Goal: Obtain resource: Obtain resource

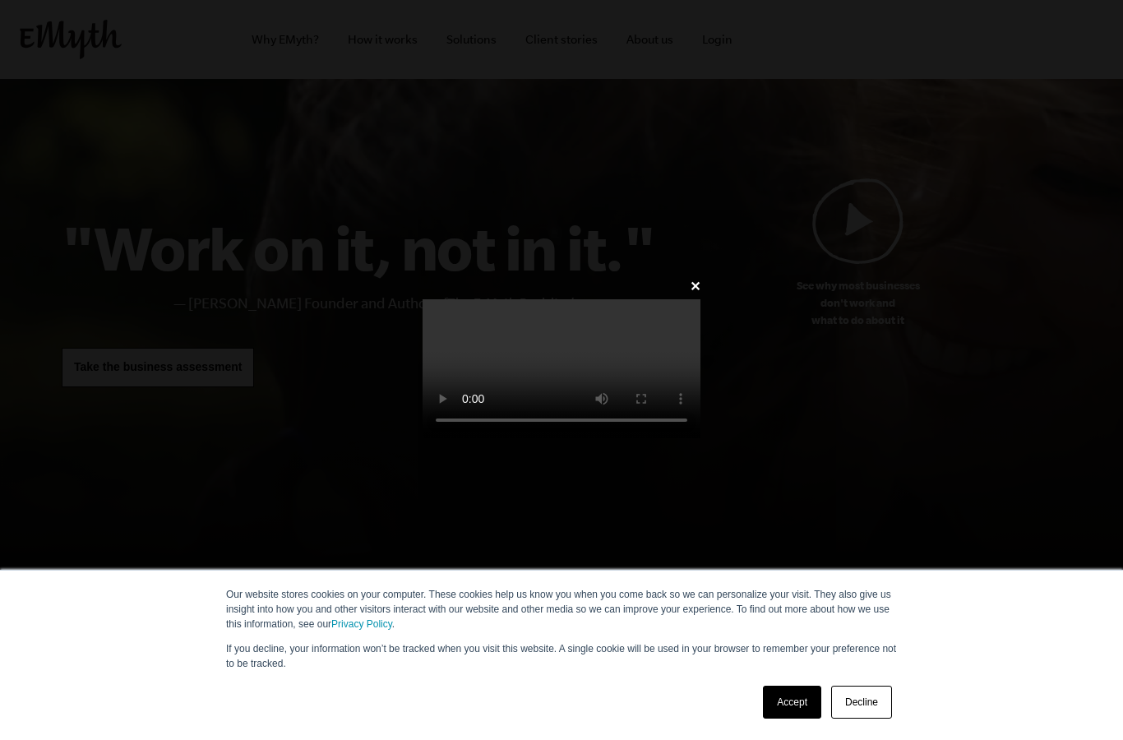
click at [789, 698] on link "Accept" at bounding box center [792, 702] width 58 height 33
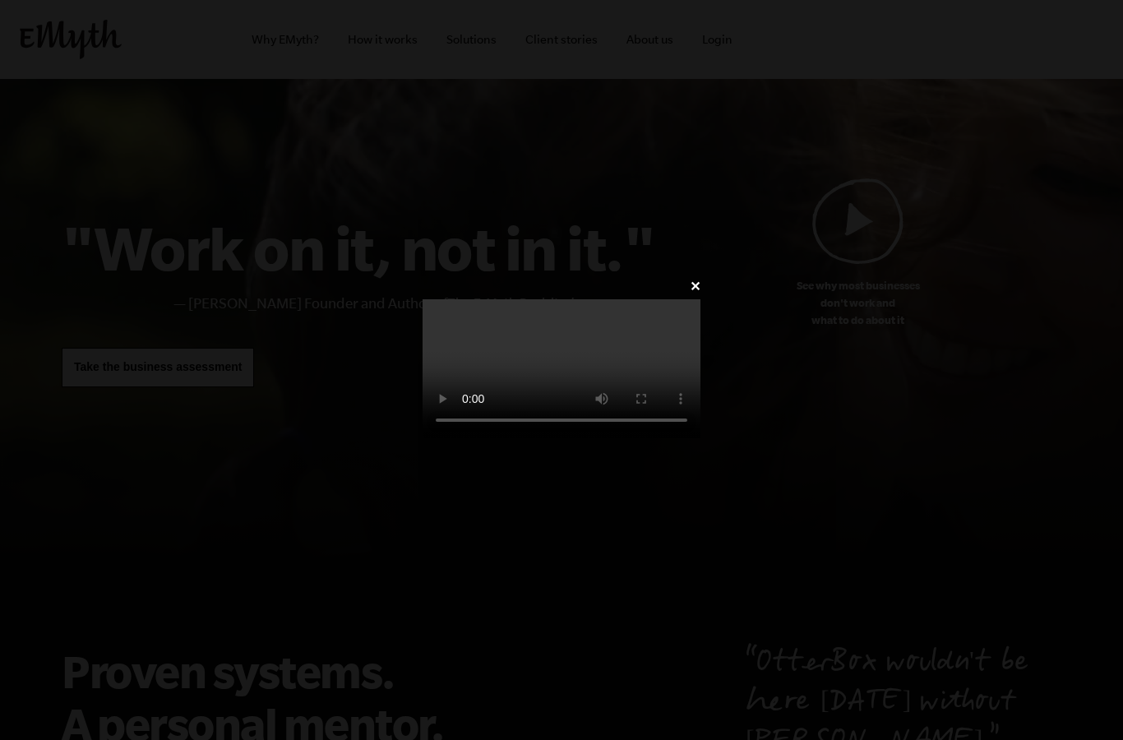
click at [599, 403] on video at bounding box center [562, 368] width 278 height 139
click at [725, 275] on div "✕" at bounding box center [561, 370] width 327 height 191
click at [701, 279] on link "✕" at bounding box center [695, 287] width 11 height 16
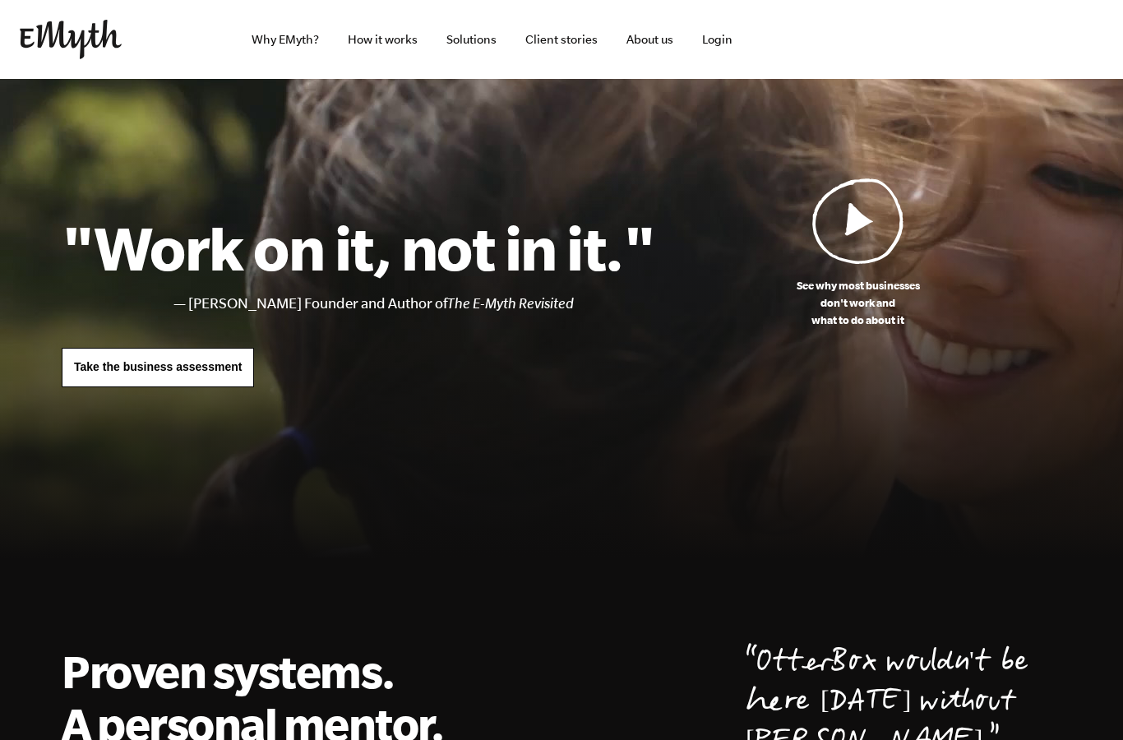
click at [206, 370] on span "Take the business assessment" at bounding box center [158, 366] width 168 height 13
click at [300, 44] on link "Why EMyth?" at bounding box center [285, 39] width 94 height 79
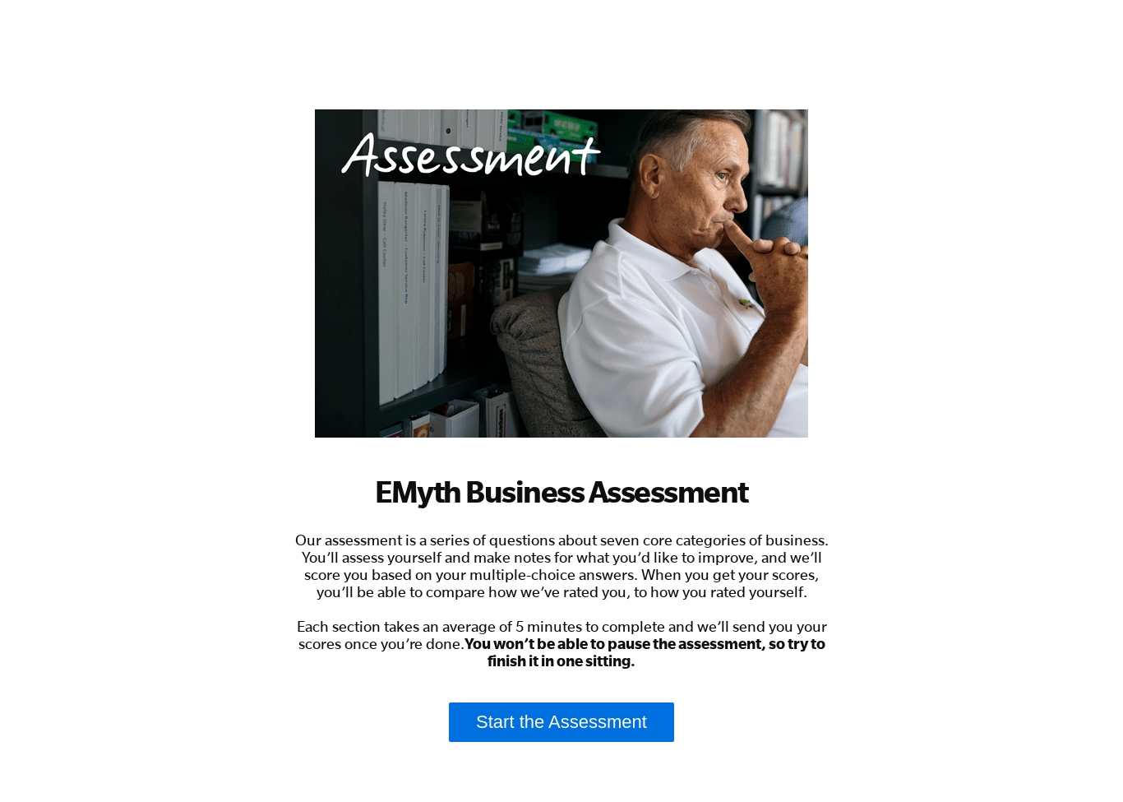
scroll to position [174, 0]
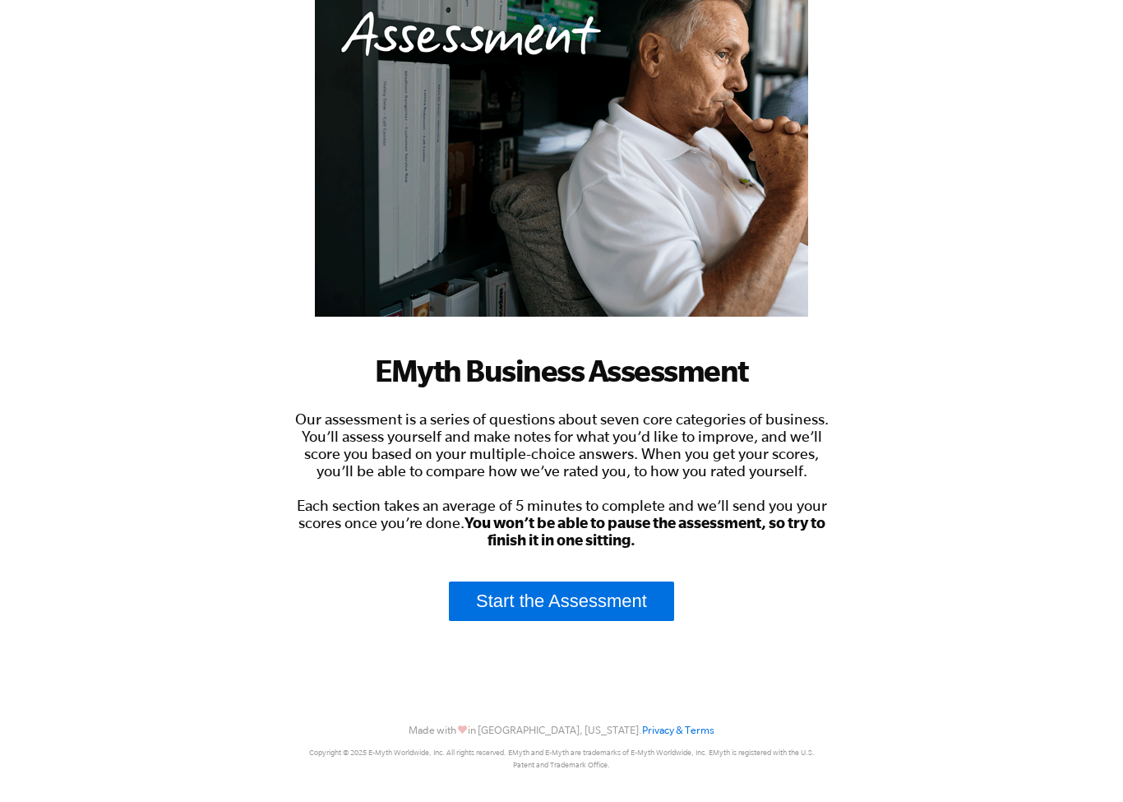
click at [601, 588] on link "Start the Assessment" at bounding box center [561, 600] width 225 height 39
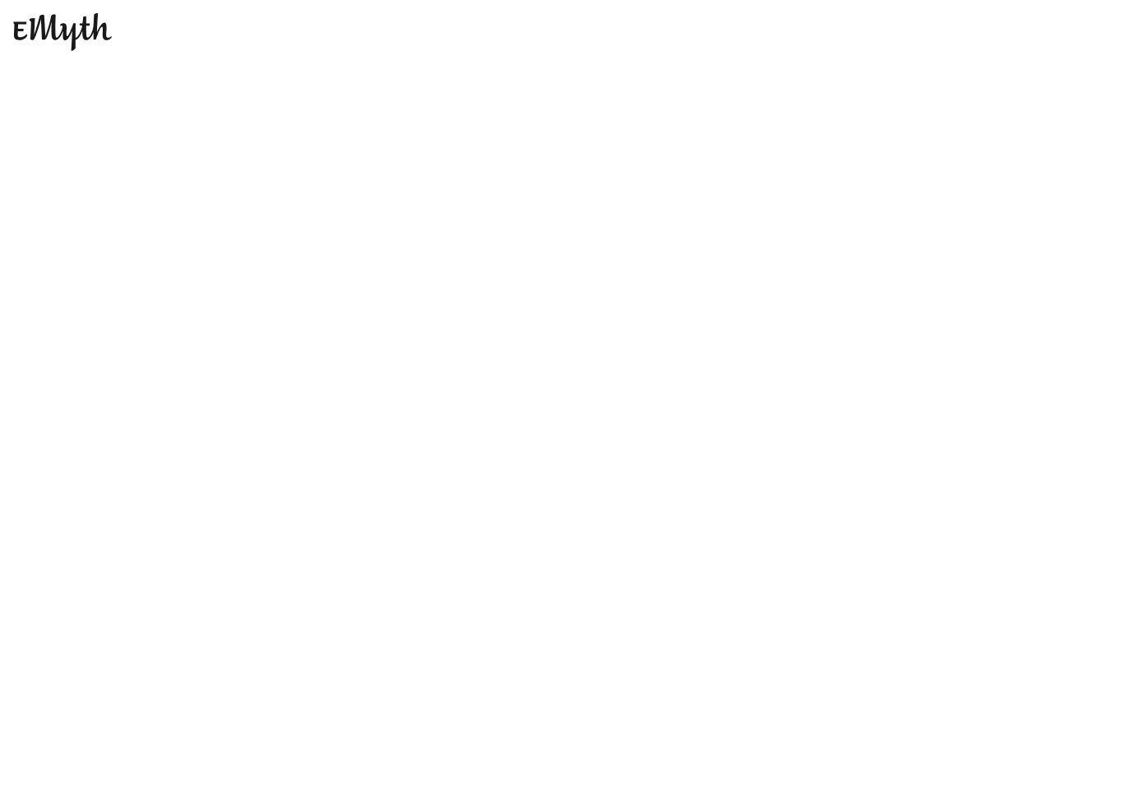
scroll to position [0, 0]
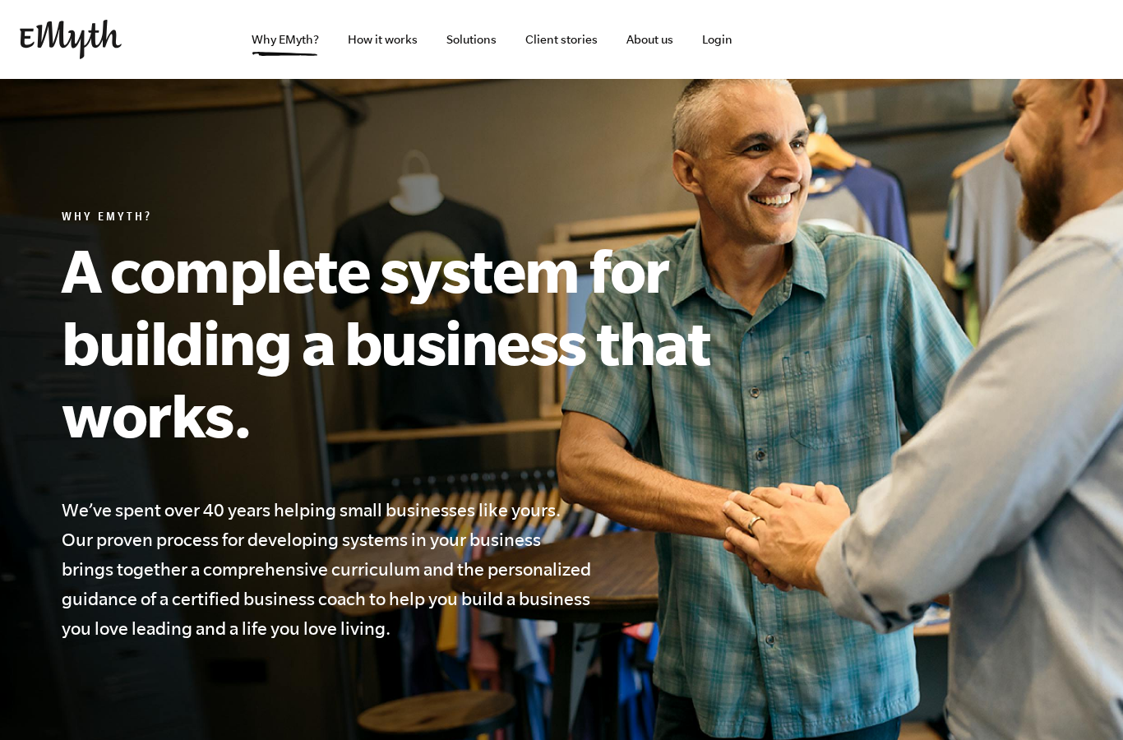
click at [382, 32] on link "How it works" at bounding box center [383, 39] width 96 height 79
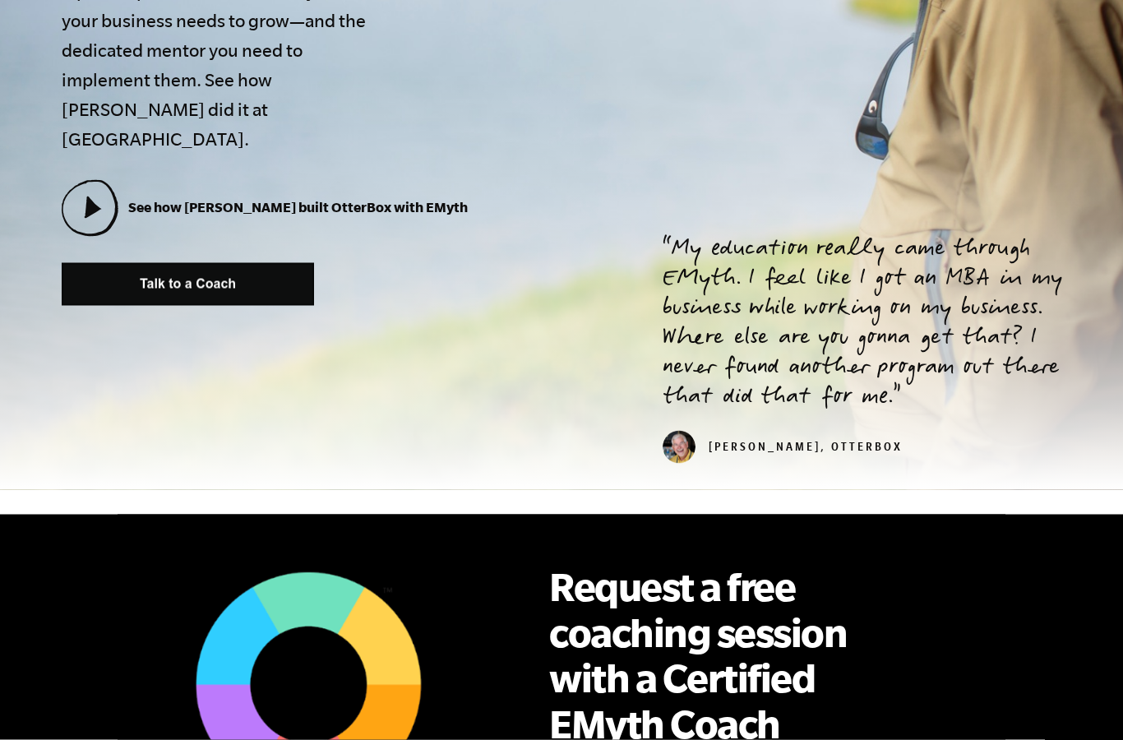
scroll to position [553, 0]
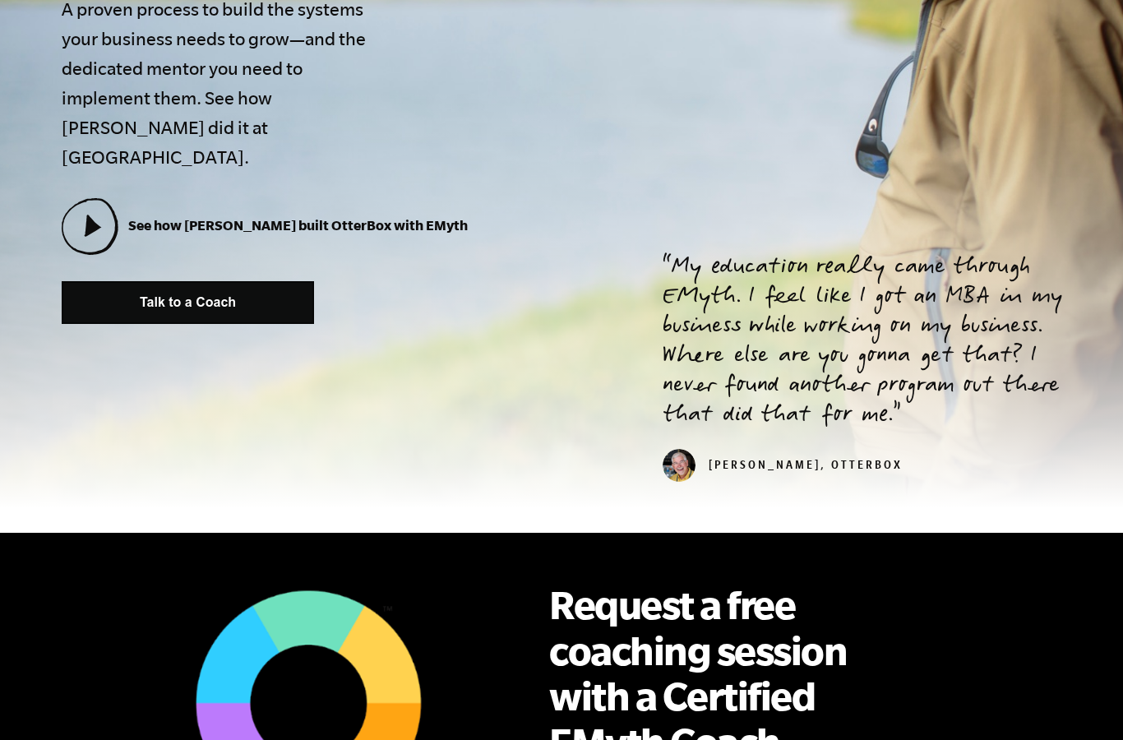
click at [102, 199] on icon at bounding box center [88, 225] width 53 height 53
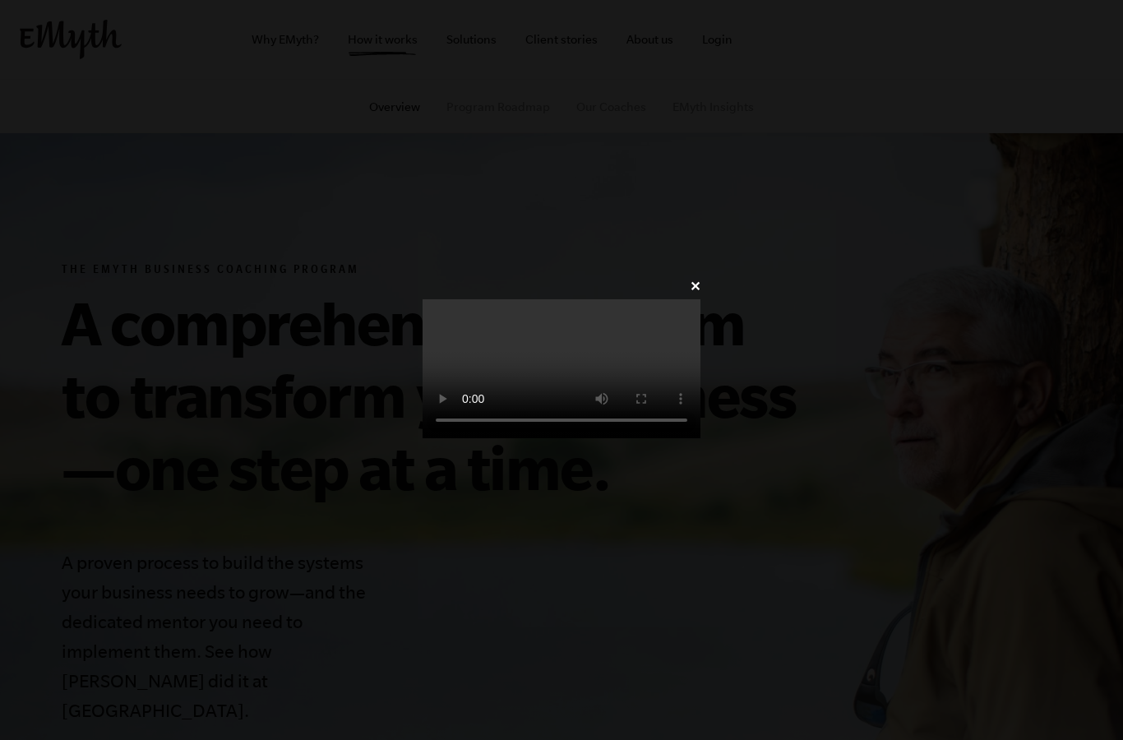
click at [551, 406] on video at bounding box center [562, 368] width 278 height 139
click at [565, 382] on video at bounding box center [562, 368] width 278 height 139
click at [560, 363] on video at bounding box center [562, 368] width 278 height 139
click at [678, 302] on video at bounding box center [562, 368] width 278 height 139
click at [639, 399] on video at bounding box center [562, 368] width 278 height 139
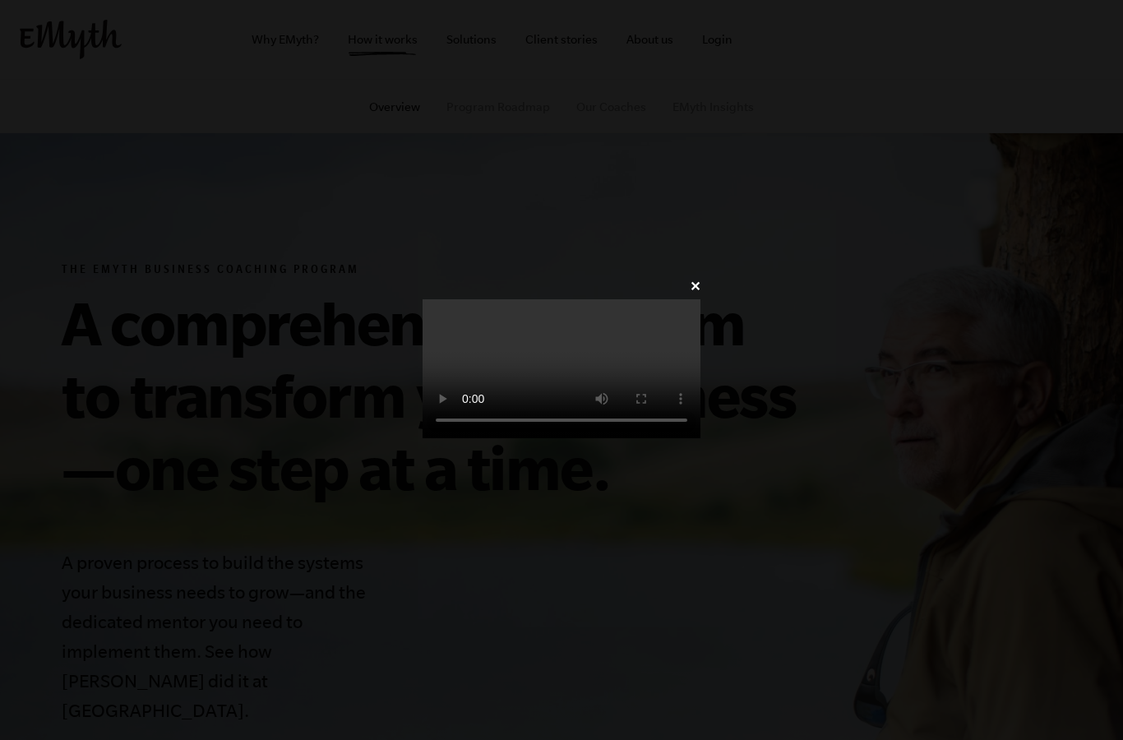
click at [659, 382] on video at bounding box center [562, 368] width 278 height 139
click at [701, 438] on video at bounding box center [562, 368] width 278 height 139
click at [701, 299] on video at bounding box center [562, 368] width 278 height 139
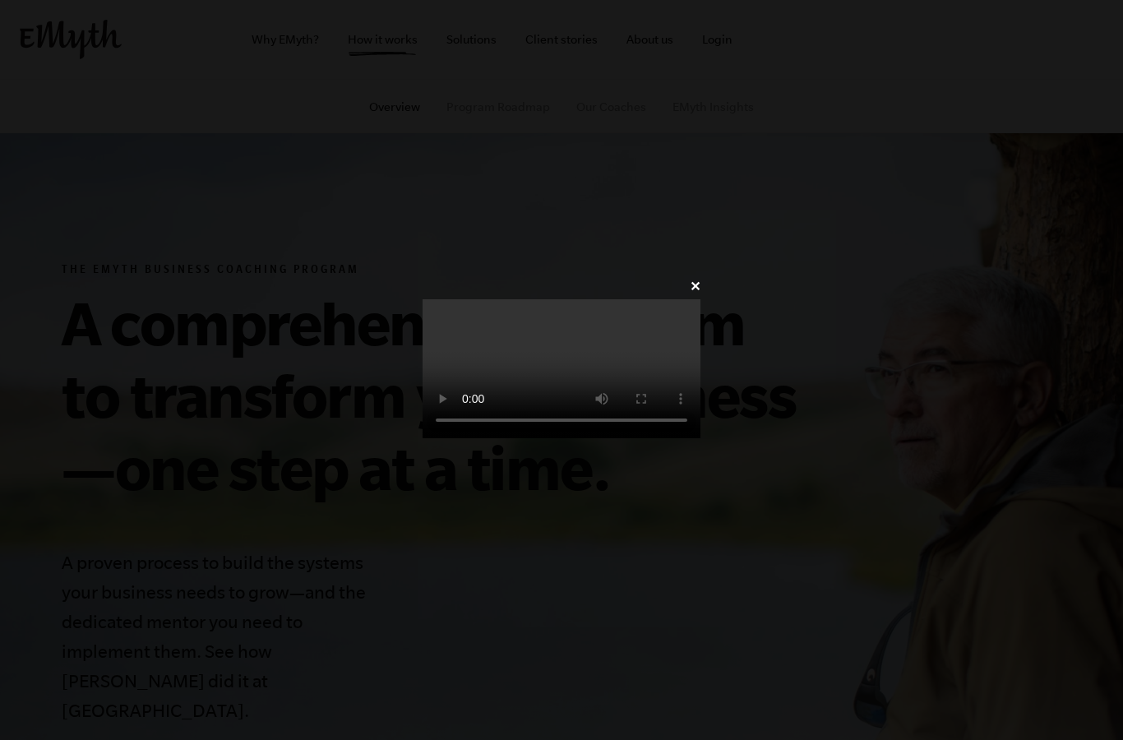
click at [701, 299] on video at bounding box center [562, 368] width 278 height 139
click at [1090, 39] on div "✕" at bounding box center [561, 370] width 1123 height 740
click at [701, 279] on link "✕" at bounding box center [695, 287] width 11 height 16
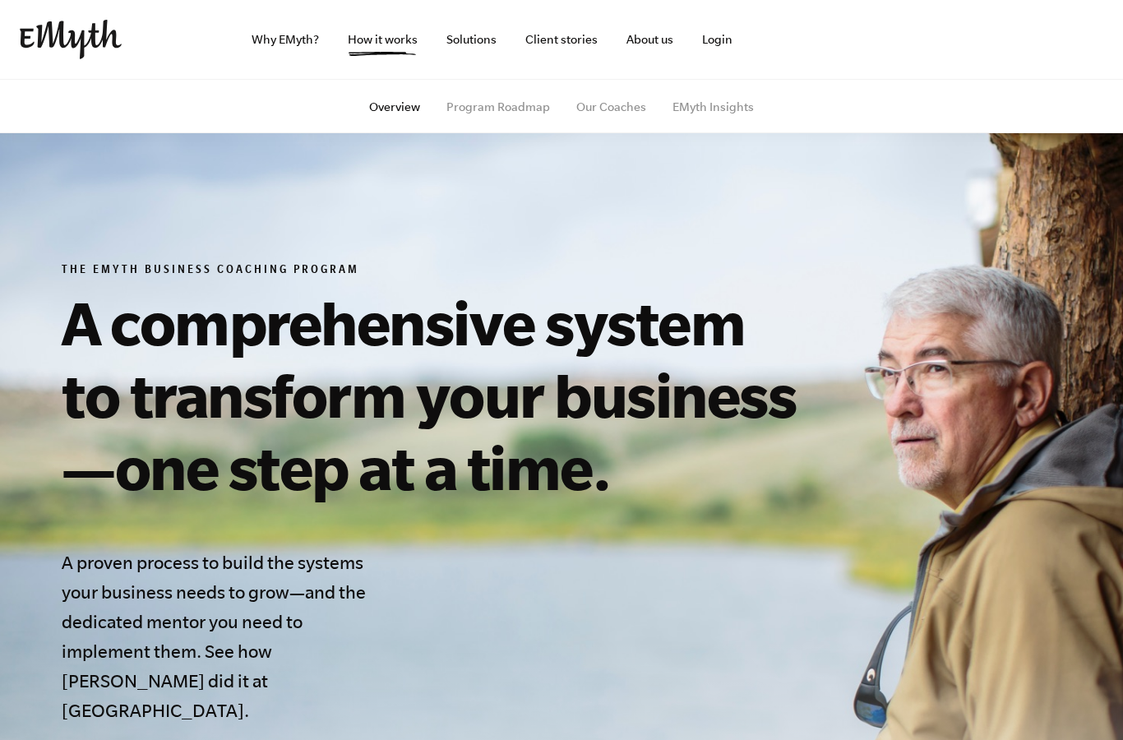
click at [517, 113] on link "Program Roadmap" at bounding box center [498, 106] width 104 height 13
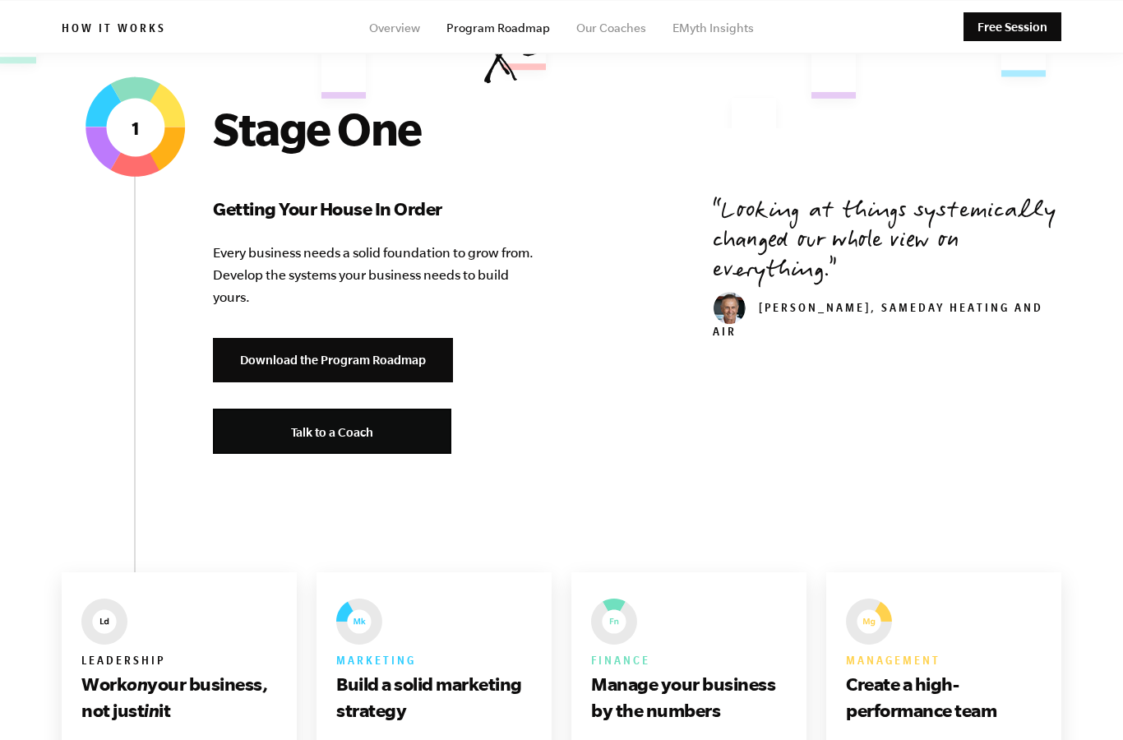
scroll to position [563, 0]
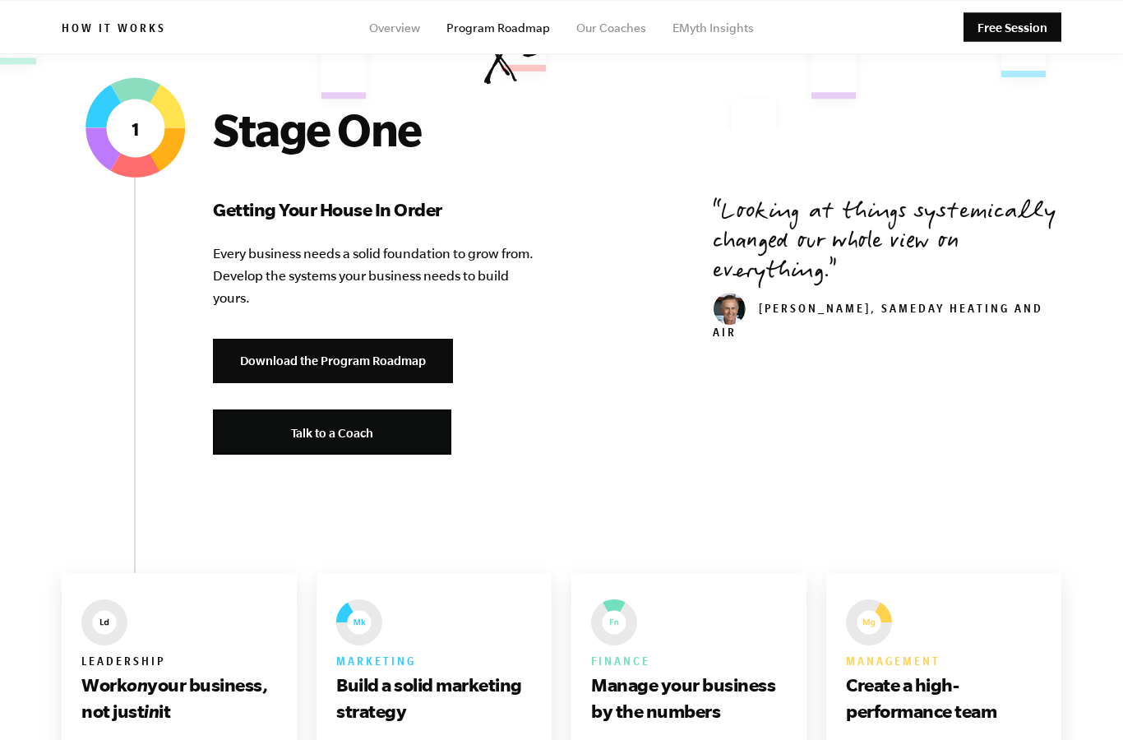
click at [405, 358] on link "Download the Program Roadmap" at bounding box center [333, 361] width 240 height 45
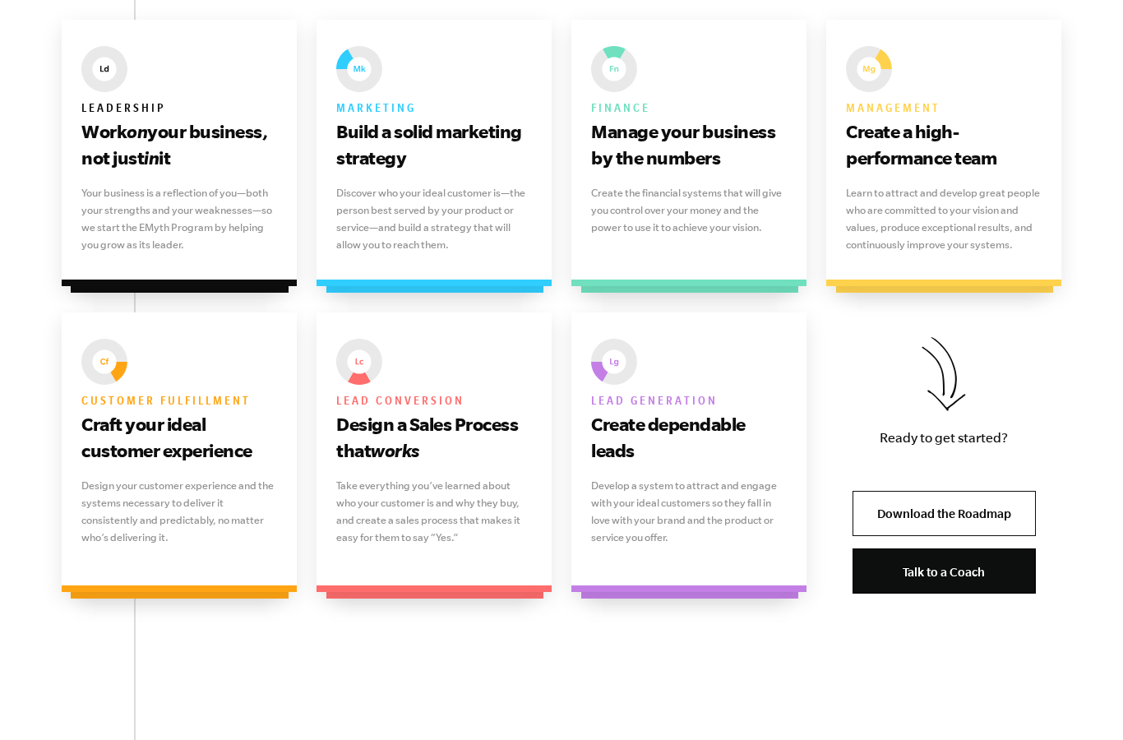
scroll to position [1094, 0]
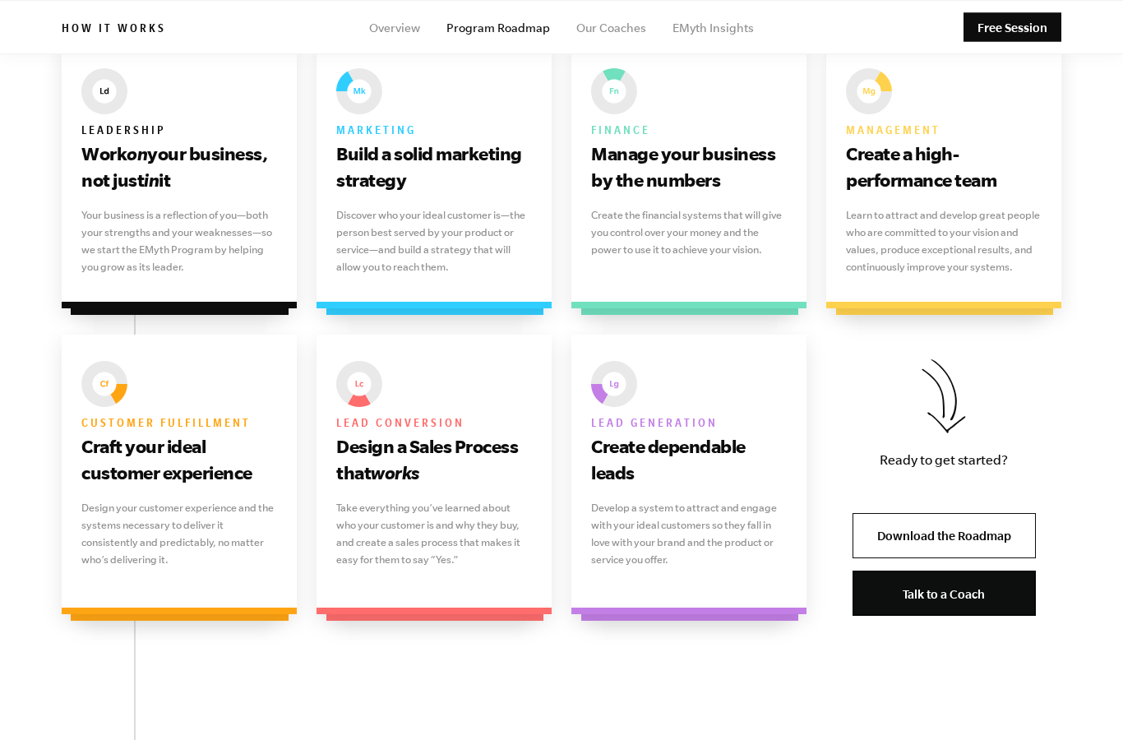
click at [974, 531] on link "Download the Roadmap" at bounding box center [944, 535] width 183 height 45
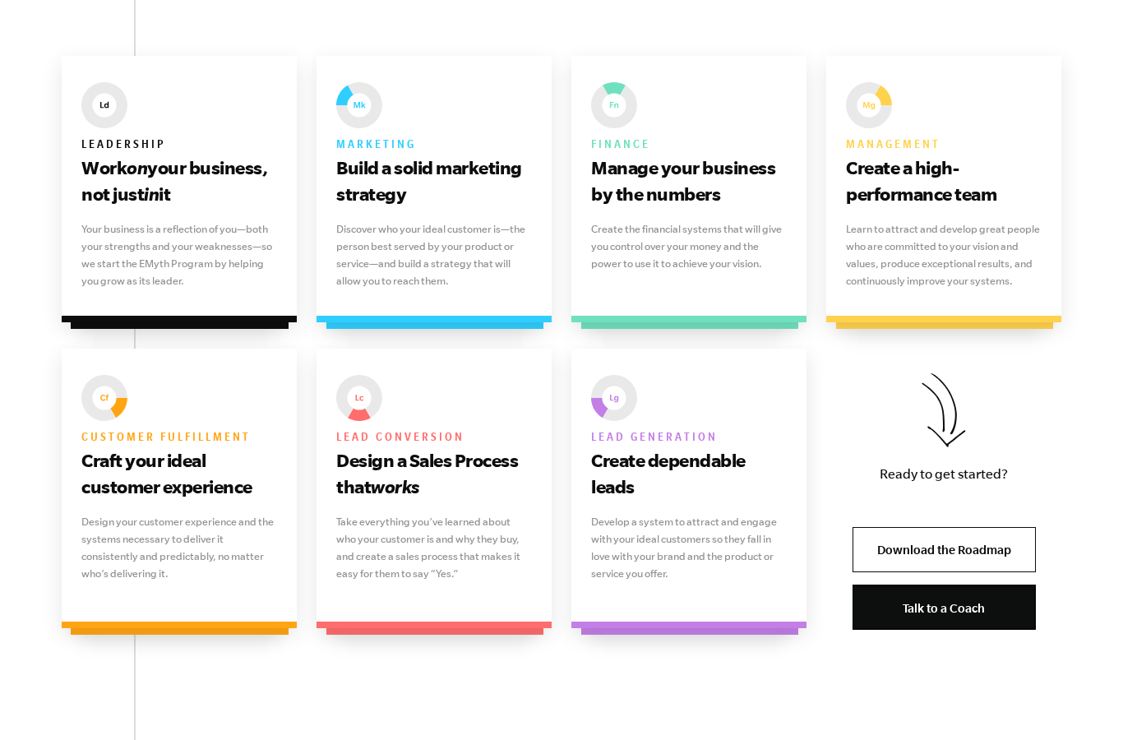
scroll to position [1046, 0]
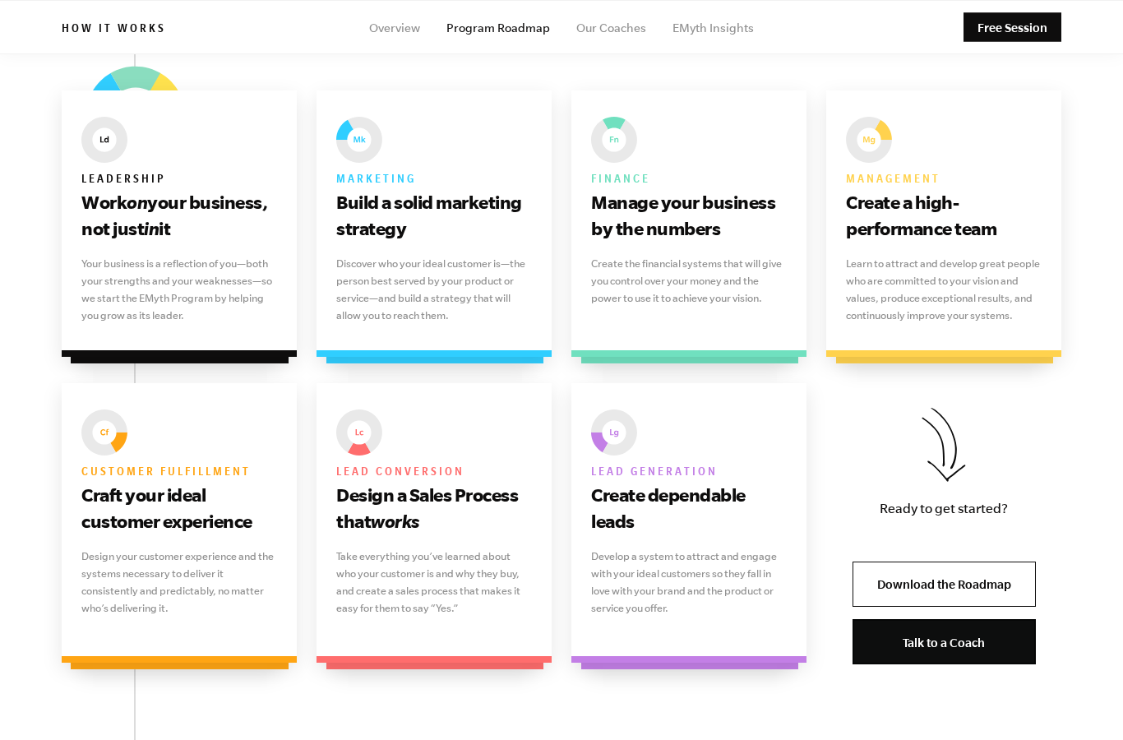
click at [224, 189] on h3 "Work on your business, not just in it" at bounding box center [179, 215] width 196 height 53
click at [224, 255] on p "Your business is a reflection of you—both your strengths and your weaknesses—so…" at bounding box center [179, 289] width 196 height 69
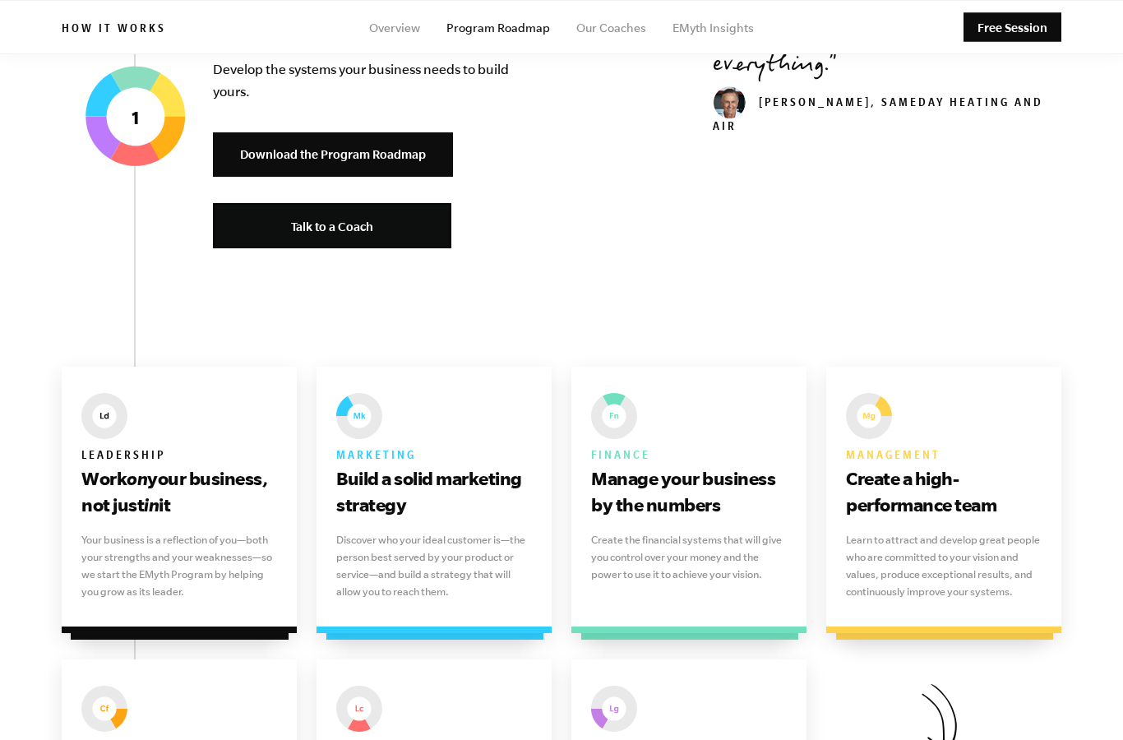
scroll to position [758, 0]
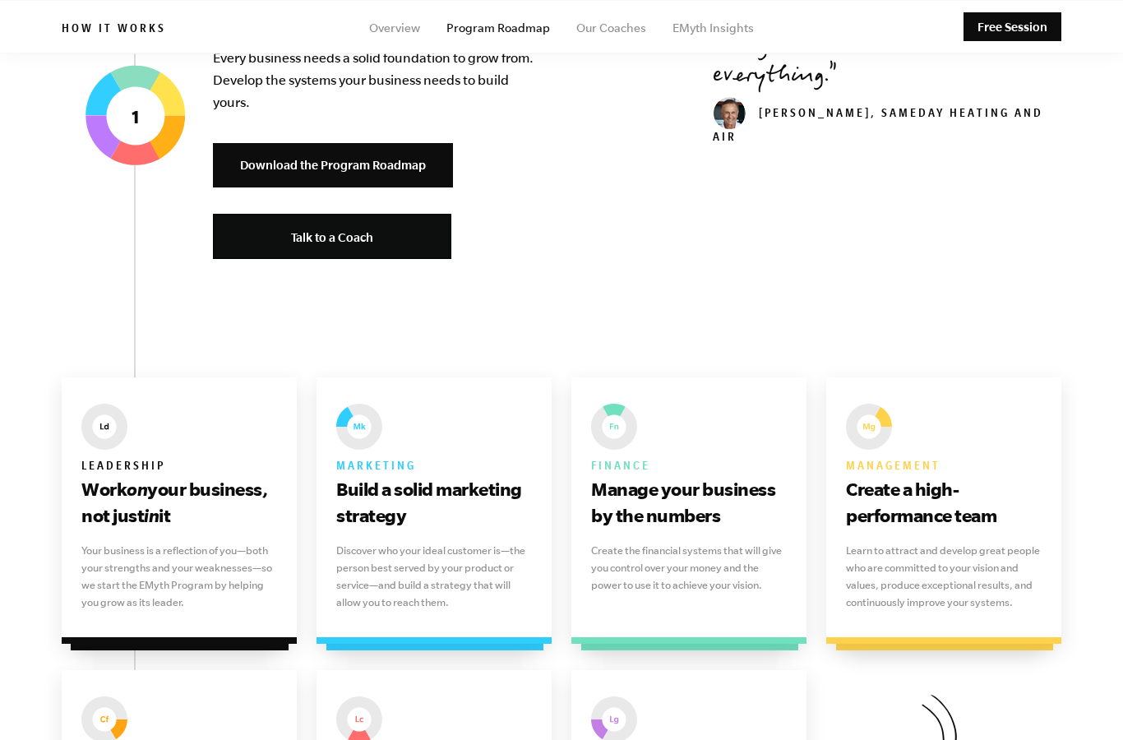
click at [123, 406] on img at bounding box center [104, 428] width 46 height 46
click at [189, 496] on h3 "Work on your business, not just in it" at bounding box center [179, 503] width 196 height 53
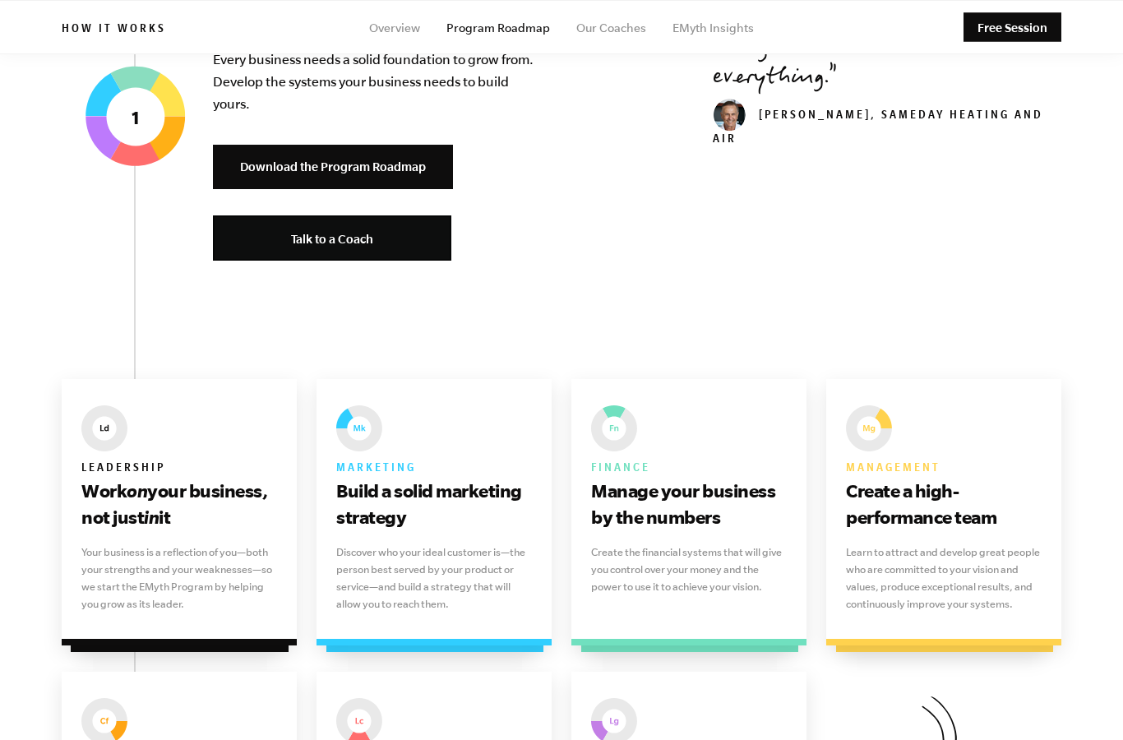
click at [420, 478] on h3 "Build a solid marketing strategy" at bounding box center [434, 504] width 196 height 53
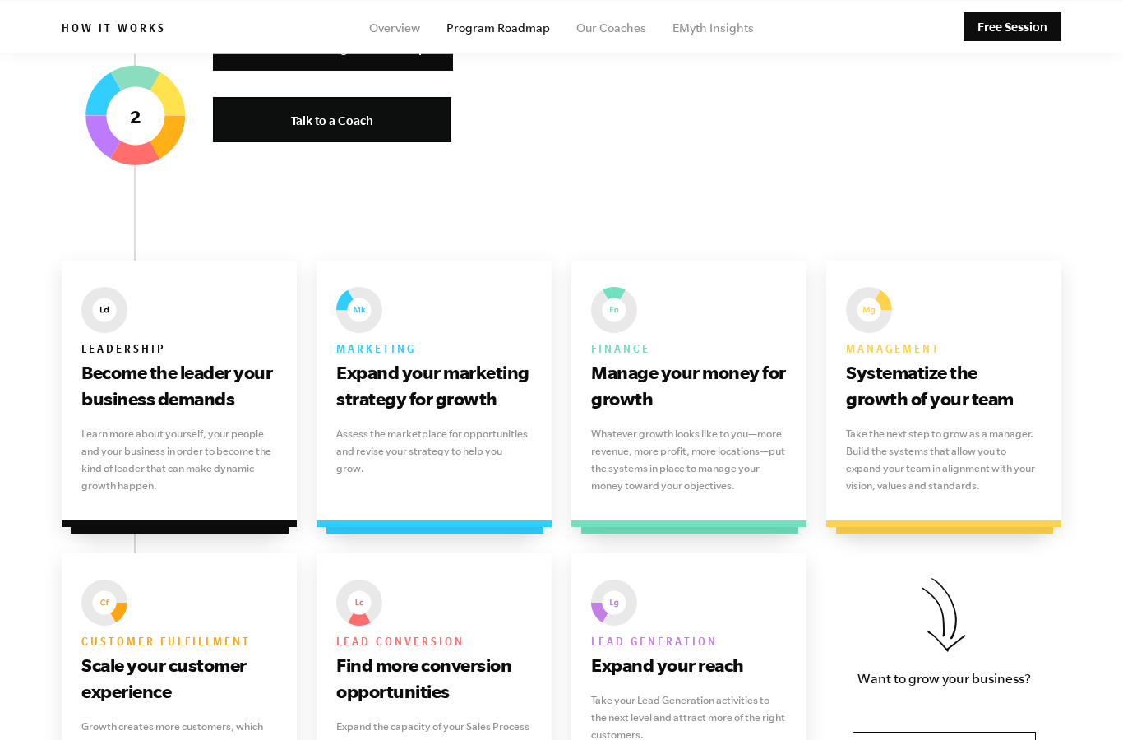
scroll to position [2174, 0]
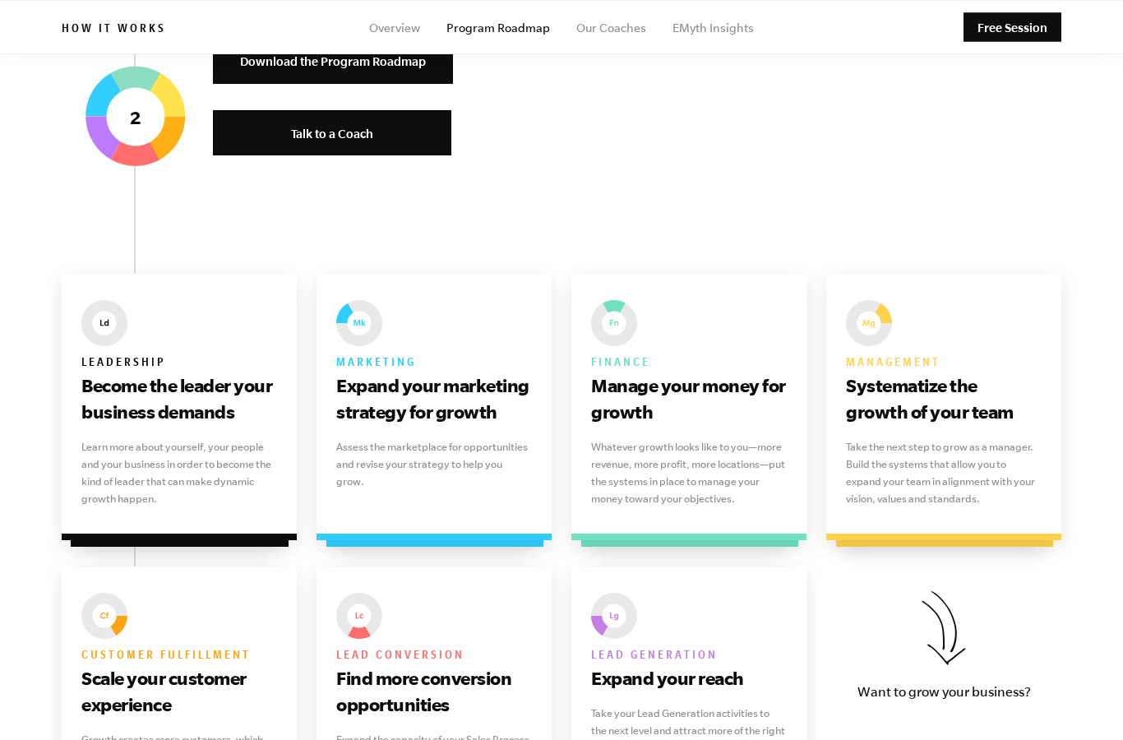
click at [128, 438] on p "Learn more about yourself, your people and your business in order to become the…" at bounding box center [179, 472] width 196 height 69
click at [115, 390] on h3 "Become the leader your business demands" at bounding box center [179, 398] width 196 height 53
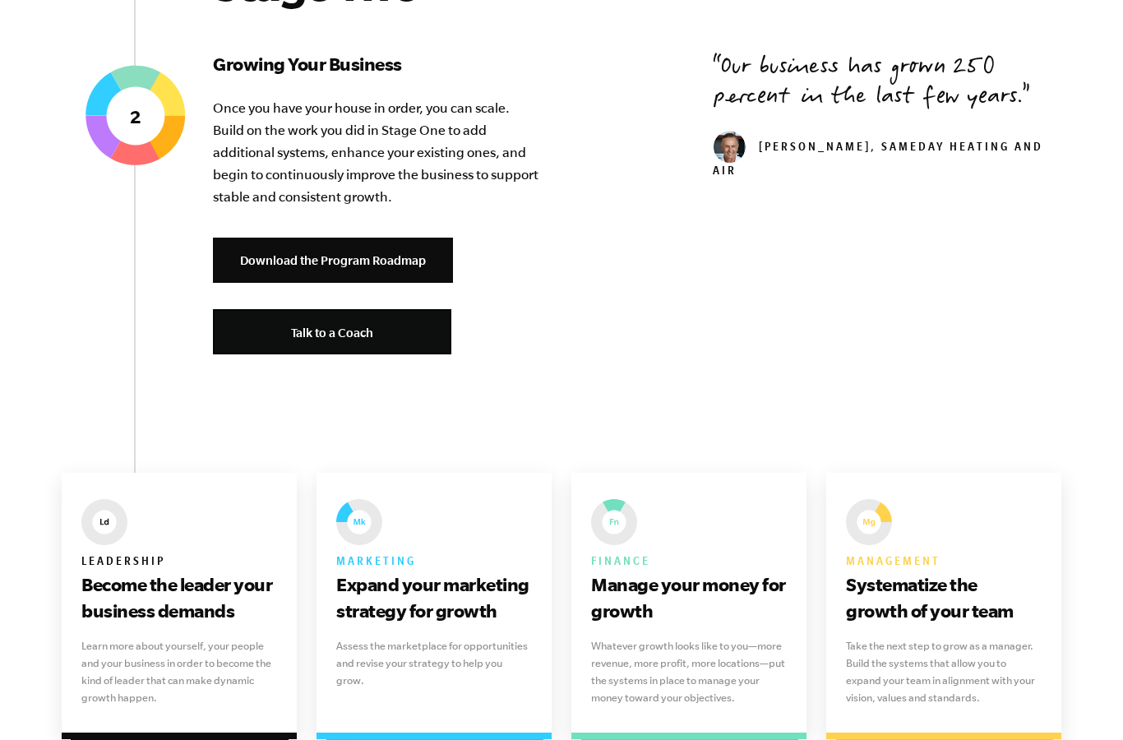
scroll to position [1975, 0]
click at [400, 264] on link "Download the Program Roadmap" at bounding box center [333, 260] width 240 height 45
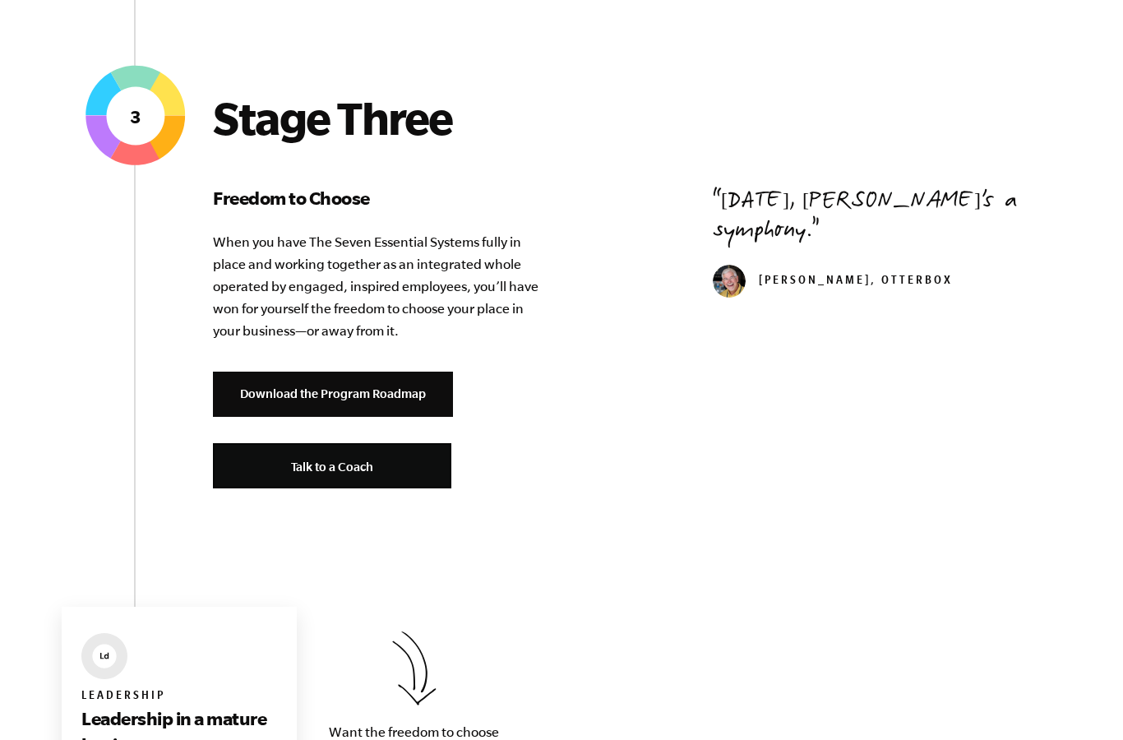
scroll to position [3152, 0]
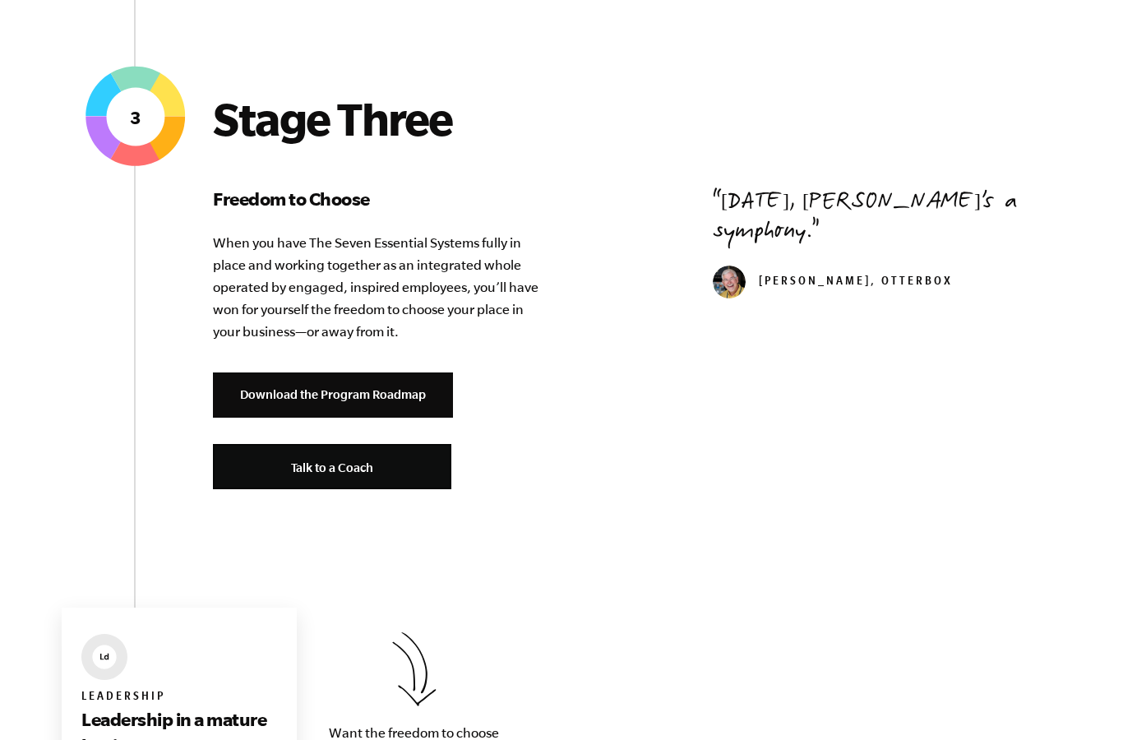
click at [412, 381] on link "Download the Program Roadmap" at bounding box center [333, 394] width 240 height 45
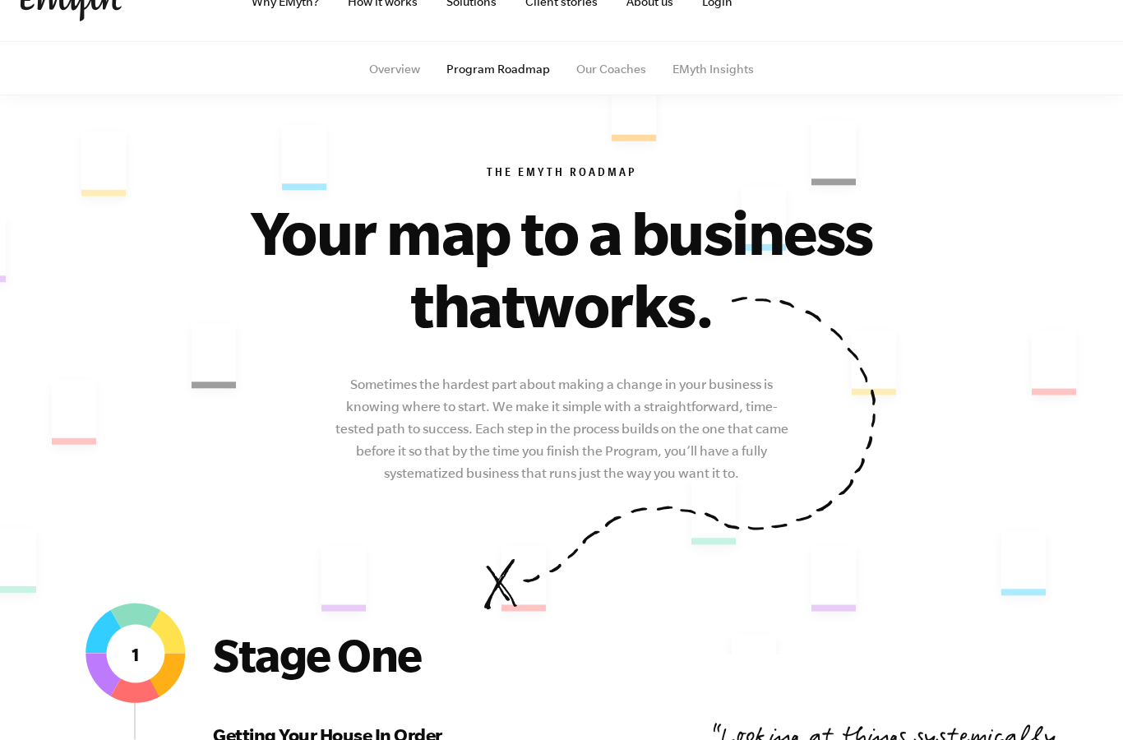
scroll to position [0, 0]
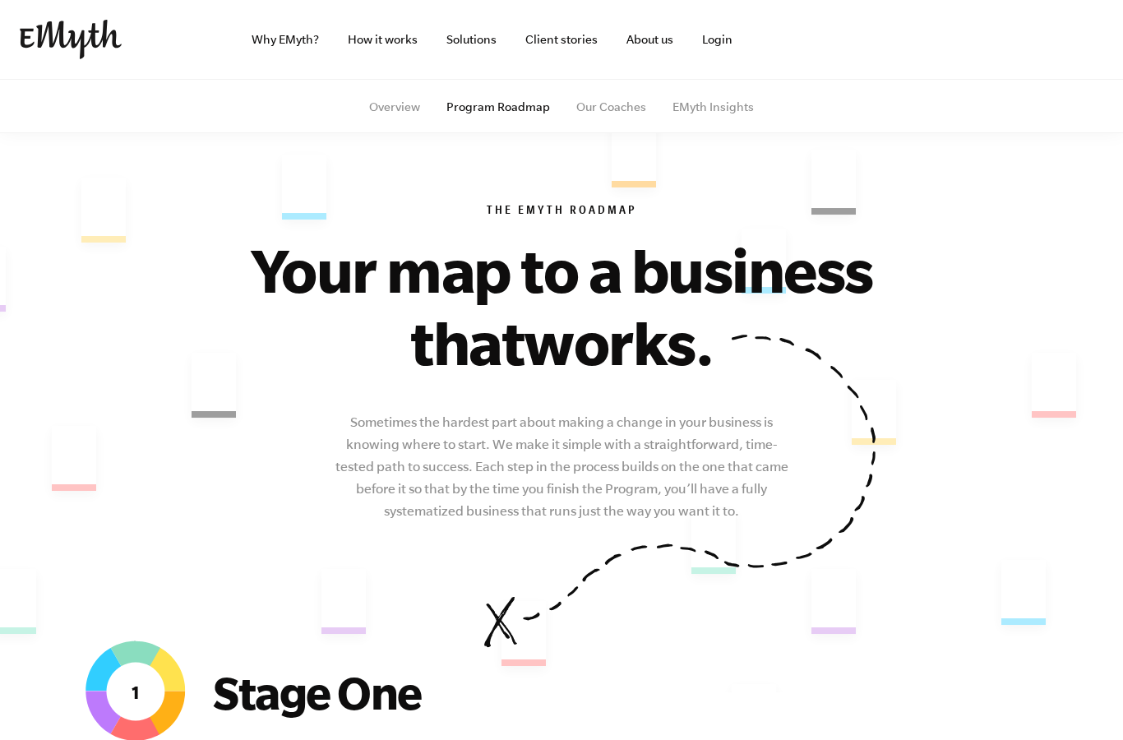
click at [470, 30] on link "Solutions" at bounding box center [471, 39] width 76 height 79
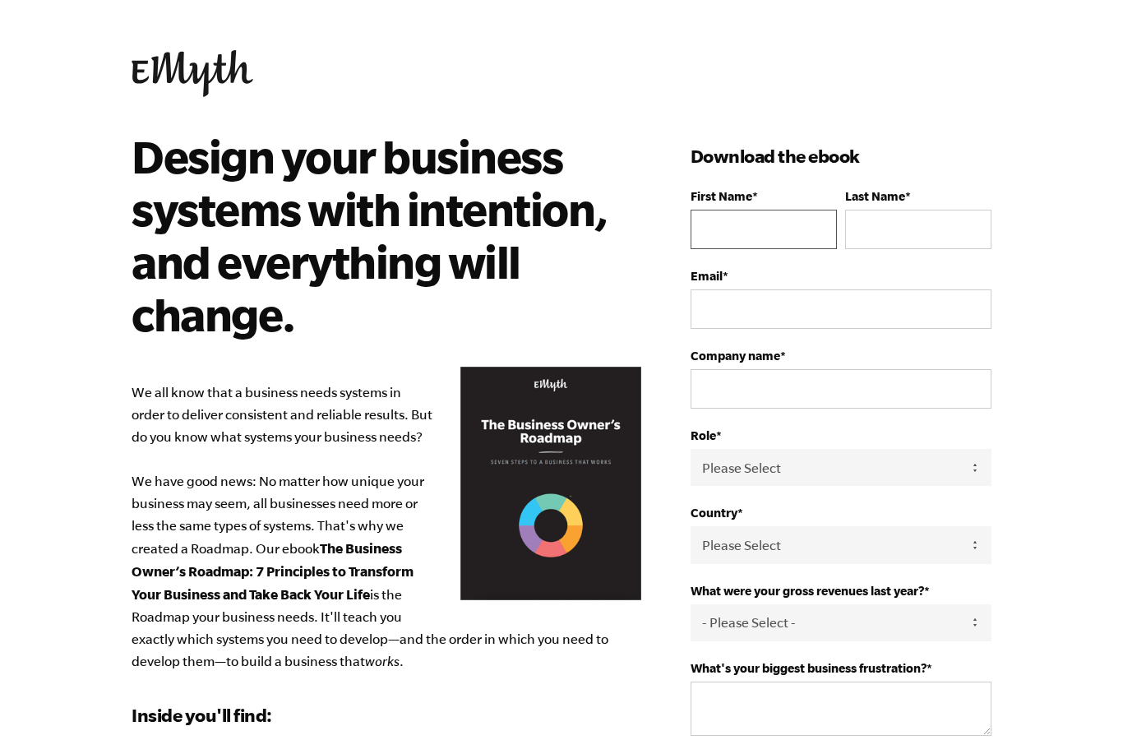
click at [743, 229] on input "First Name *" at bounding box center [764, 229] width 146 height 39
type input "[PERSON_NAME]"
click at [874, 237] on input "Last Name *" at bounding box center [918, 229] width 146 height 39
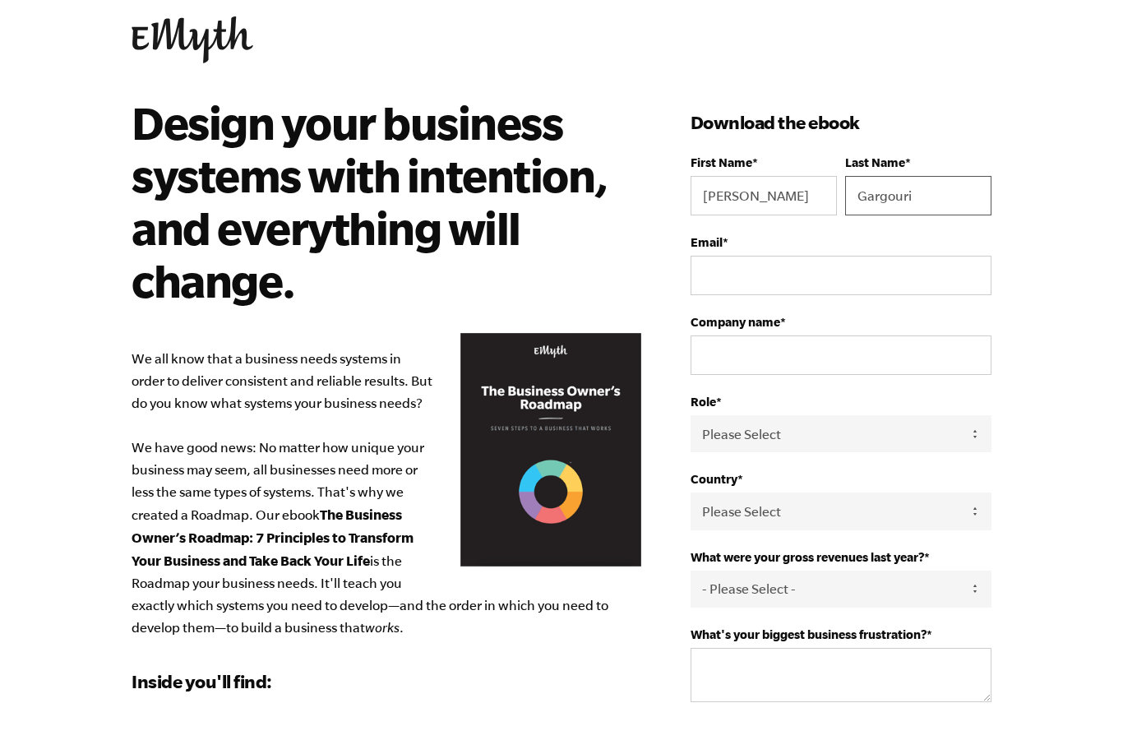
type input "Gargouri"
click at [730, 289] on input "Email *" at bounding box center [841, 308] width 301 height 39
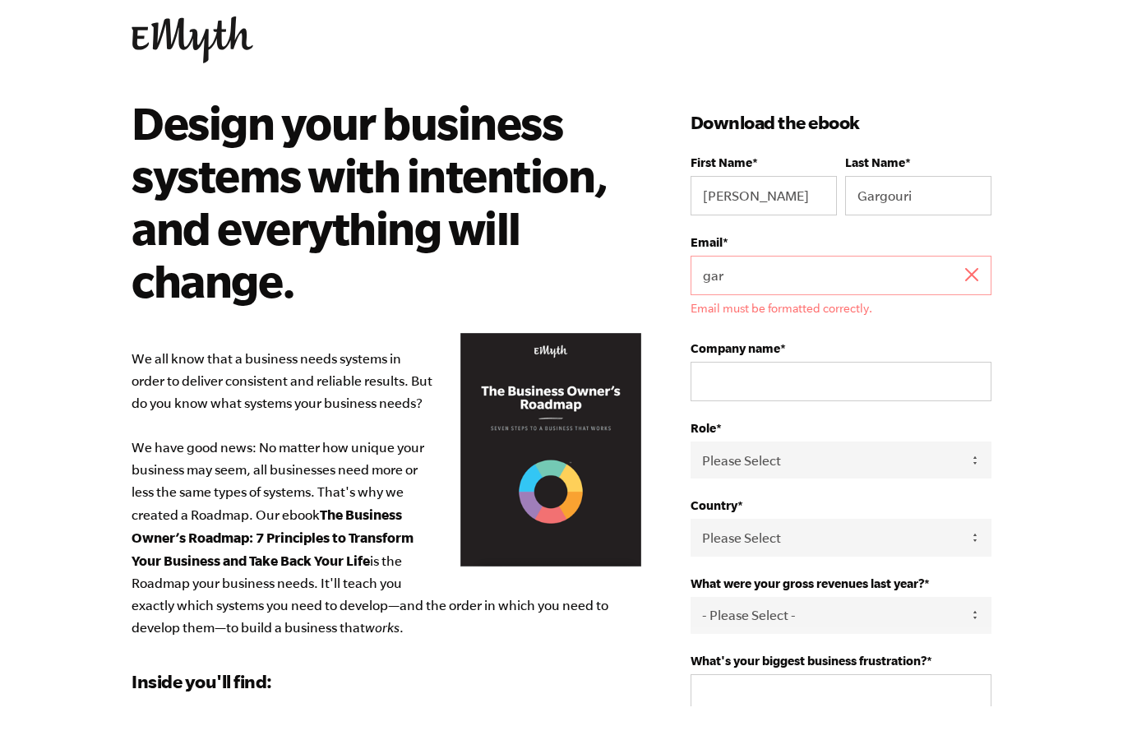
type input "[EMAIL_ADDRESS][DOMAIN_NAME]"
select select "Tunisia"
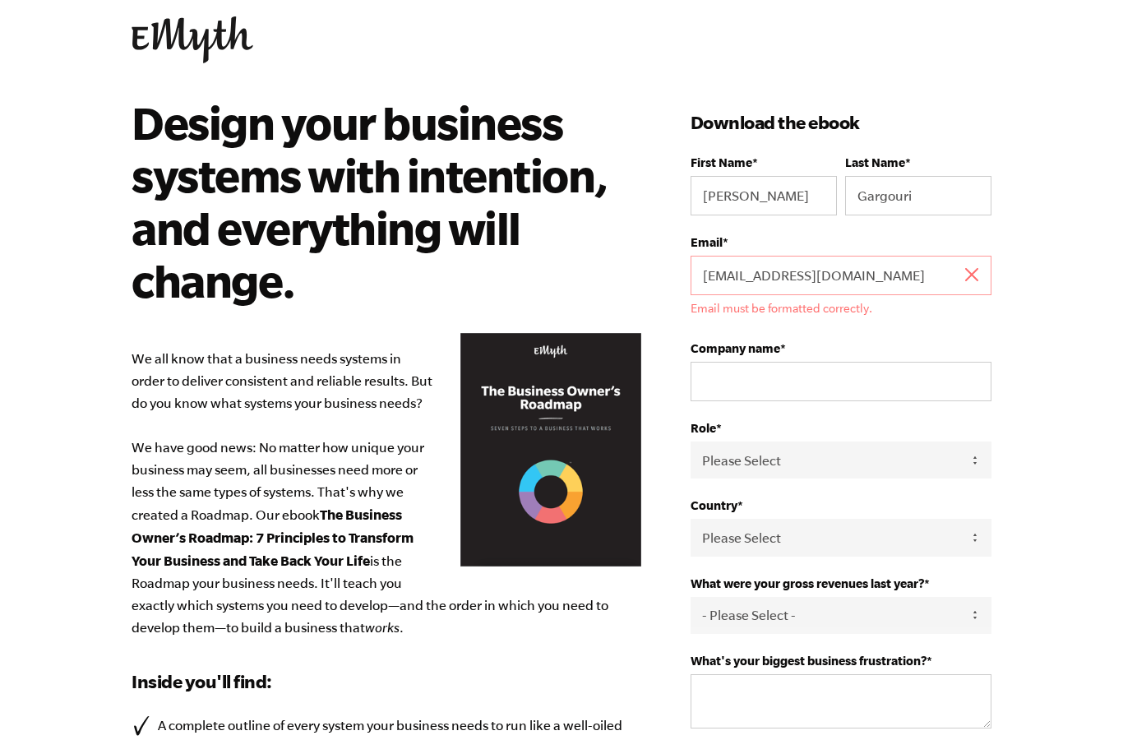
type input "+21652587160"
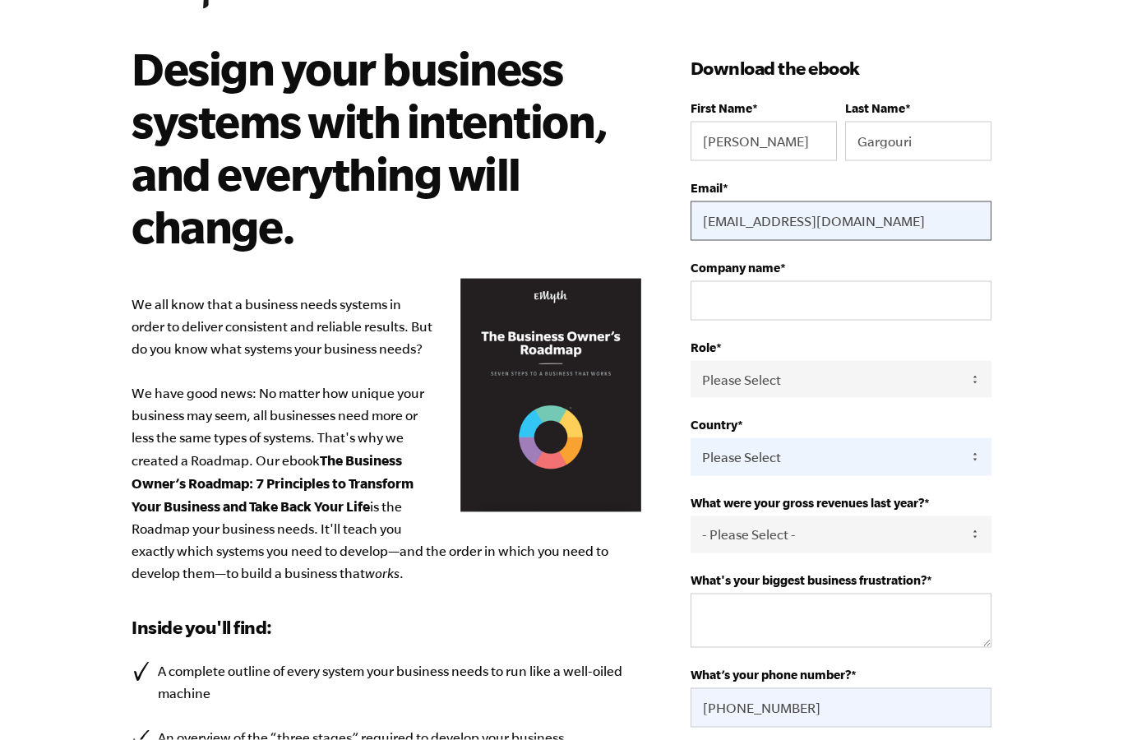
scroll to position [89, 0]
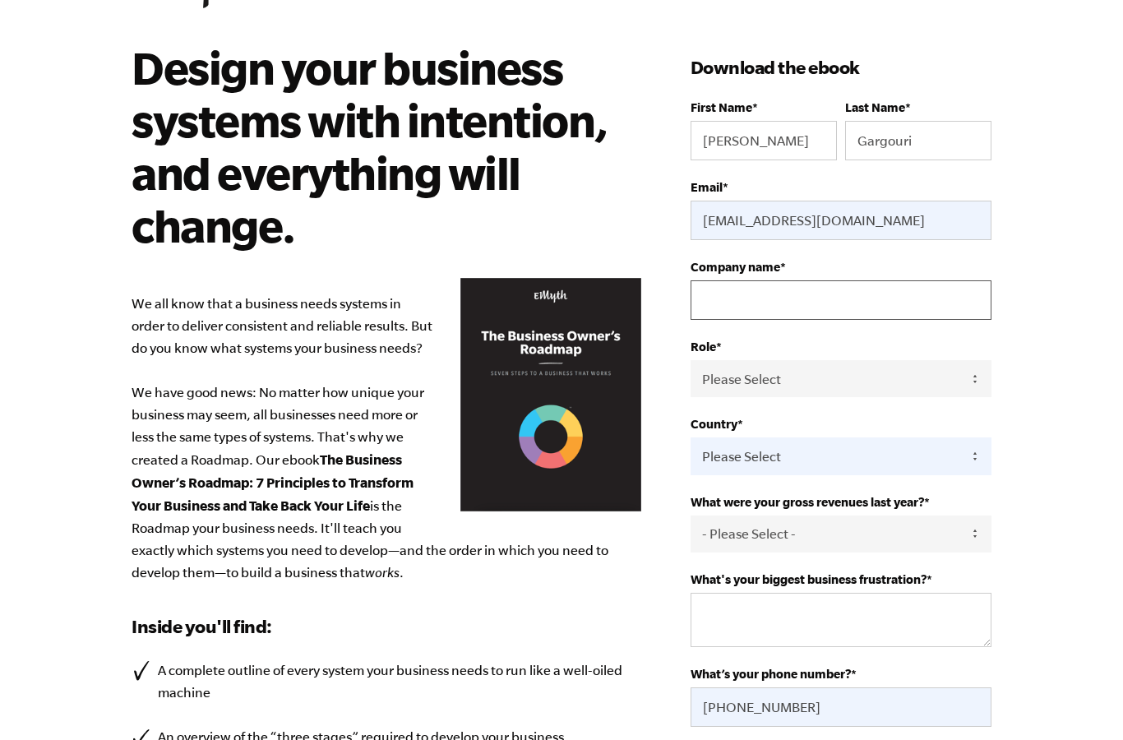
click at [759, 312] on input "Company name *" at bounding box center [841, 299] width 301 height 39
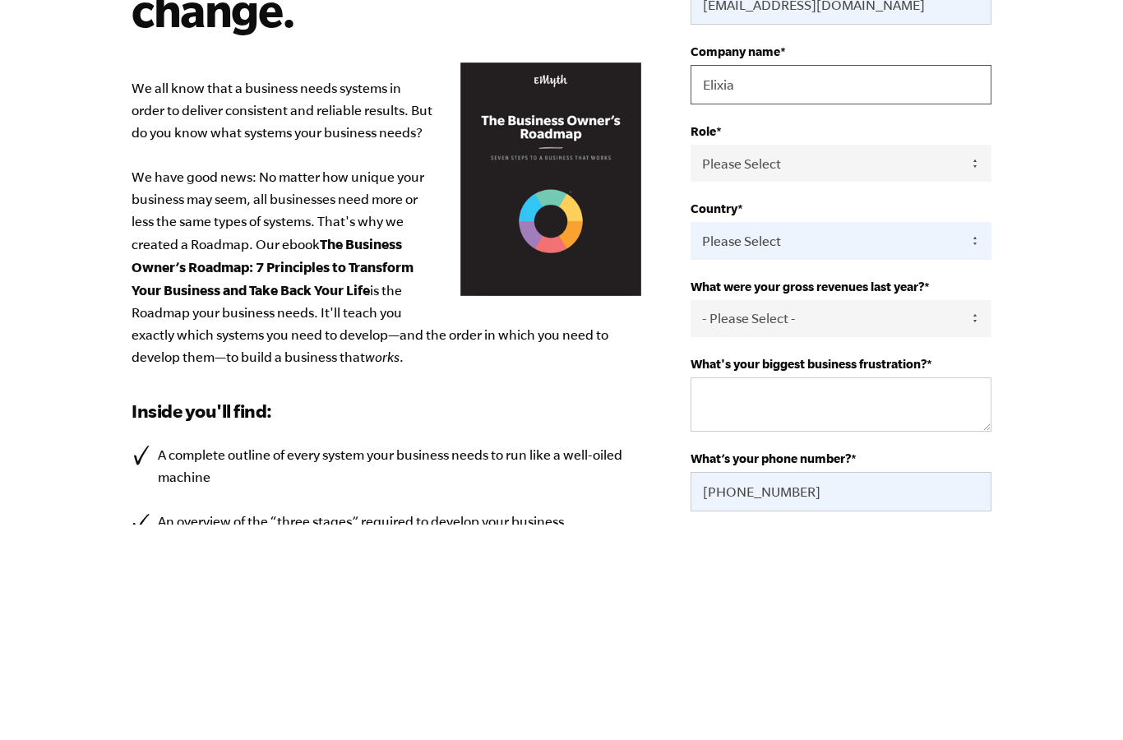
type input "Elixia"
click at [882, 360] on select "Please Select Owner Partner / Co-Owner Executive Employee / Other" at bounding box center [841, 378] width 301 height 37
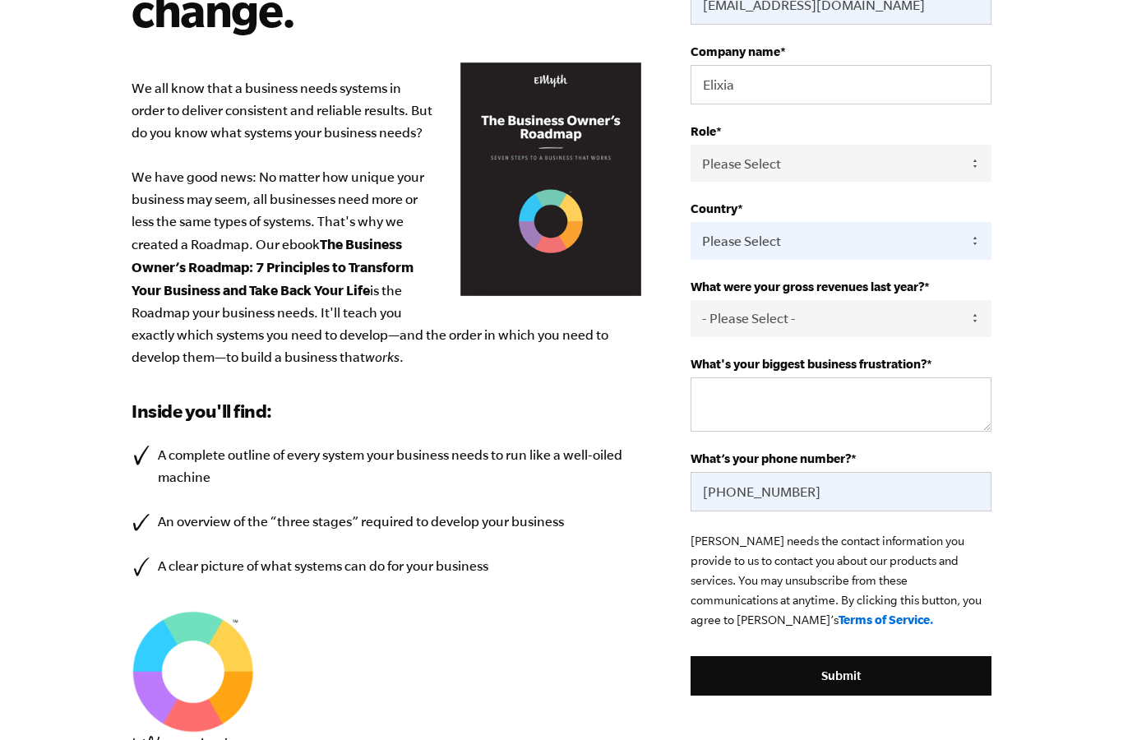
select select "Owner"
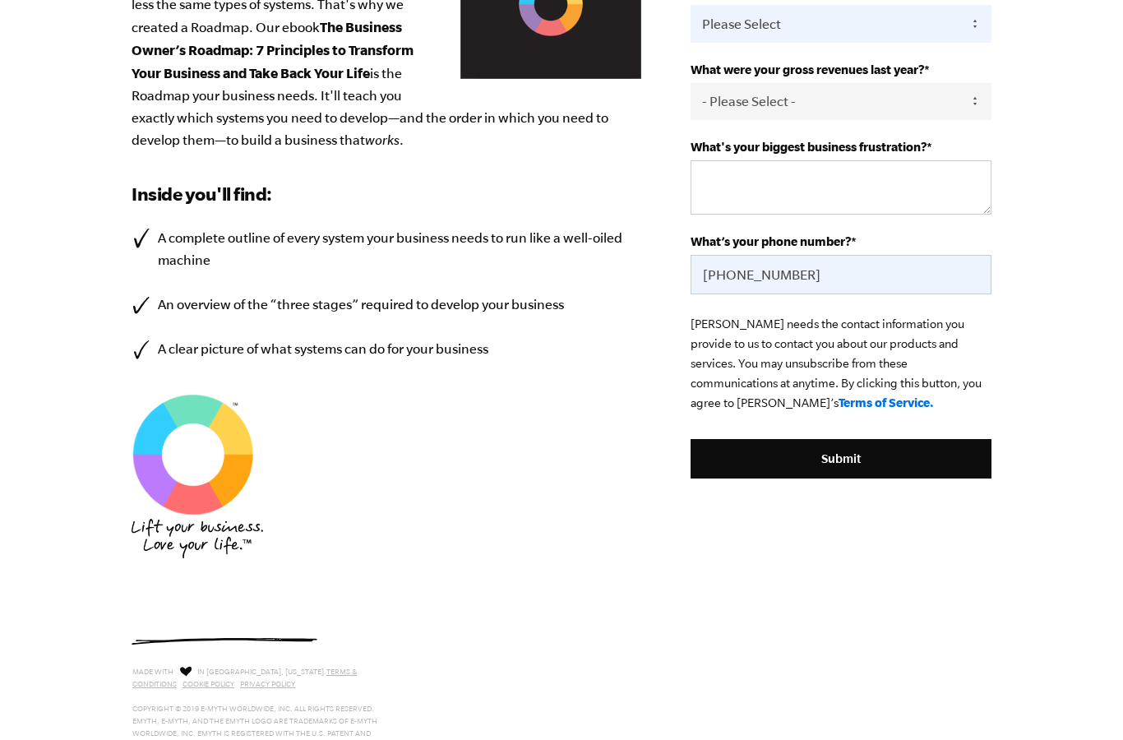
scroll to position [530, 0]
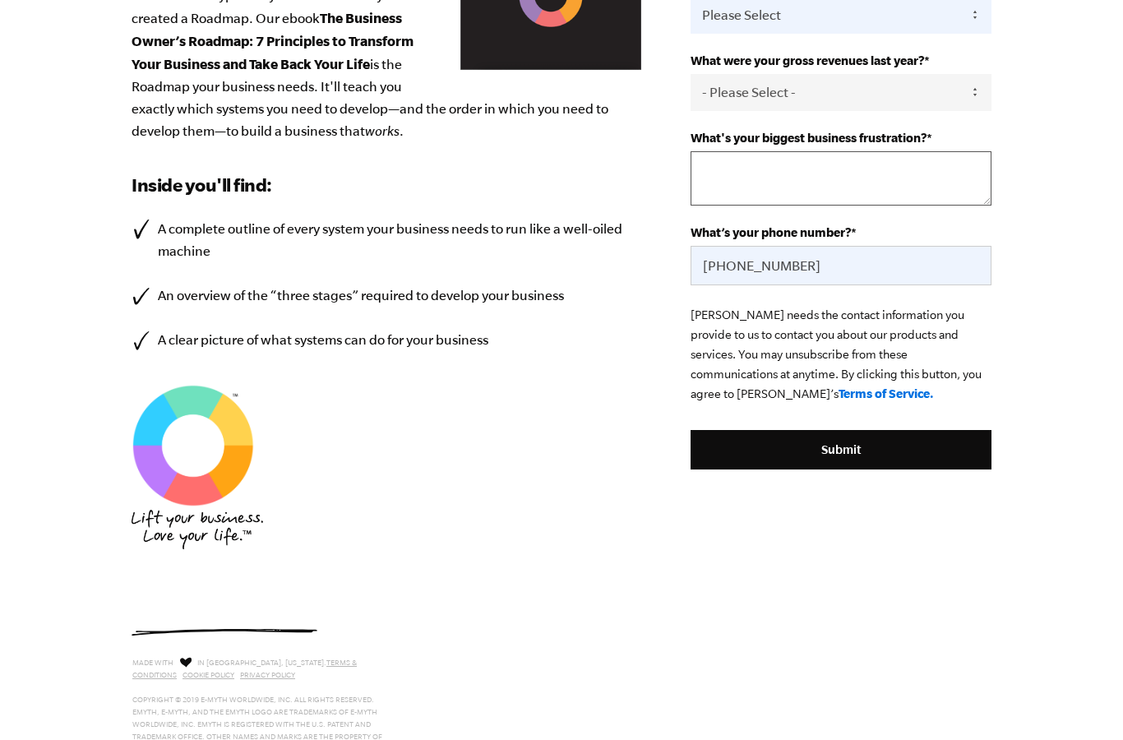
click at [761, 198] on textarea "What's your biggest business frustration? *" at bounding box center [841, 178] width 301 height 54
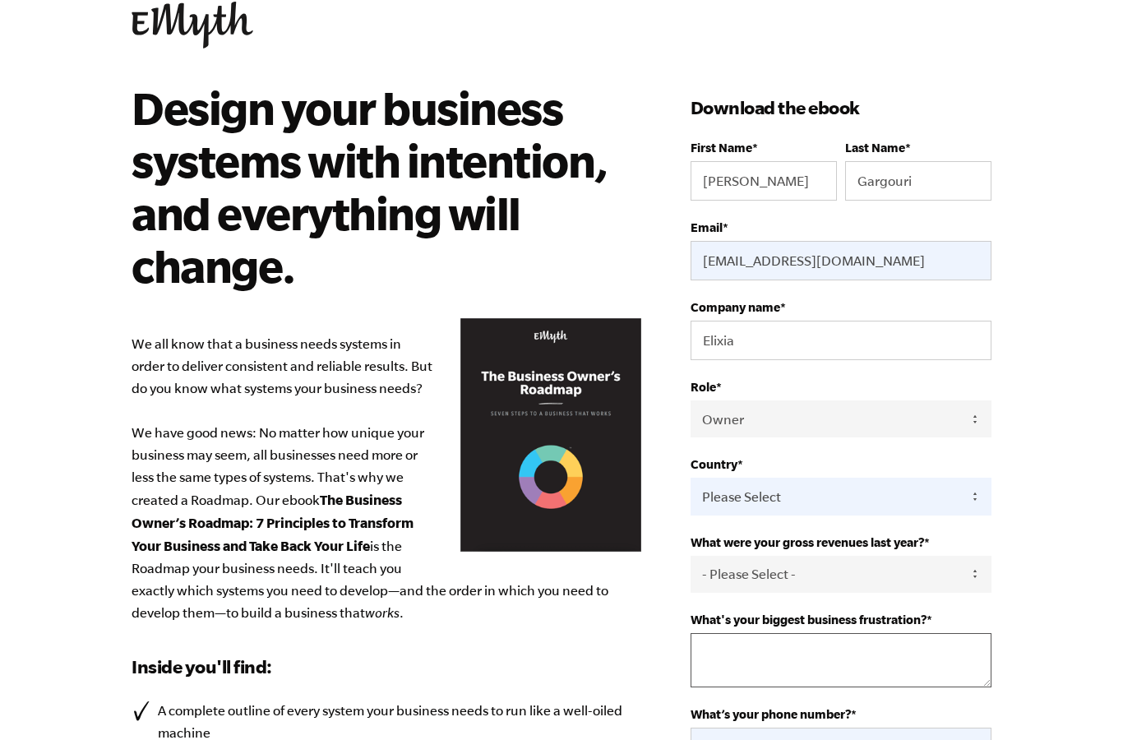
scroll to position [0, 0]
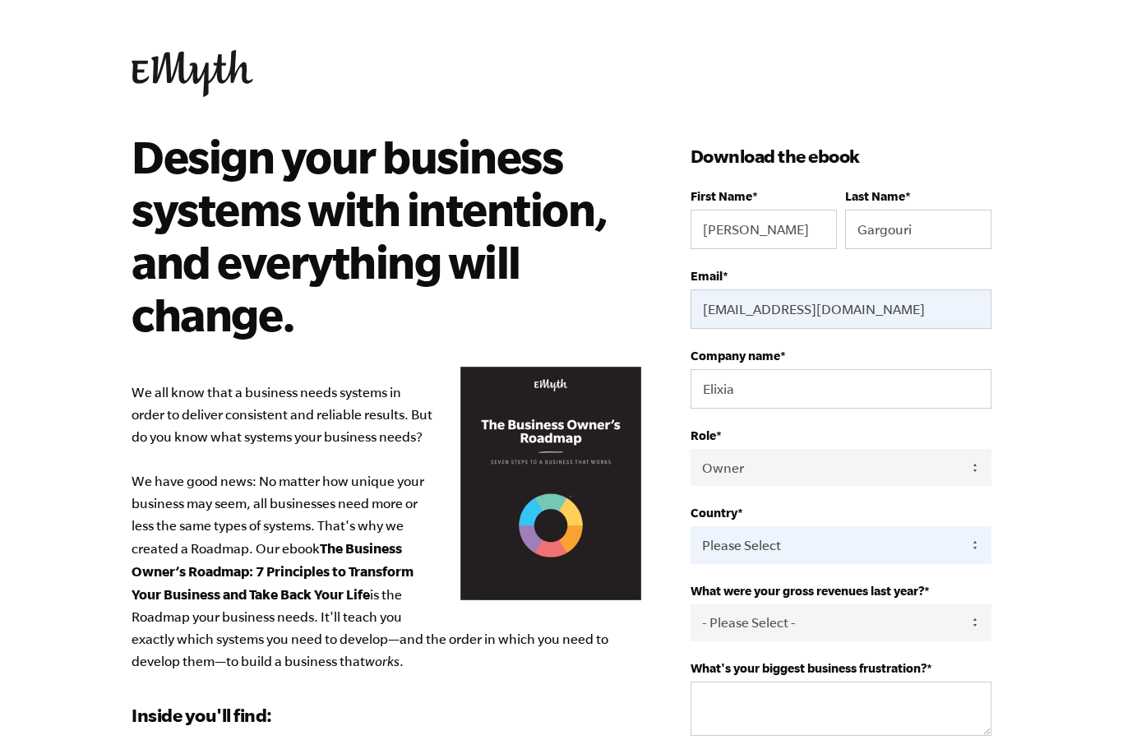
click at [961, 85] on link at bounding box center [562, 73] width 860 height 47
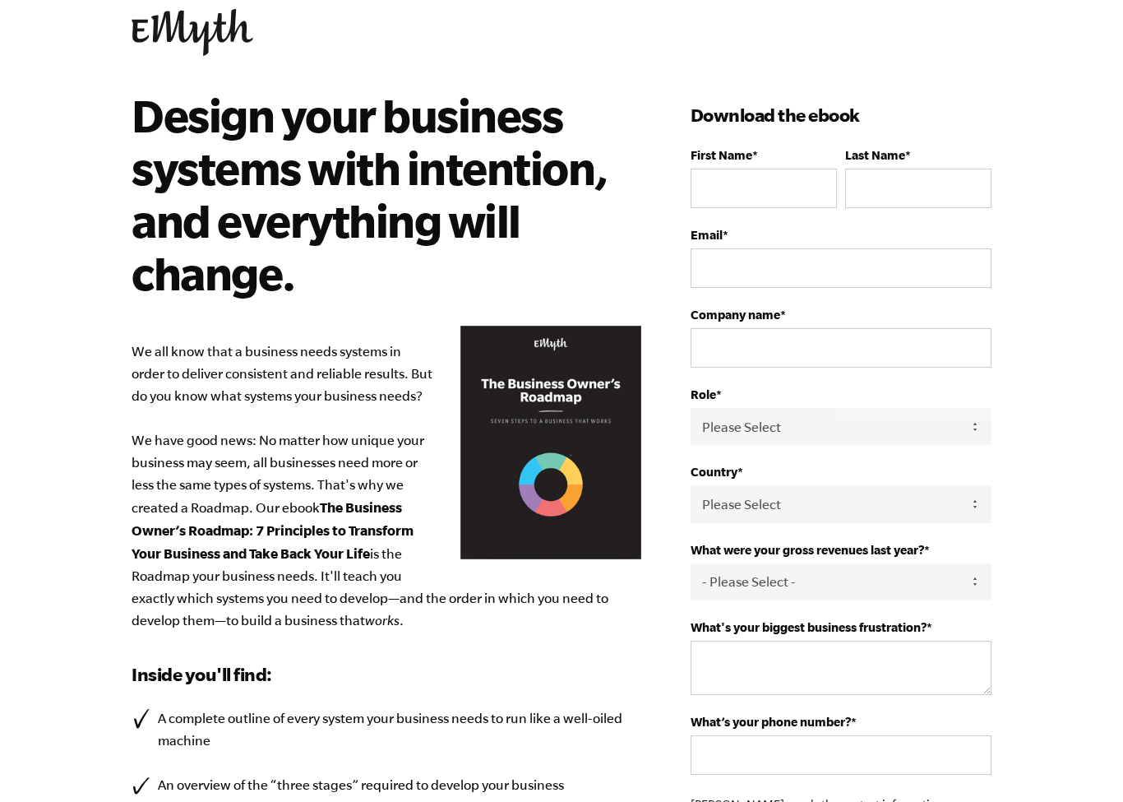
scroll to position [40, 0]
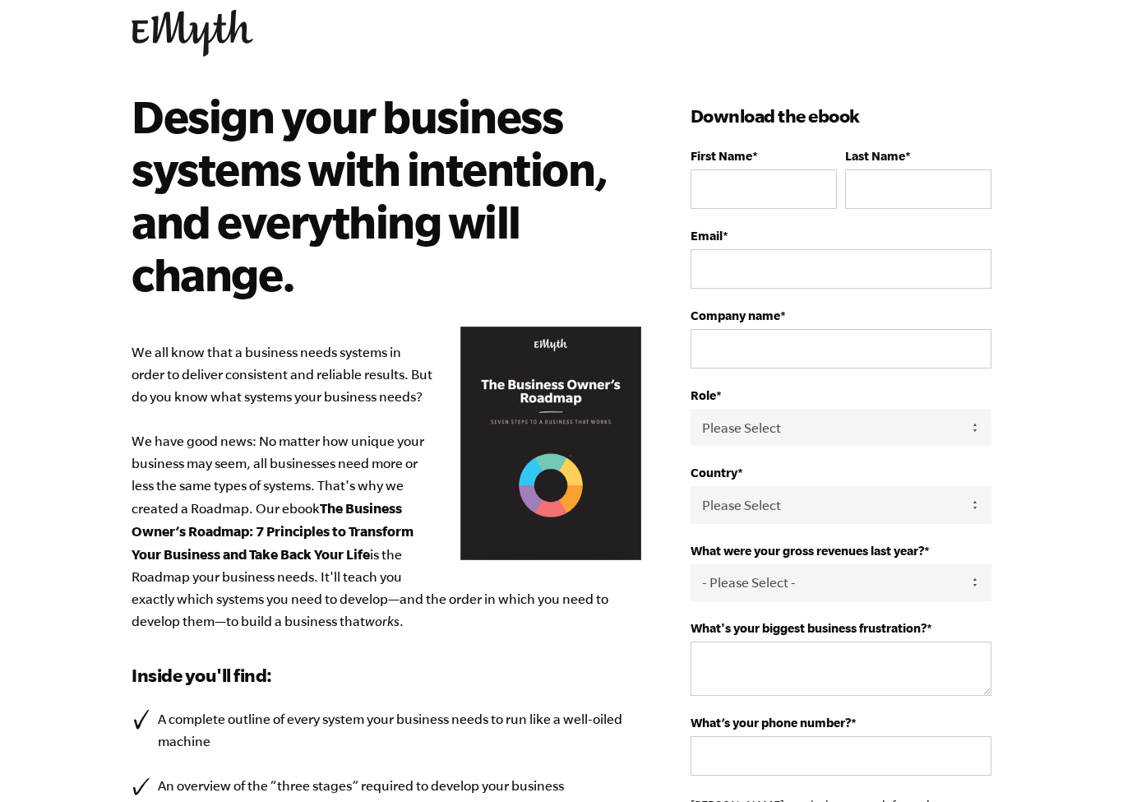
click at [558, 403] on p "We all know that a business needs systems in order to deliver consistent and re…" at bounding box center [387, 486] width 510 height 291
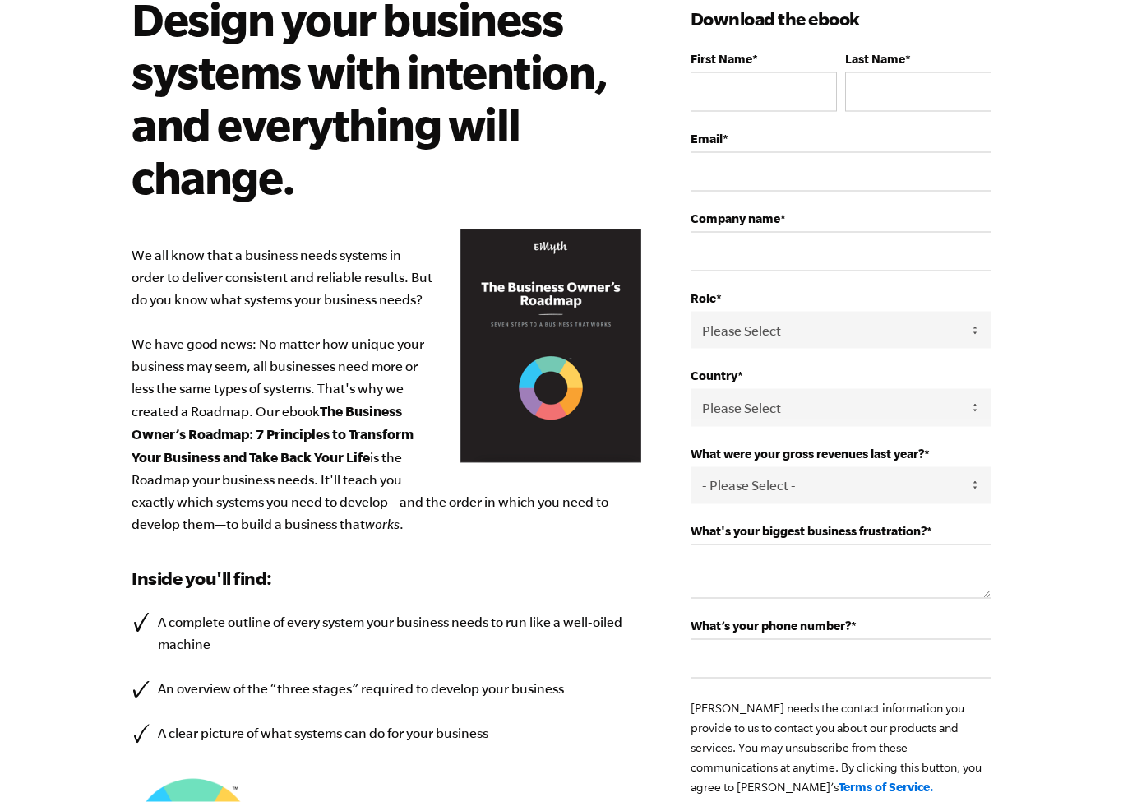
scroll to position [113, 0]
click at [790, 492] on select "- Please Select - 0-75K 76-150K 151-275K 276-500K 501-750K 751-1M 1-2.5M 2.5-5M…" at bounding box center [841, 510] width 301 height 37
select select "0-75K"
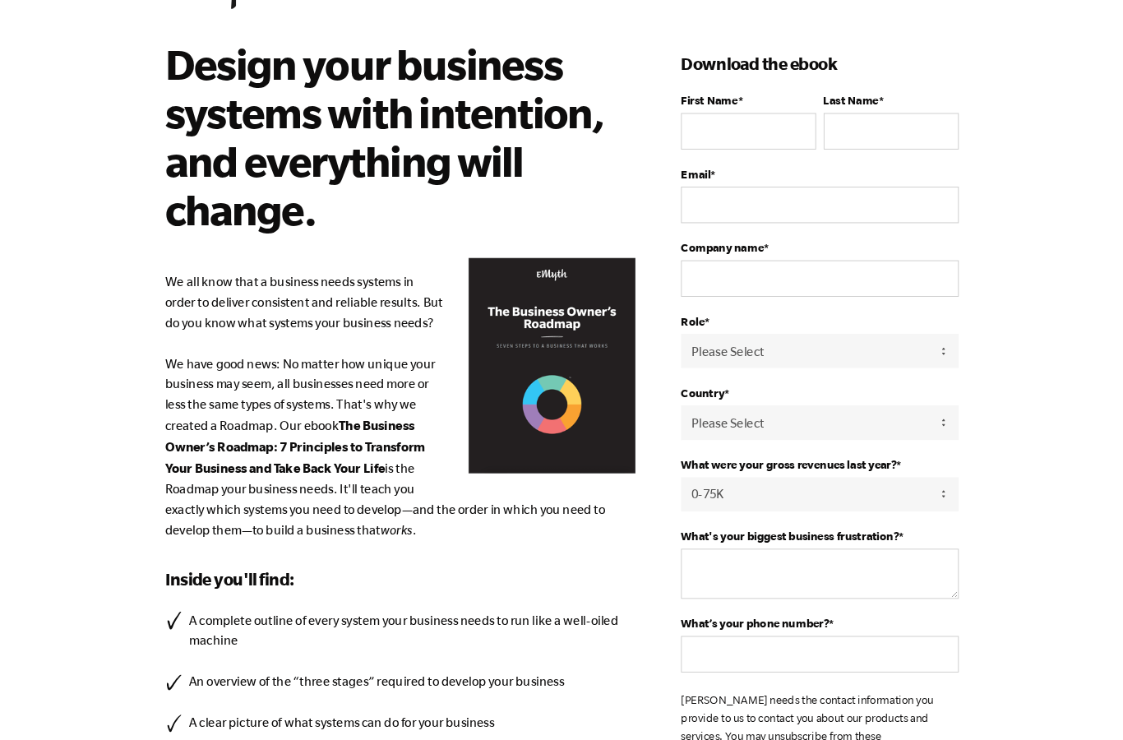
scroll to position [32, 0]
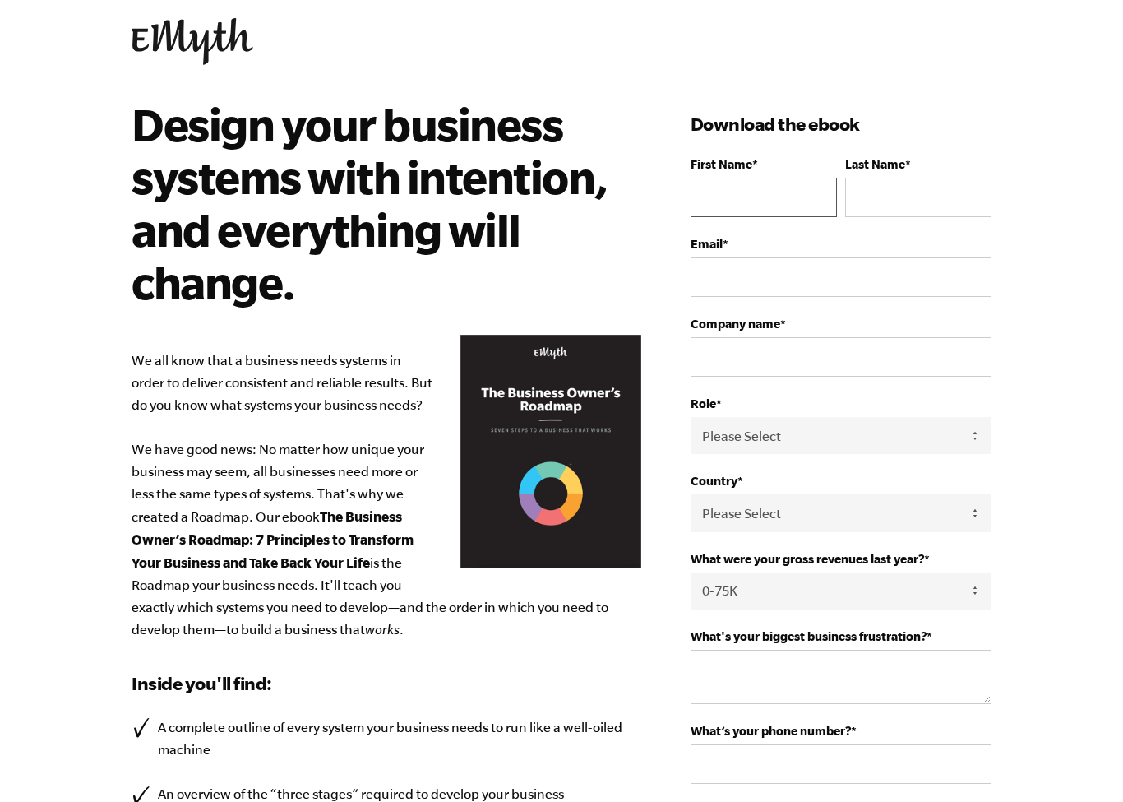
click at [750, 201] on input "First Name *" at bounding box center [764, 197] width 146 height 39
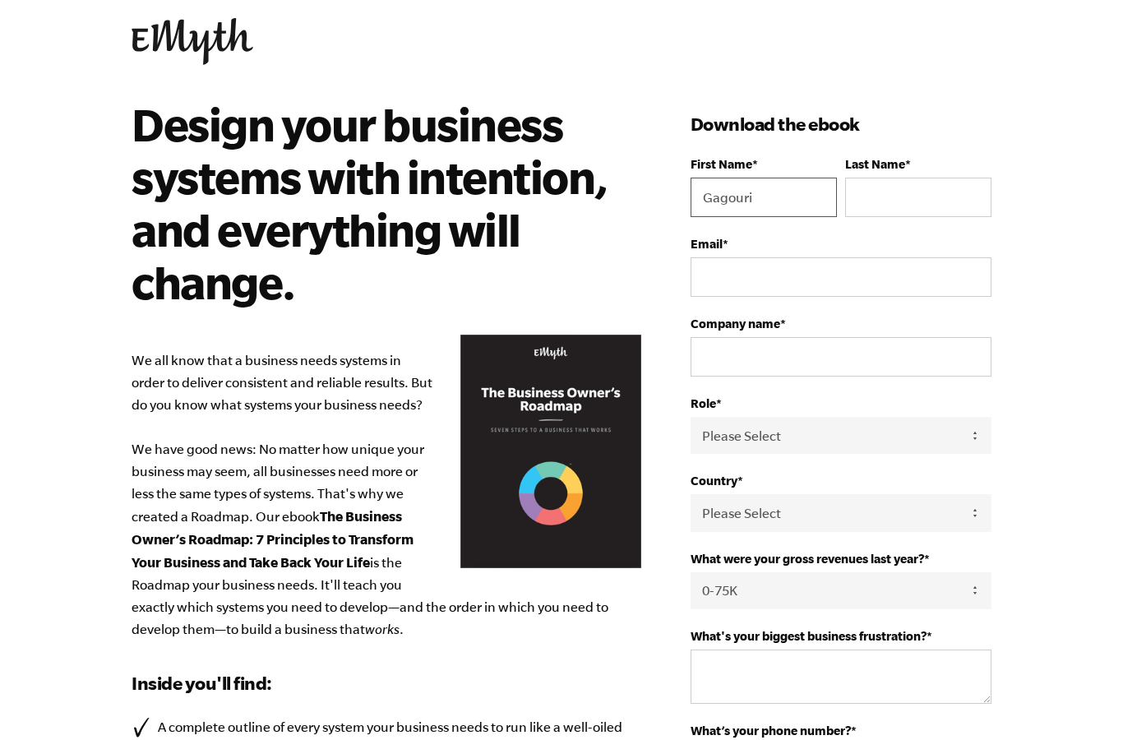
type input "Gagouri"
click at [890, 201] on input "Last Name *" at bounding box center [918, 197] width 146 height 39
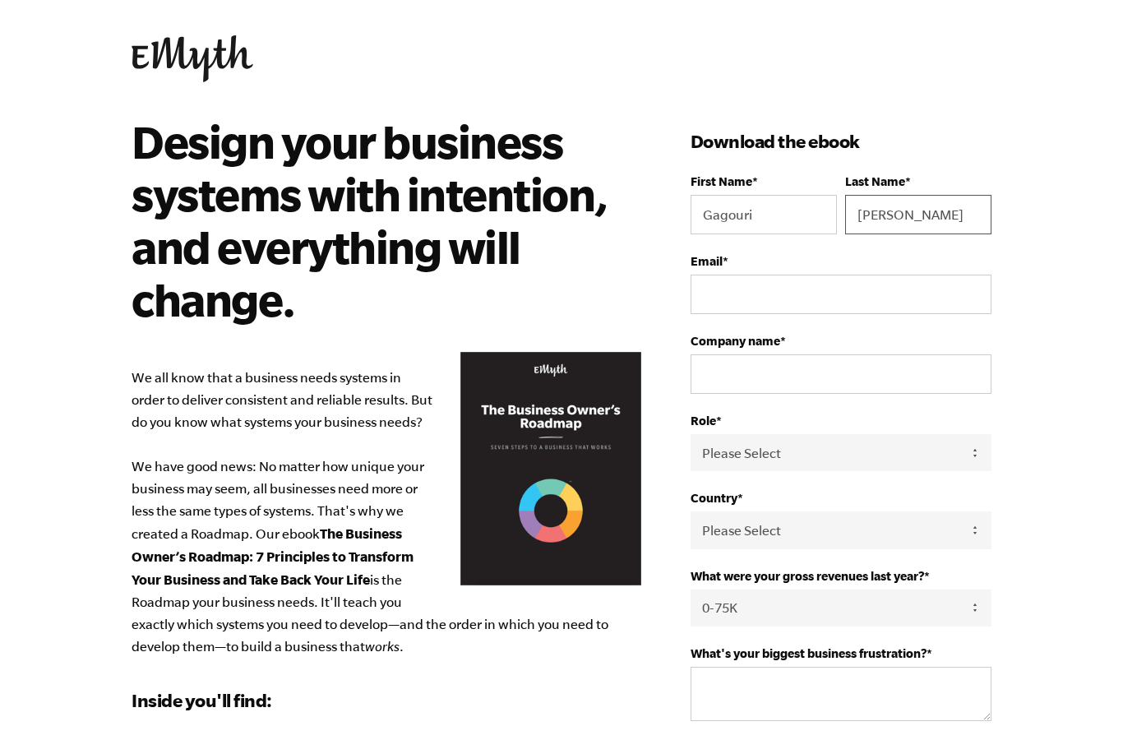
type input "Ahmed"
click at [747, 305] on input "Email *" at bounding box center [841, 308] width 301 height 39
type input "[EMAIL_ADDRESS][DOMAIN_NAME]"
select select "Tunisia"
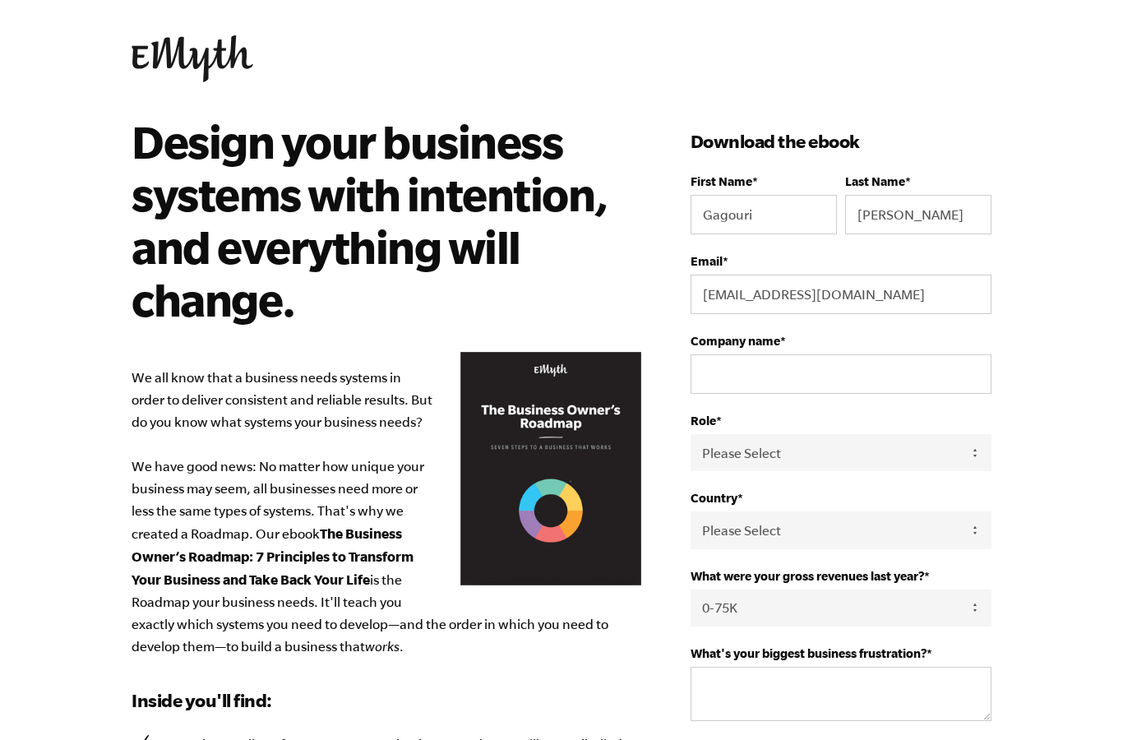
type input "[PHONE_NUMBER]"
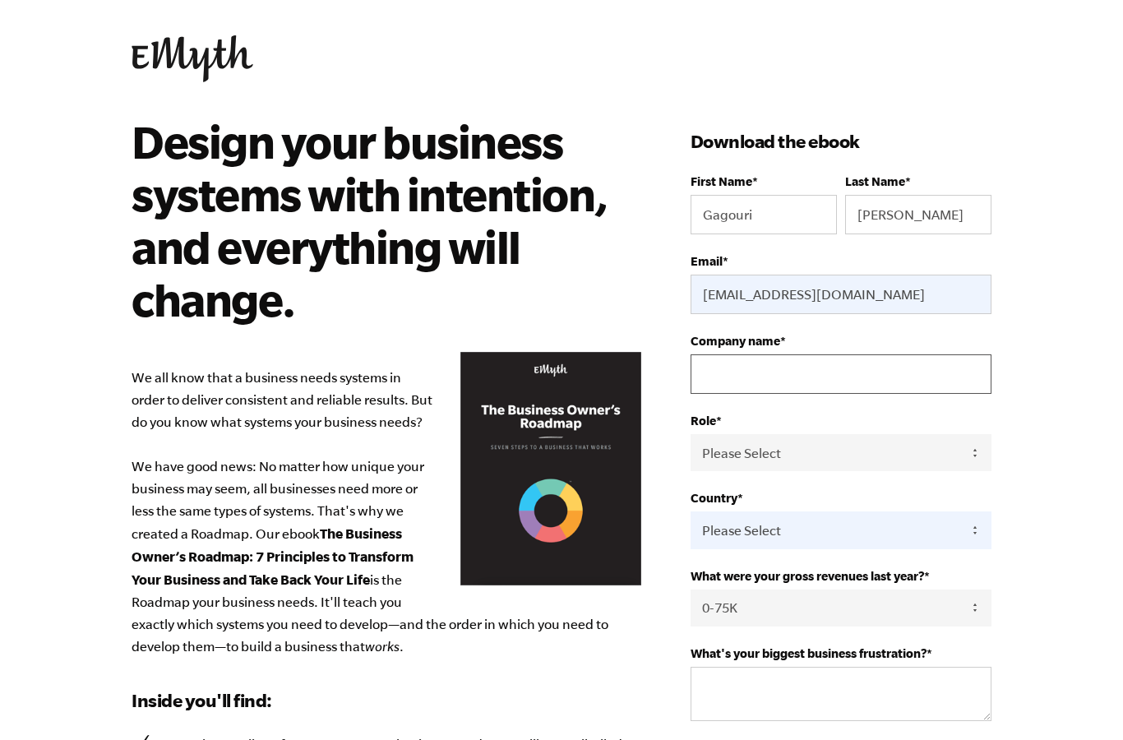
click at [777, 391] on input "Company name *" at bounding box center [841, 373] width 301 height 39
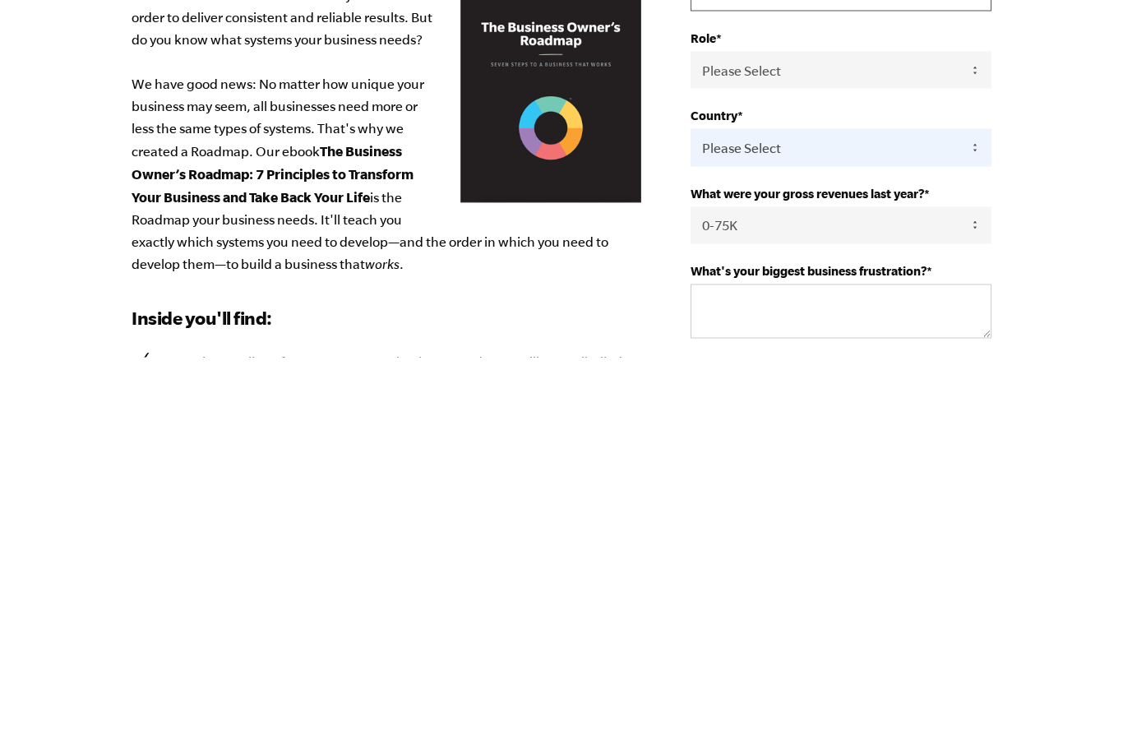
type input "Elixia"
click at [861, 434] on select "Please Select Owner Partner / Co-Owner Executive Employee / Other" at bounding box center [841, 452] width 301 height 37
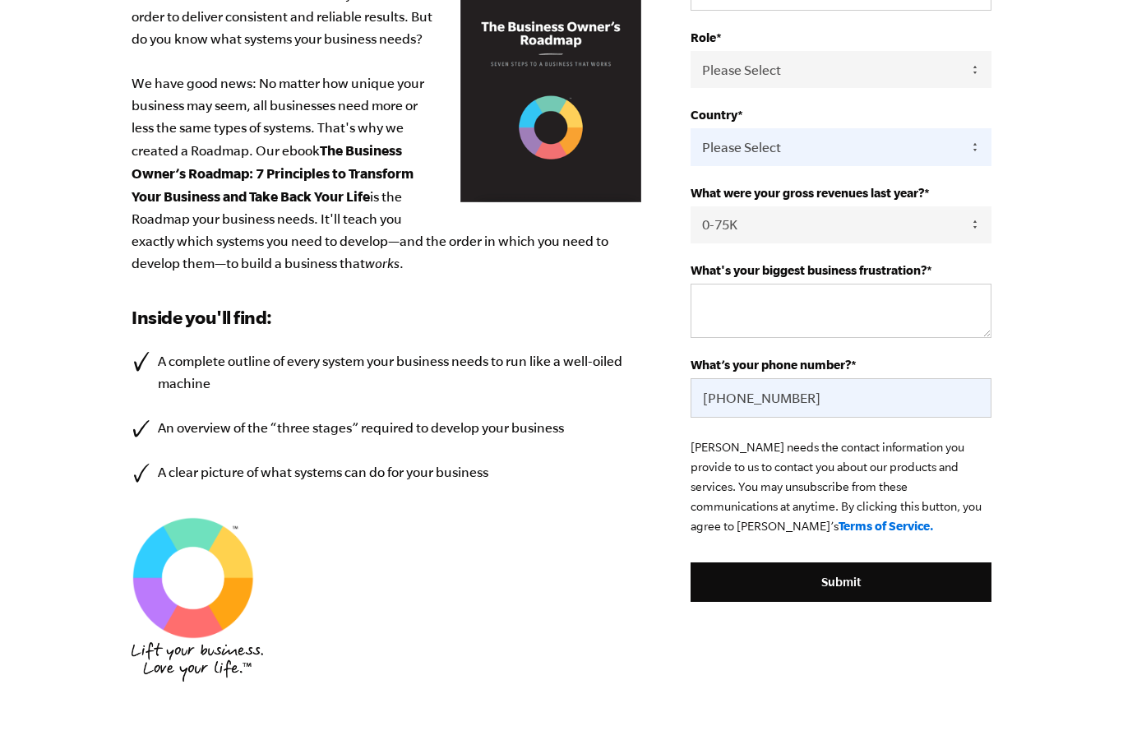
select select "Owner"
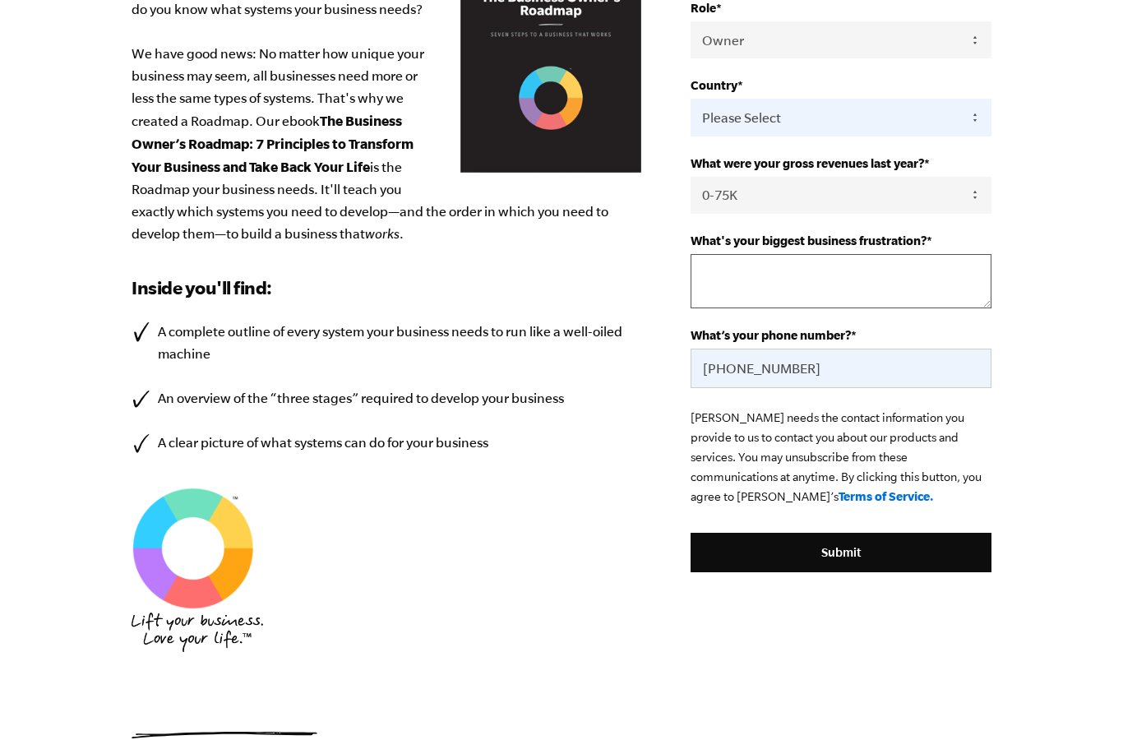
click at [761, 301] on textarea "What's your biggest business frustration? *" at bounding box center [841, 281] width 301 height 54
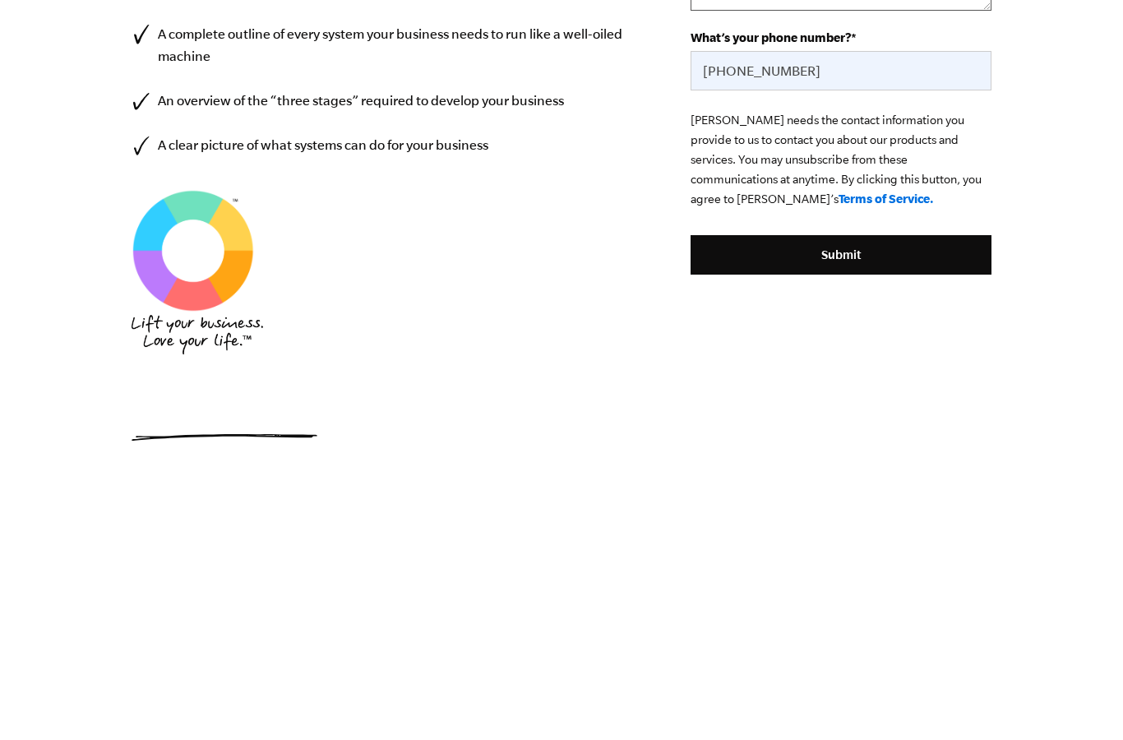
type textarea "Sales"
click at [880, 534] on input "Submit" at bounding box center [841, 553] width 301 height 39
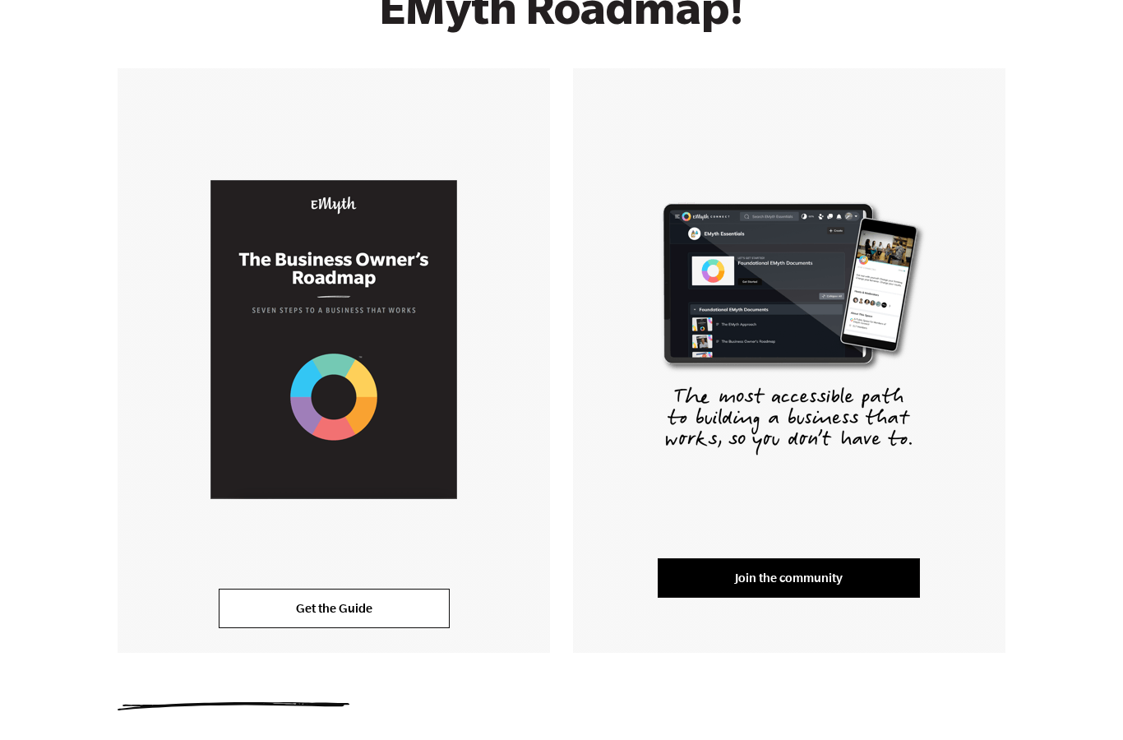
scroll to position [315, 0]
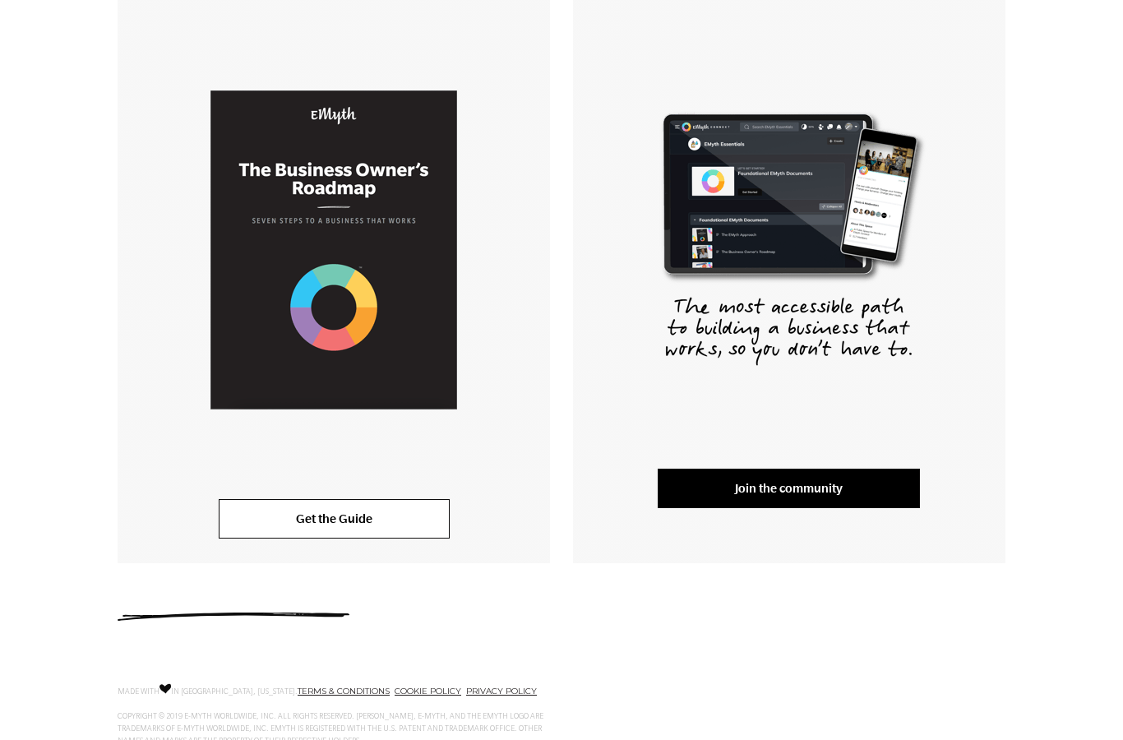
click at [292, 502] on link "Get the Guide" at bounding box center [334, 518] width 231 height 39
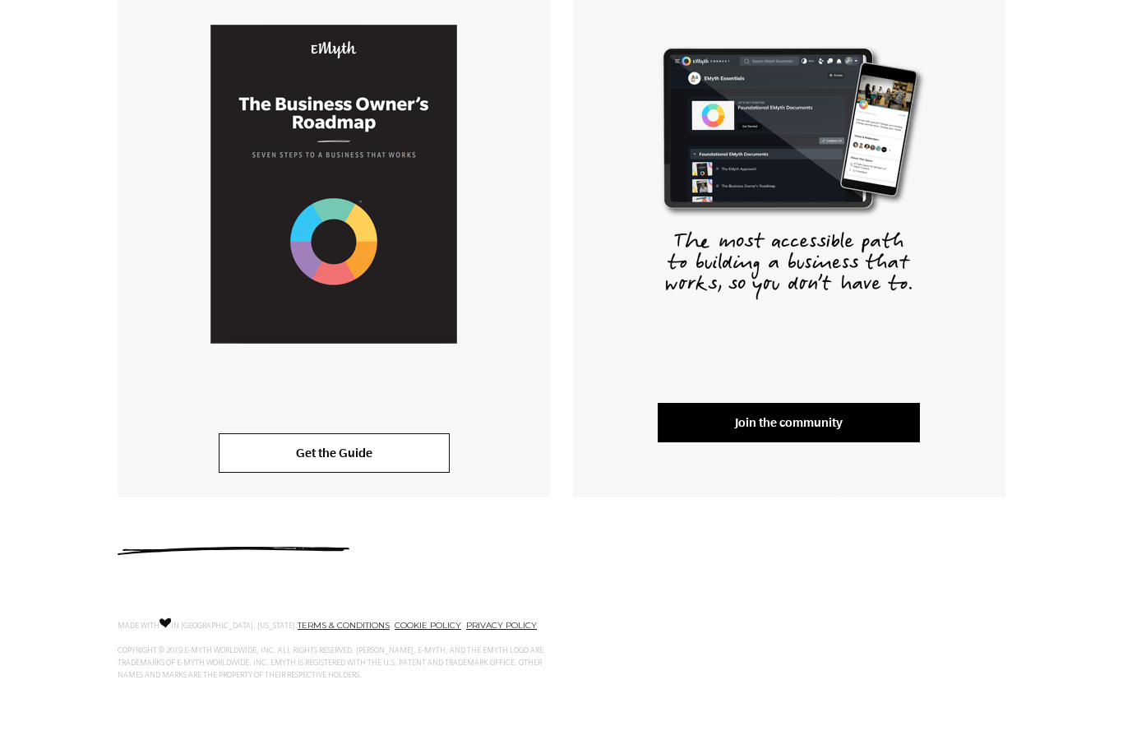
click at [811, 432] on link "Join the community" at bounding box center [789, 422] width 262 height 39
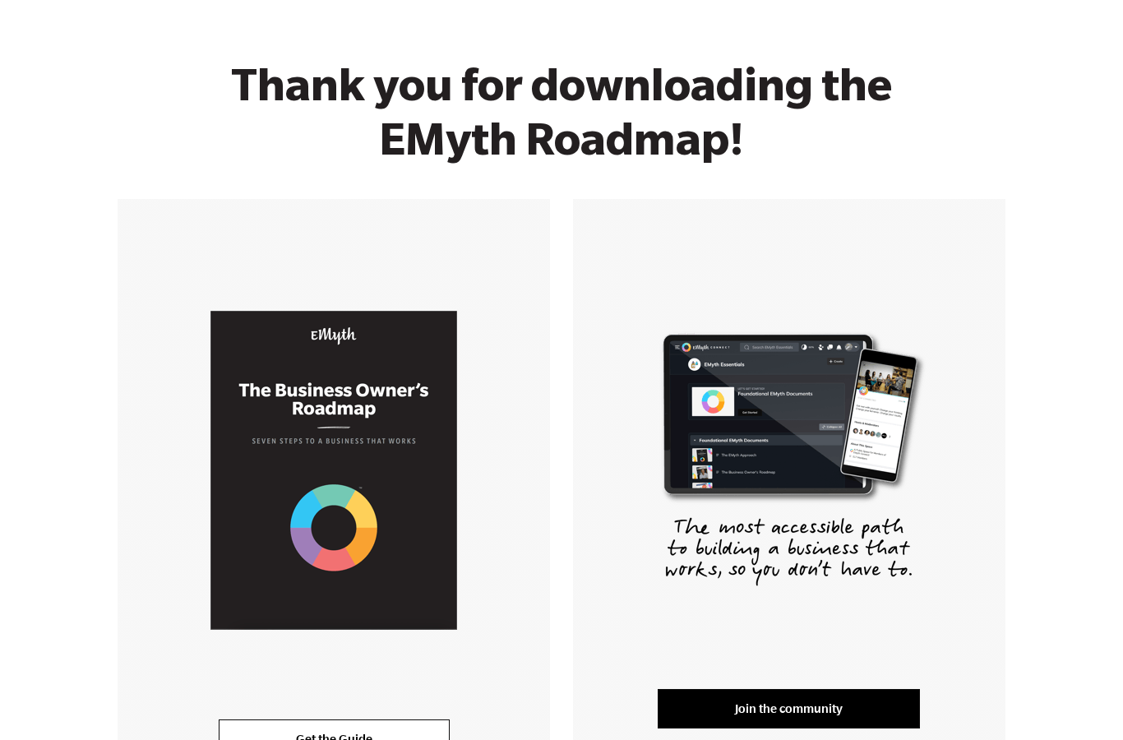
scroll to position [0, 0]
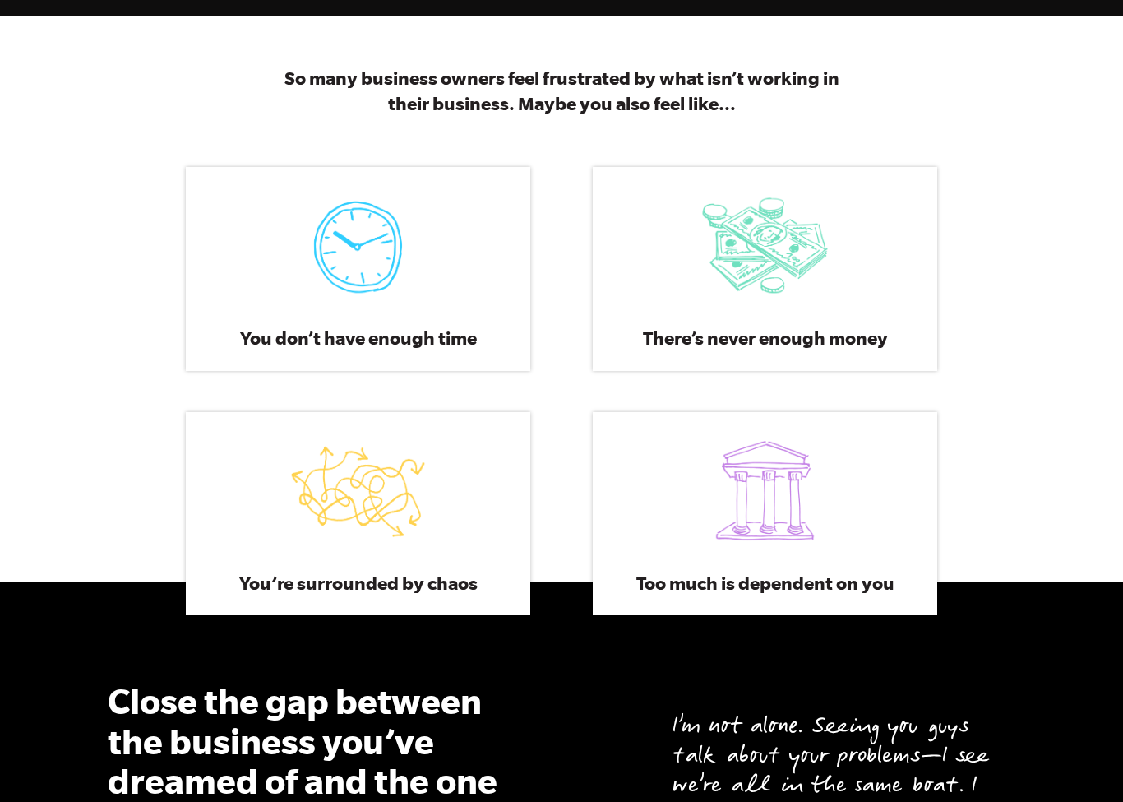
scroll to position [873, 0]
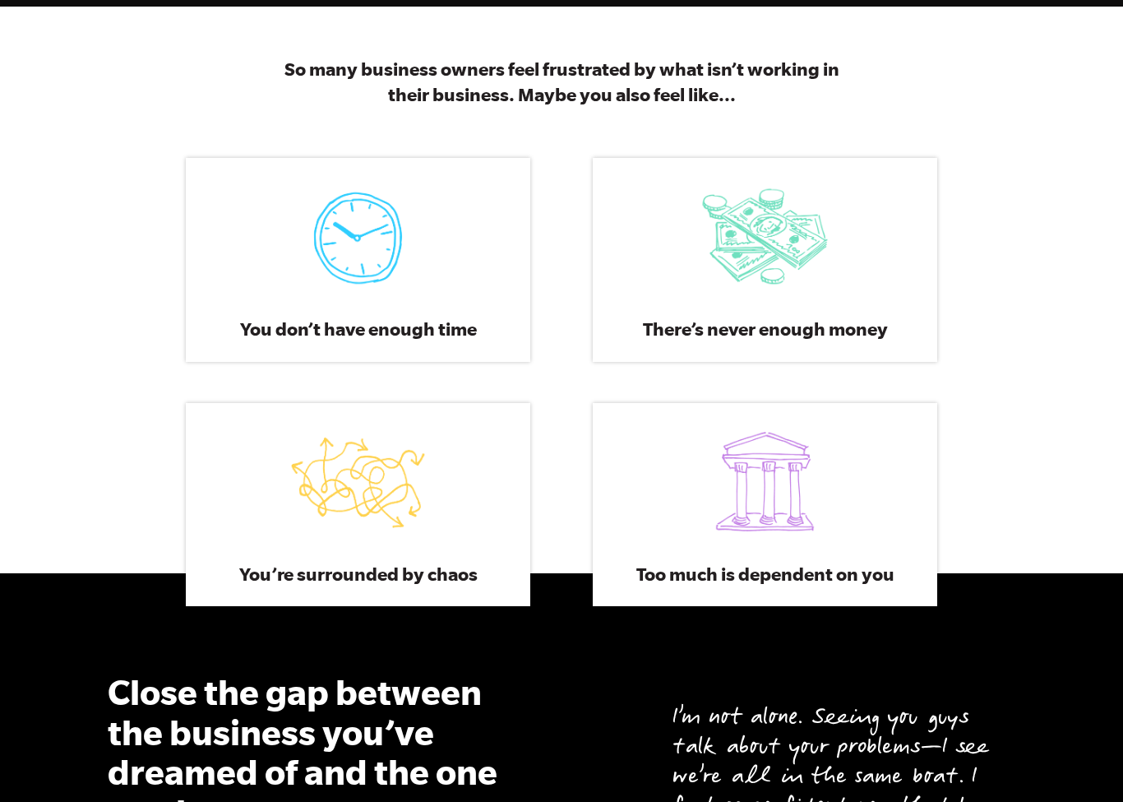
click at [821, 382] on div "There’s never enough money Our workshop series and cash planning tools will sho…" at bounding box center [765, 483] width 345 height 203
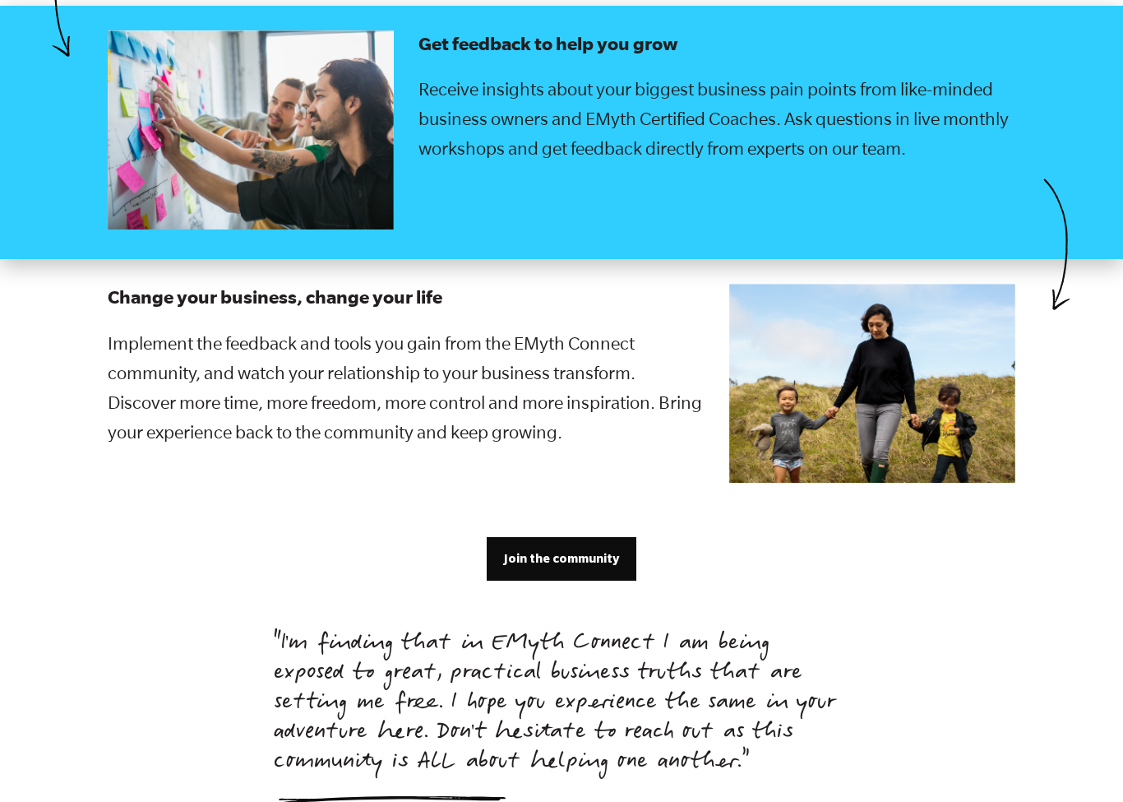
scroll to position [3194, 0]
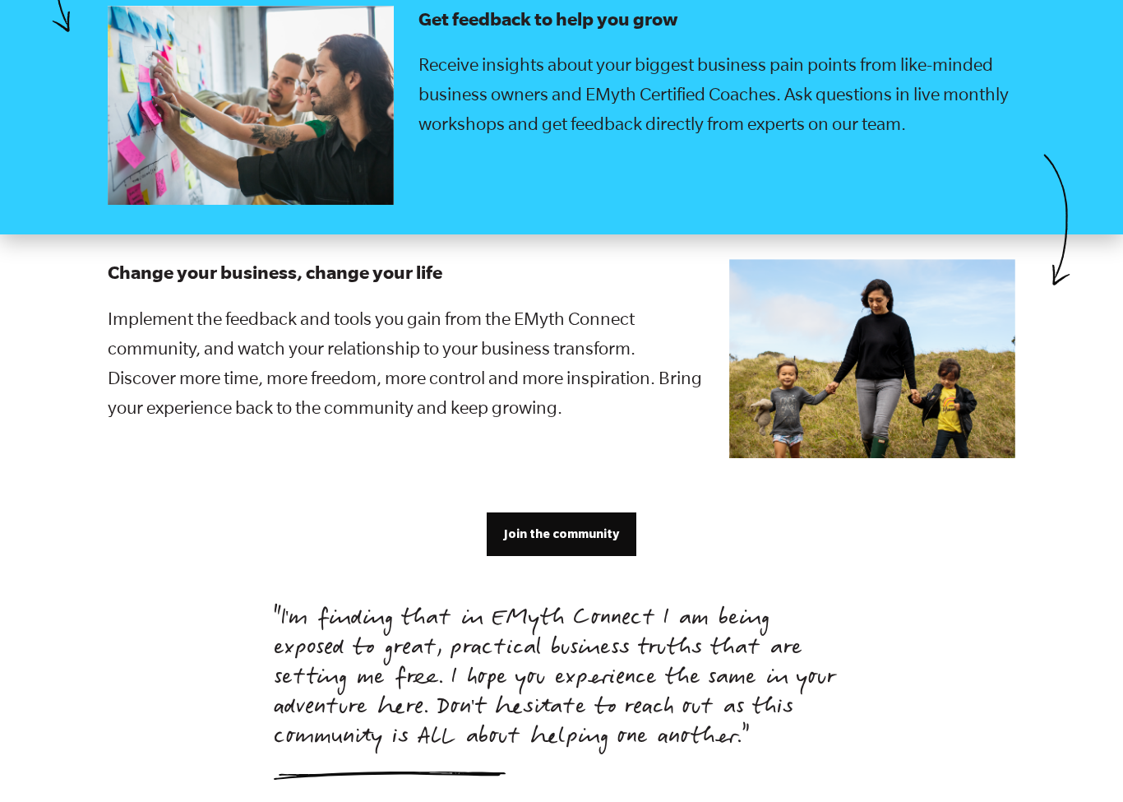
click at [600, 512] on link "Join the community" at bounding box center [562, 533] width 150 height 43
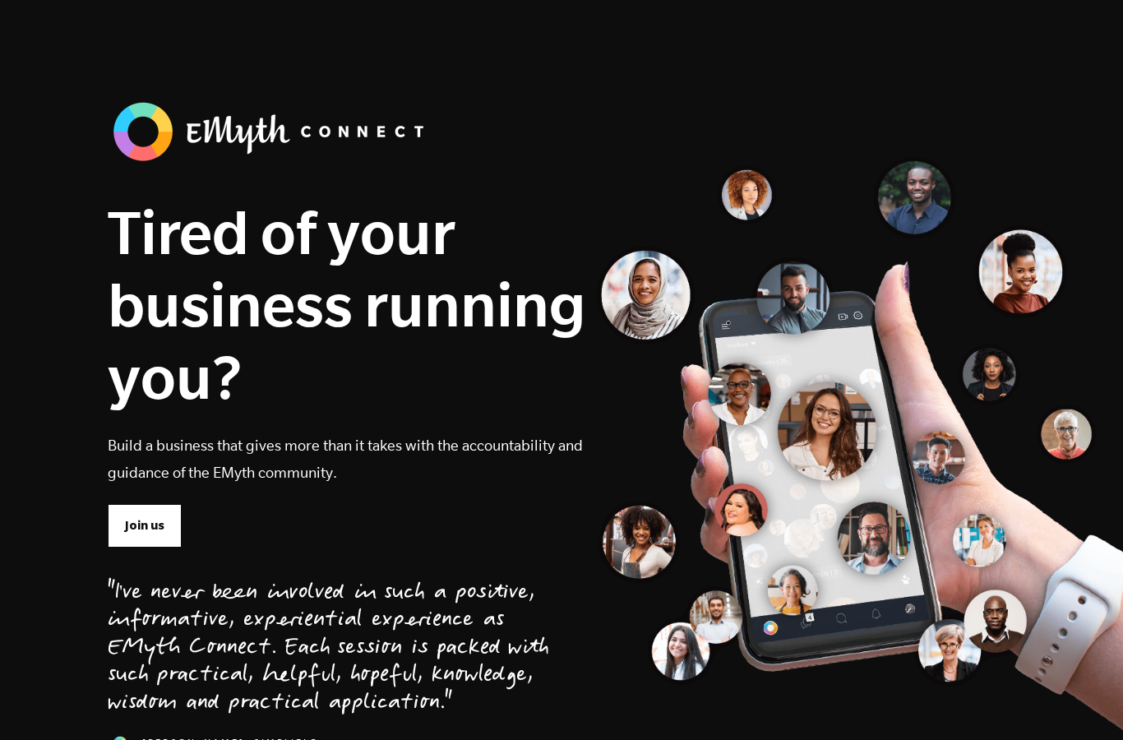
scroll to position [0, 0]
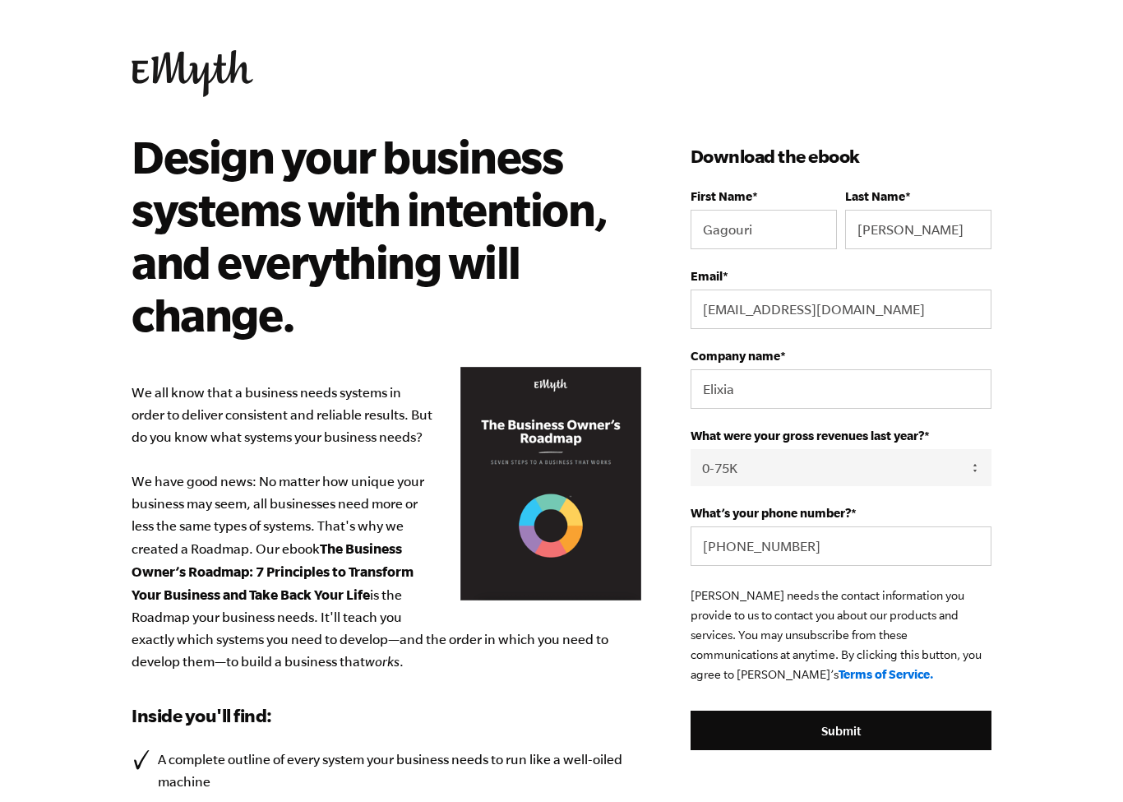
select select "0-75K"
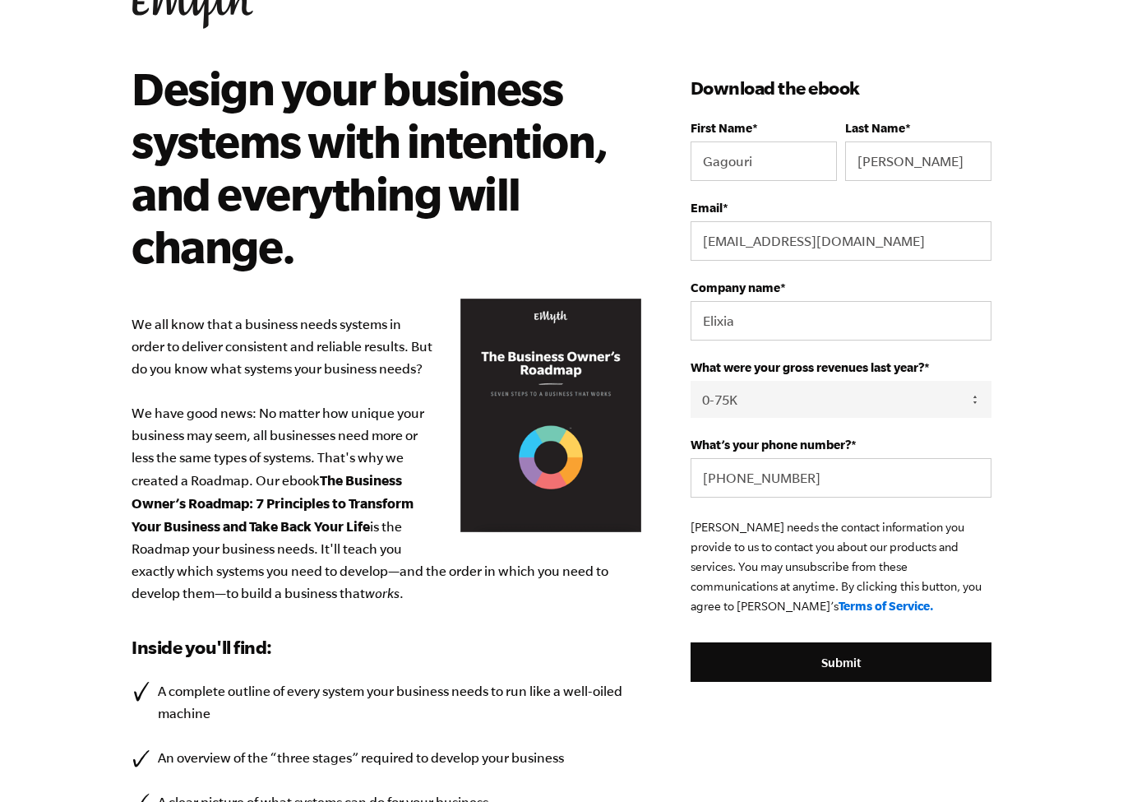
scroll to position [70, 0]
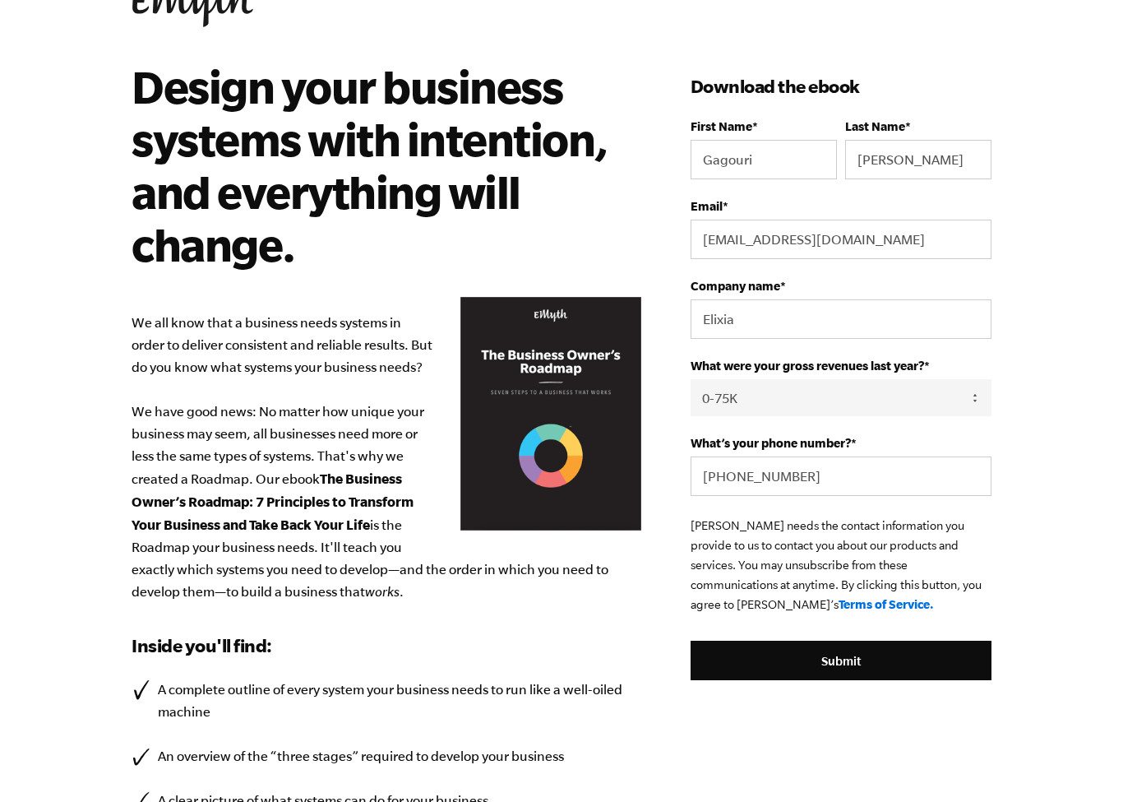
click at [813, 656] on input "Submit" at bounding box center [841, 660] width 301 height 39
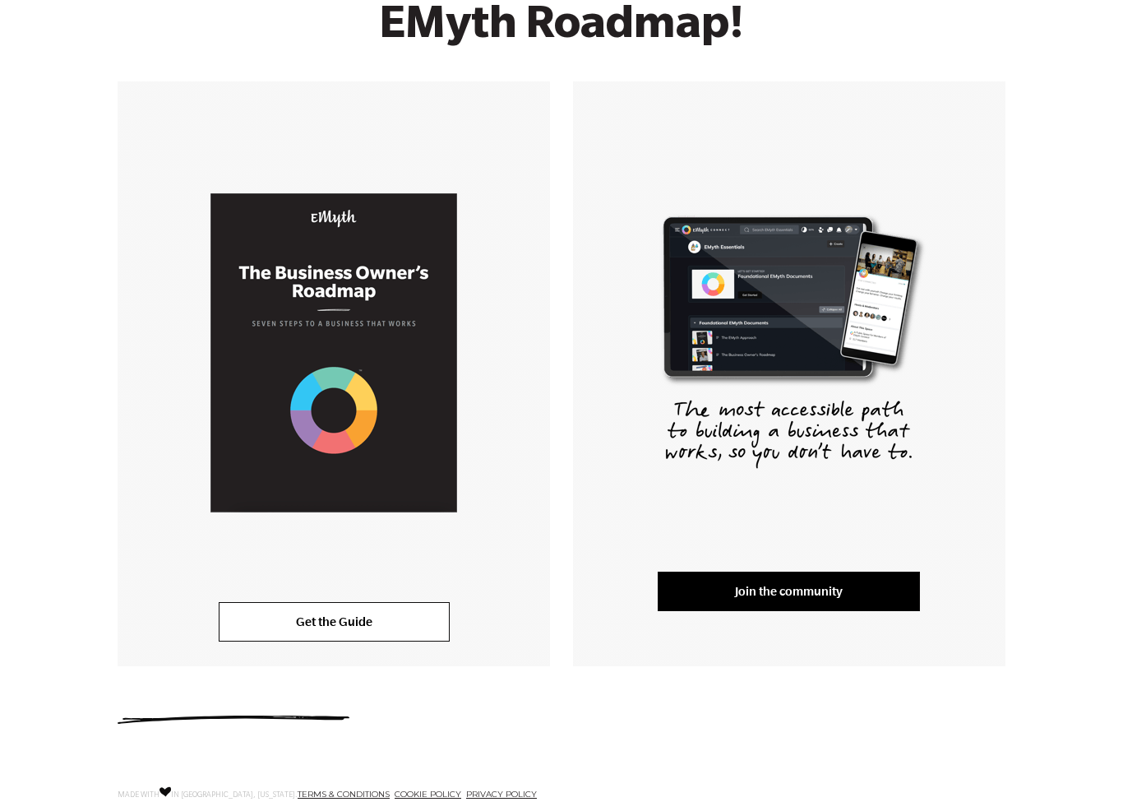
scroll to position [315, 0]
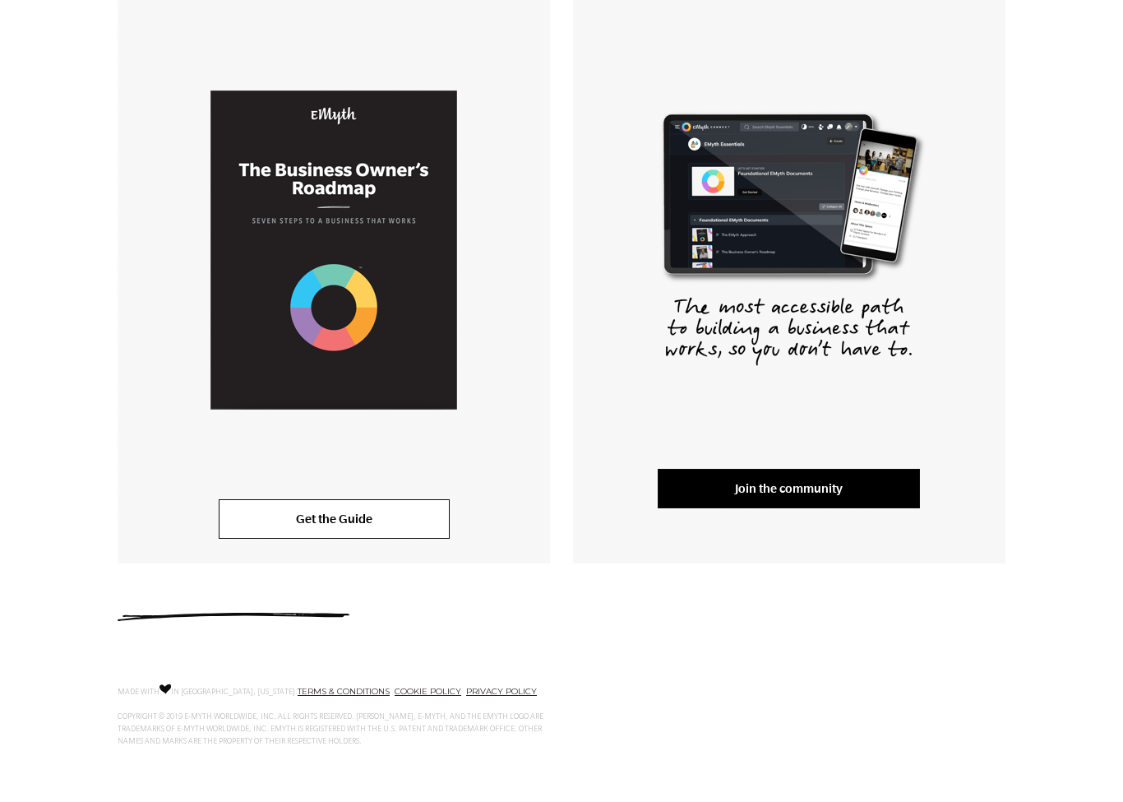
click at [368, 529] on link "Get the Guide" at bounding box center [334, 518] width 231 height 39
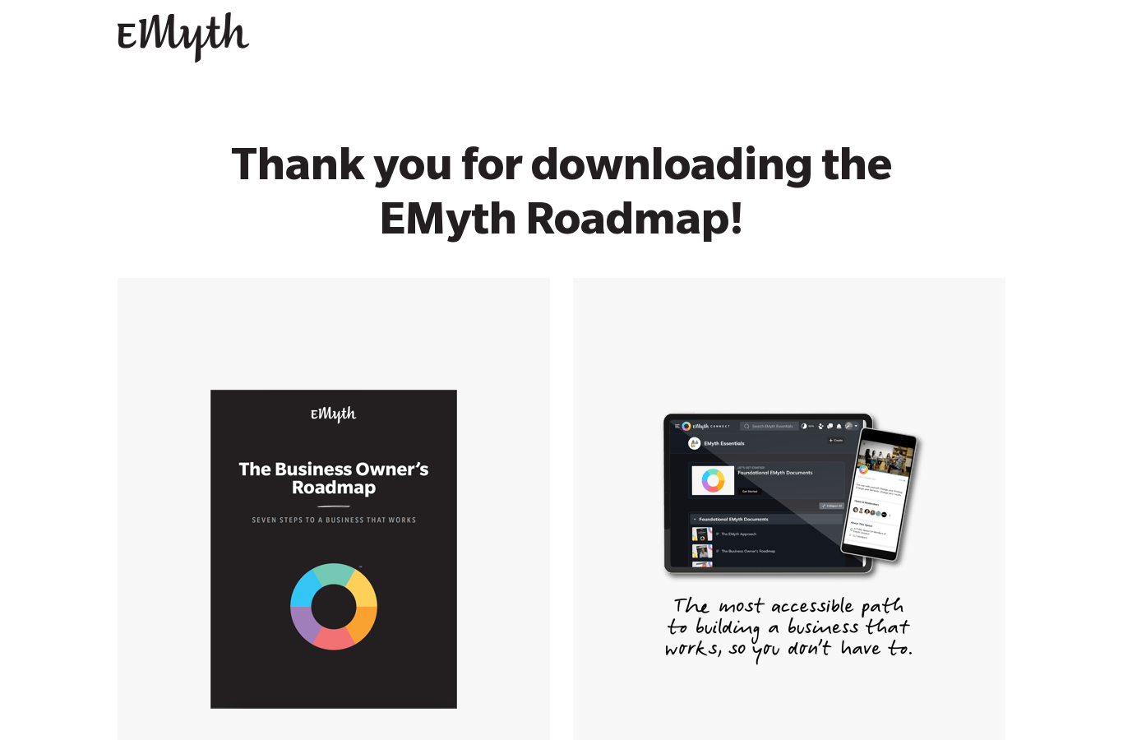
scroll to position [0, 0]
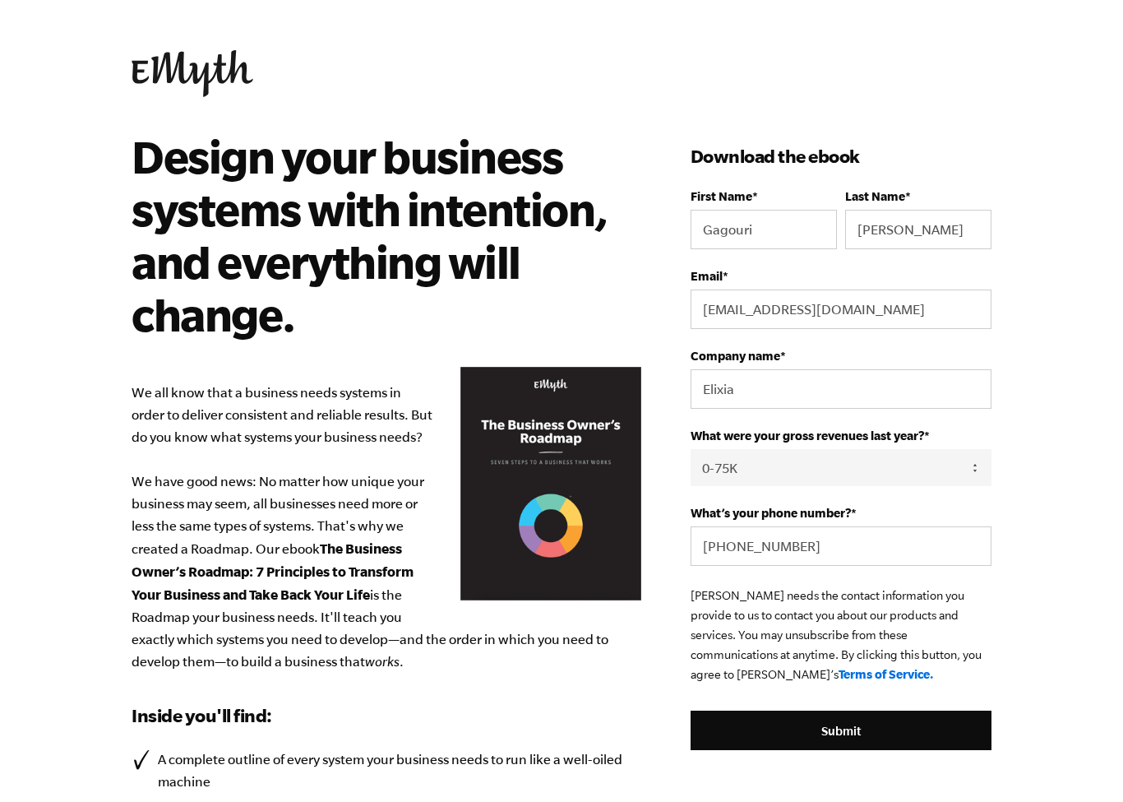
select select "0-75K"
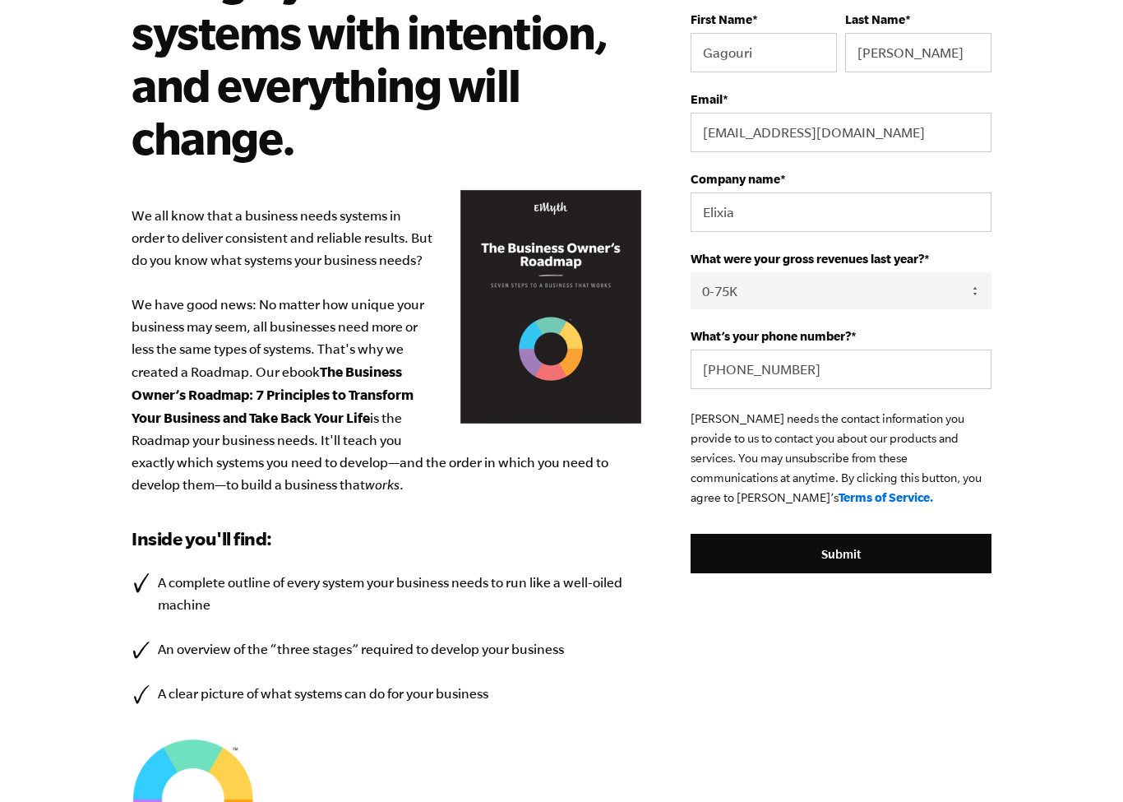
scroll to position [191, 0]
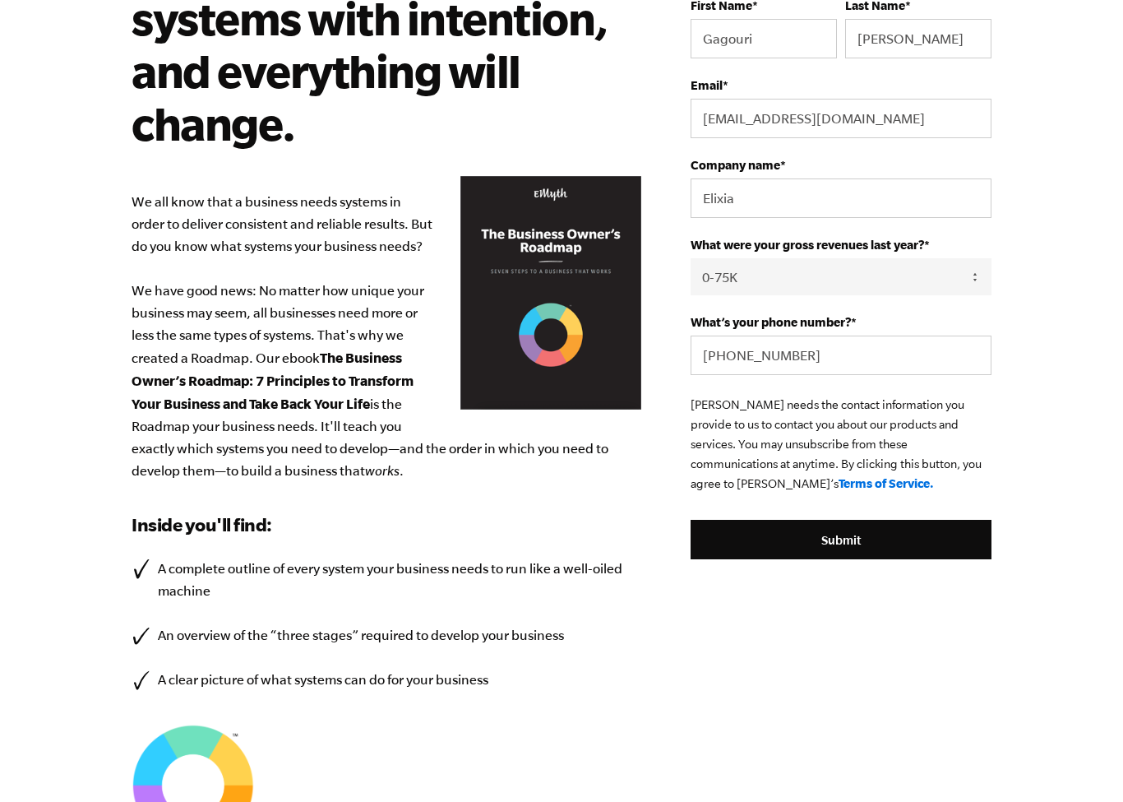
click at [857, 543] on input "Submit" at bounding box center [841, 539] width 301 height 39
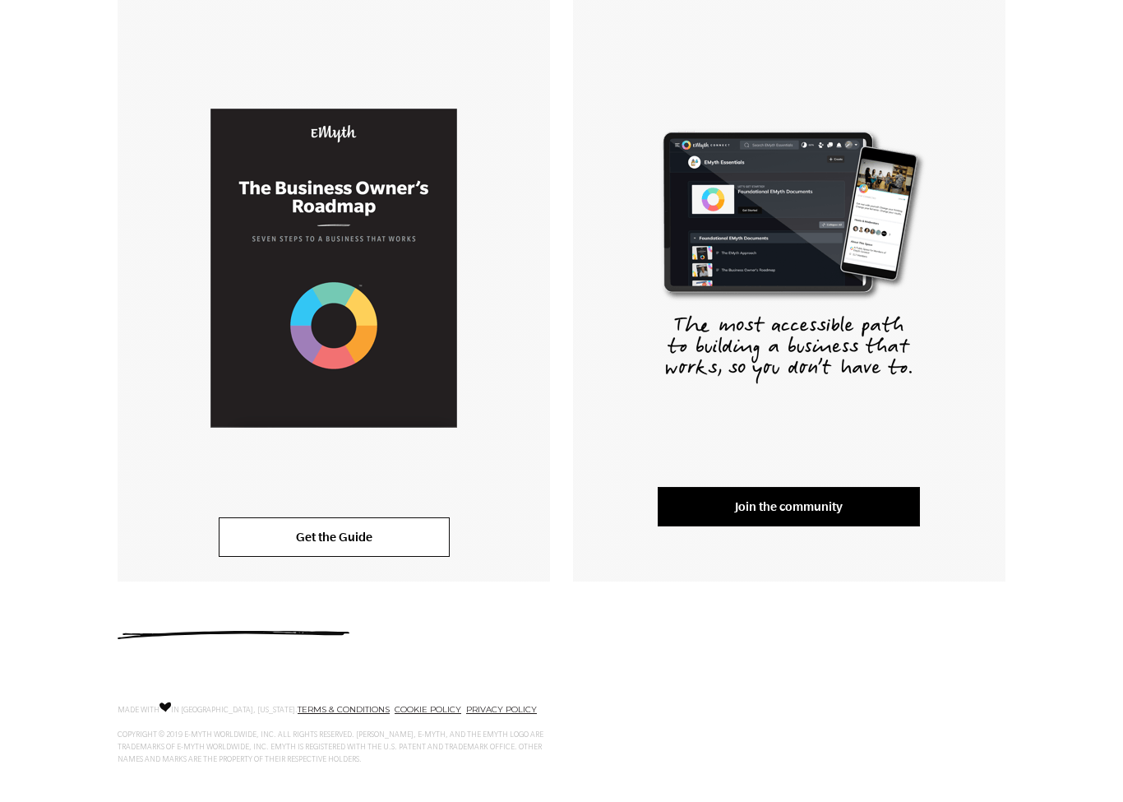
scroll to position [315, 0]
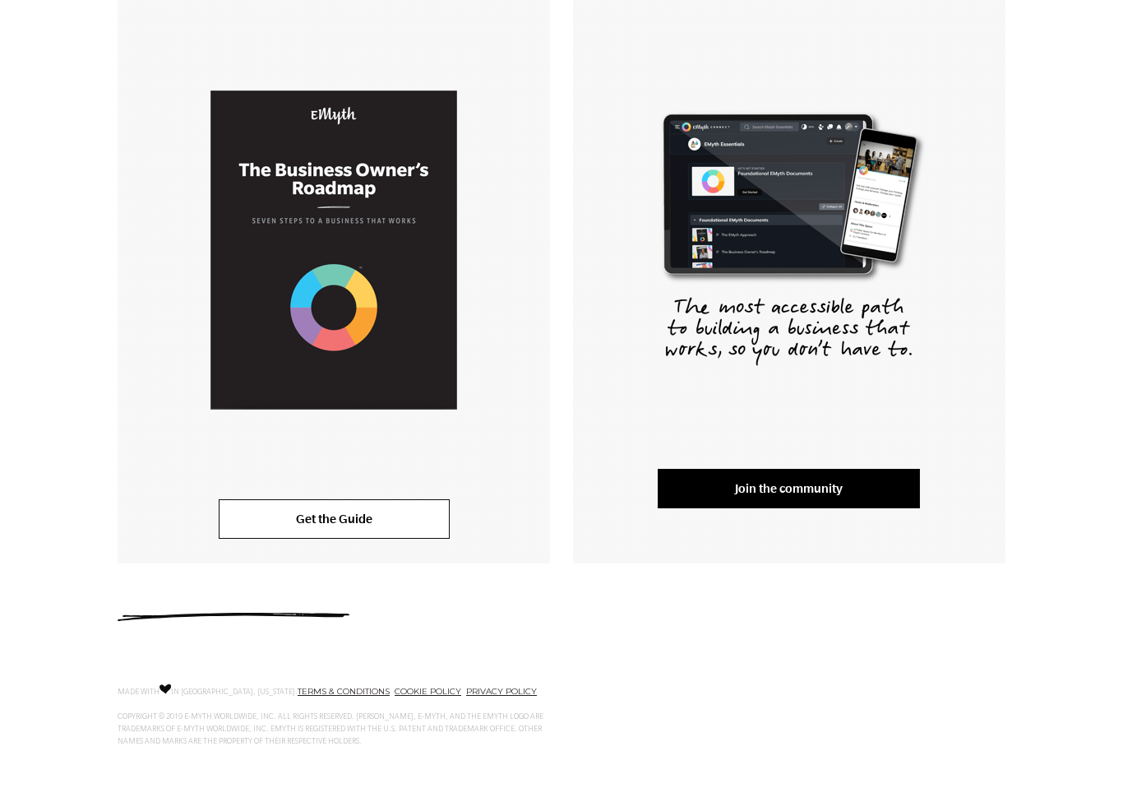
click at [358, 534] on link "Get the Guide" at bounding box center [334, 518] width 231 height 39
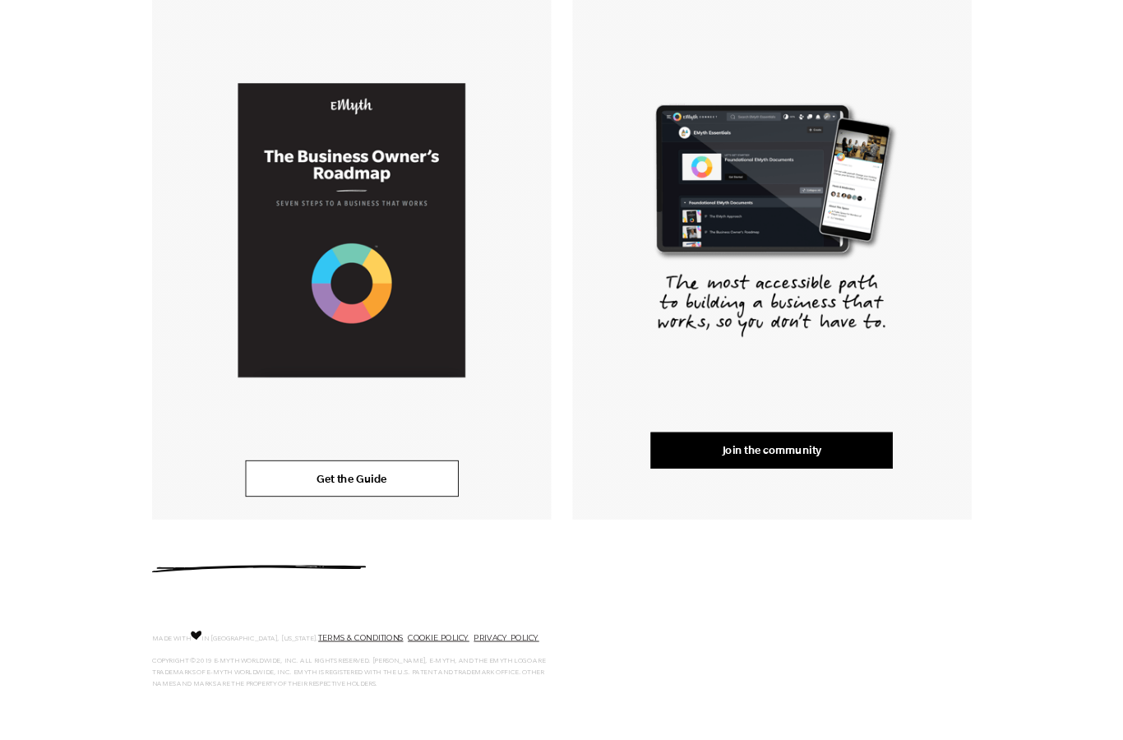
scroll to position [381, 0]
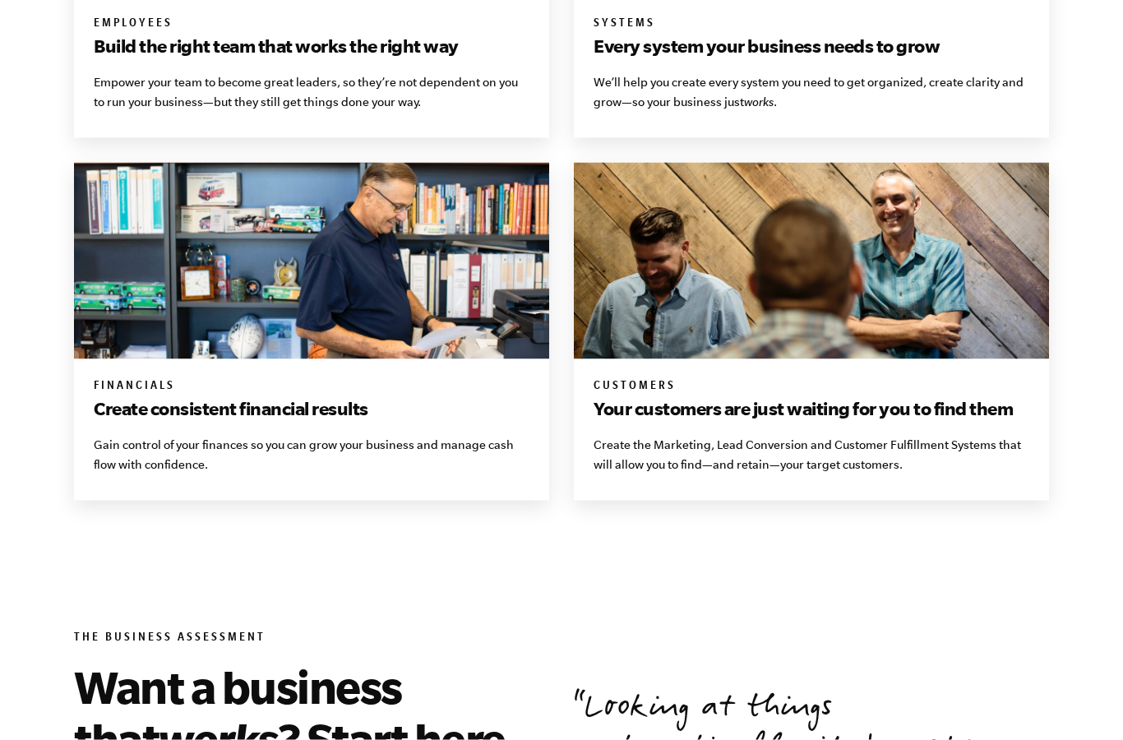
scroll to position [1427, 0]
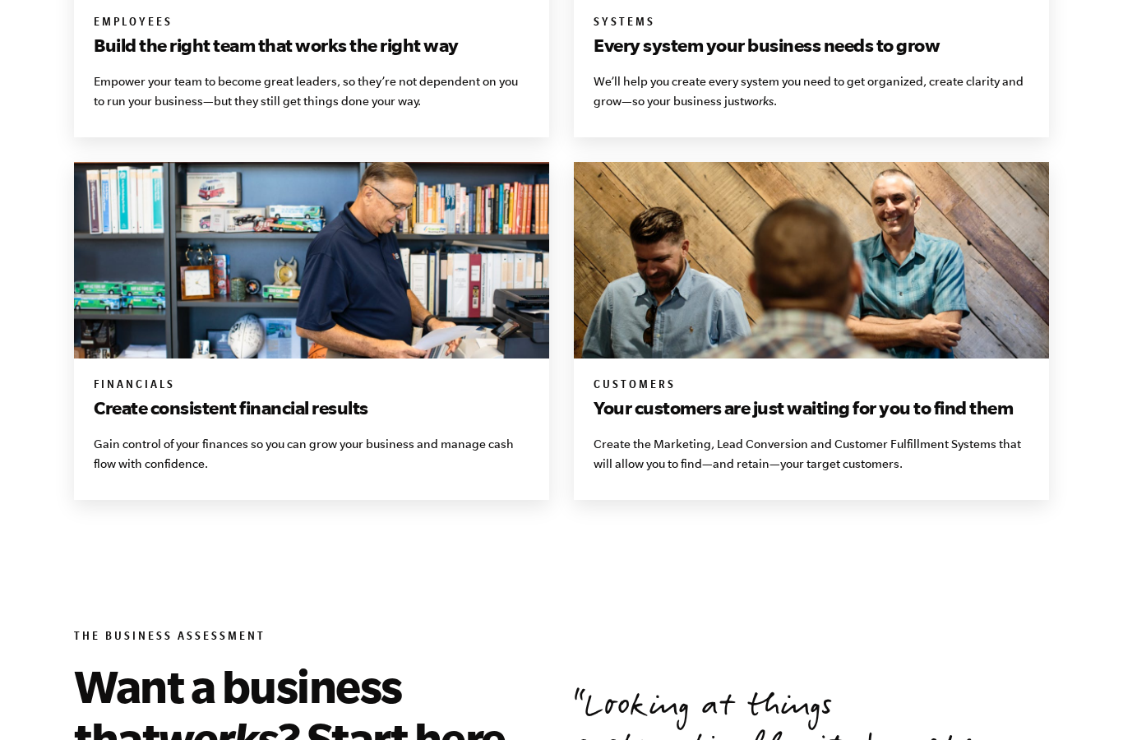
click at [424, 233] on img at bounding box center [311, 260] width 475 height 197
click at [448, 286] on img at bounding box center [311, 260] width 475 height 197
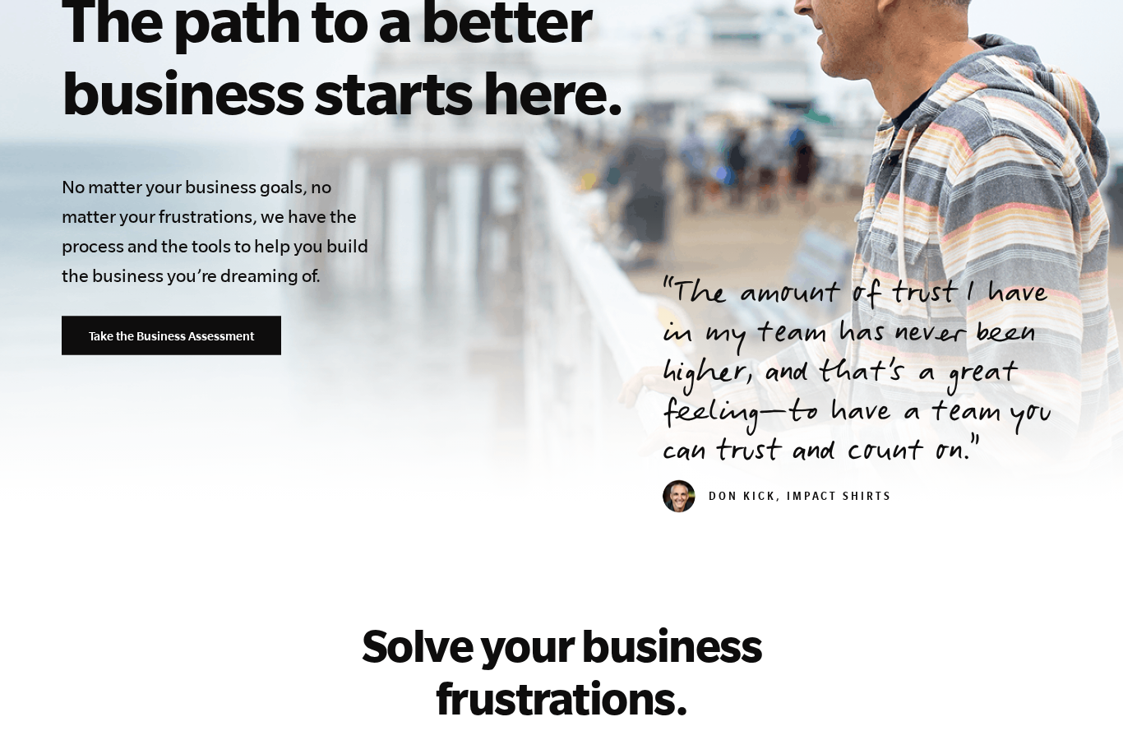
scroll to position [287, 0]
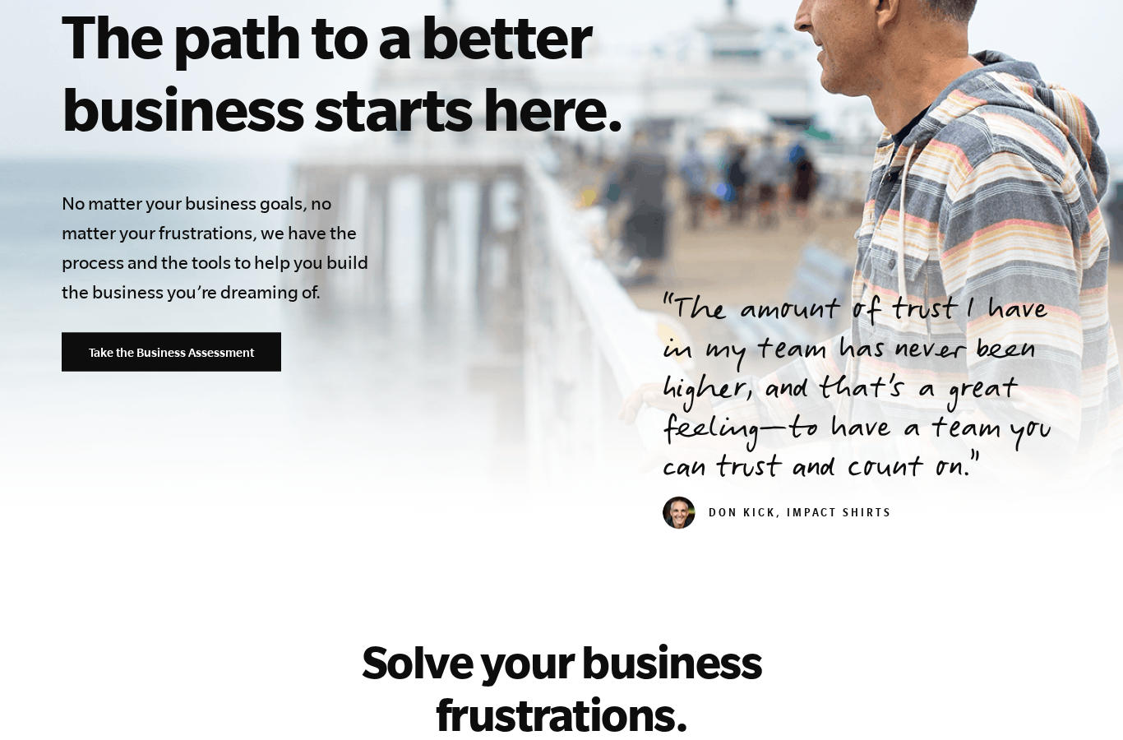
click at [130, 352] on link "Take the Business Assessment" at bounding box center [172, 352] width 220 height 39
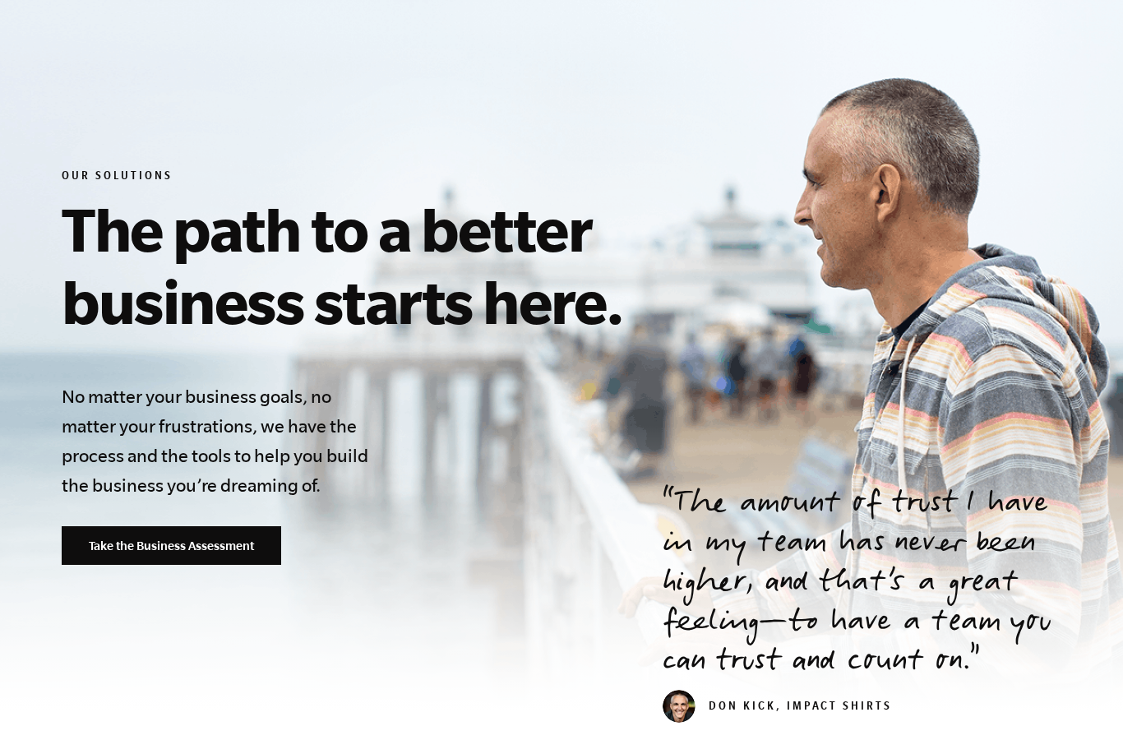
scroll to position [0, 0]
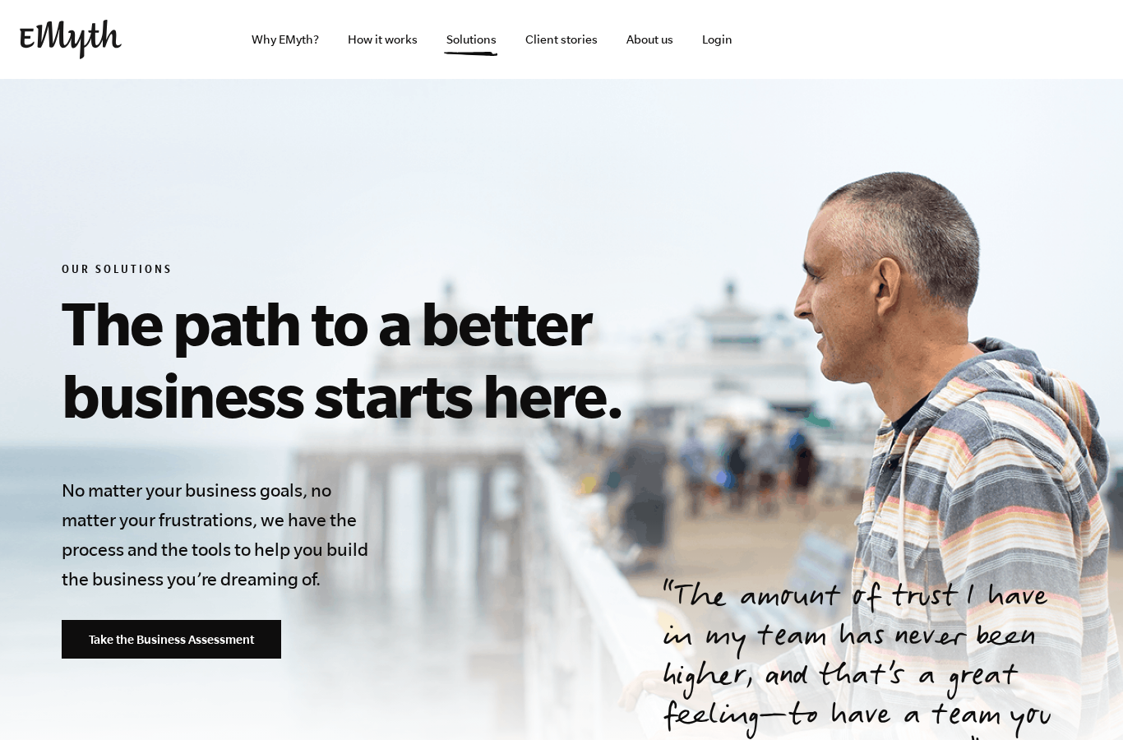
click at [569, 33] on link "Client stories" at bounding box center [561, 39] width 99 height 79
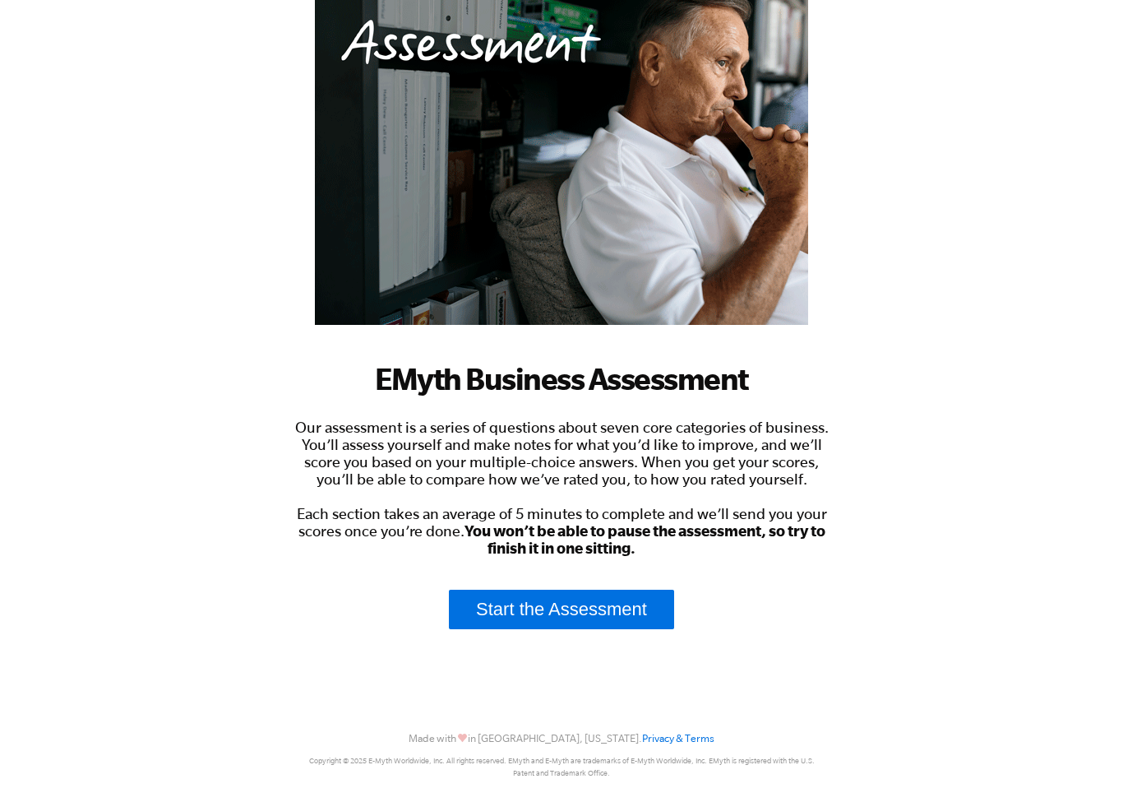
scroll to position [174, 0]
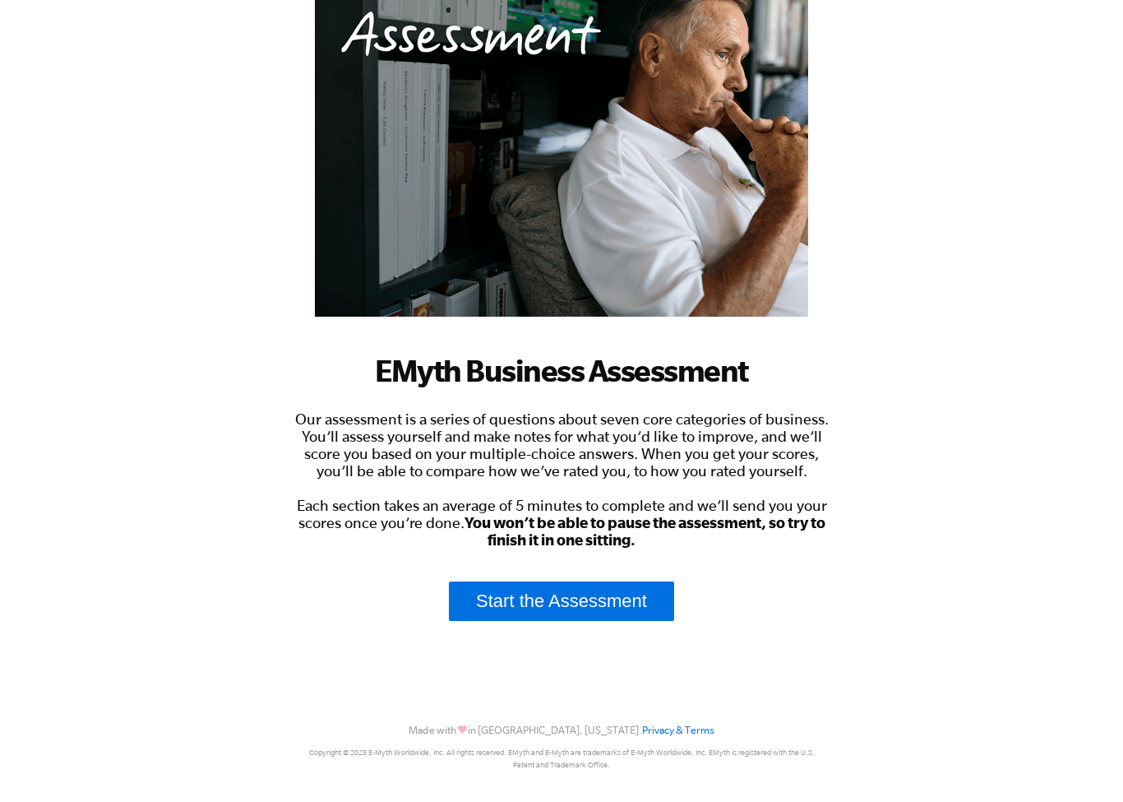
click at [580, 629] on div "EMyth Business Assessment Our assessment is a series of questions about seven c…" at bounding box center [561, 387] width 543 height 799
click at [548, 613] on link "Start the Assessment" at bounding box center [561, 600] width 225 height 39
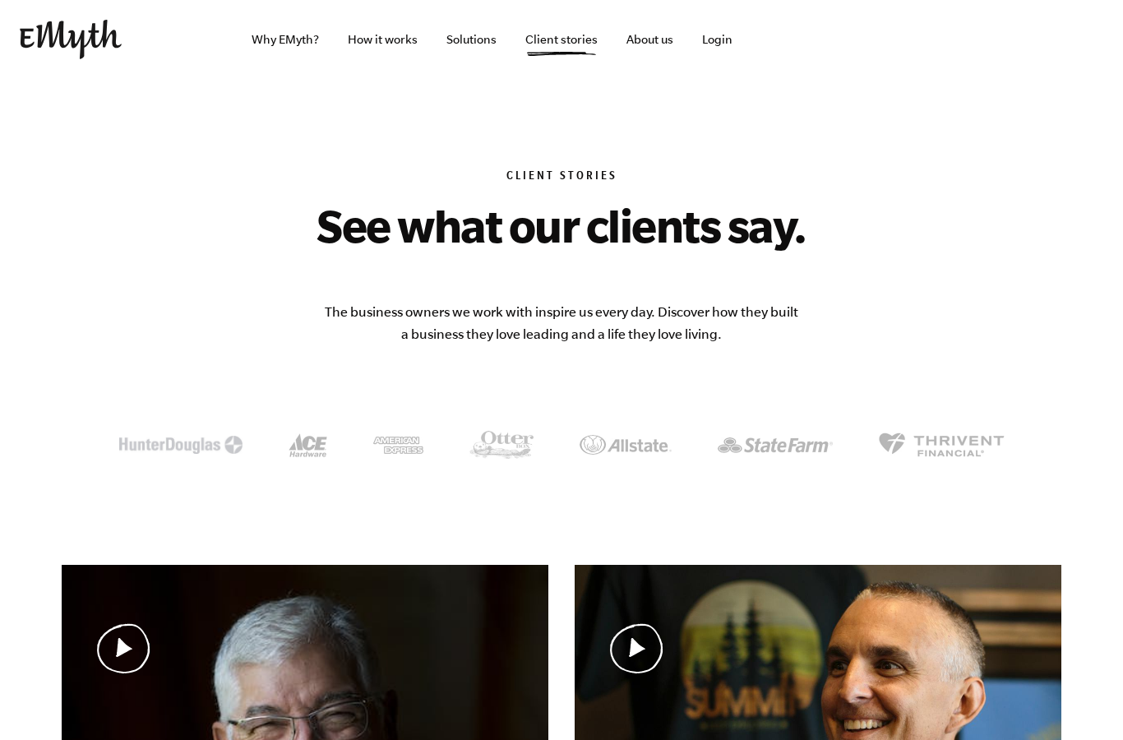
click at [463, 27] on link "Solutions" at bounding box center [471, 39] width 76 height 79
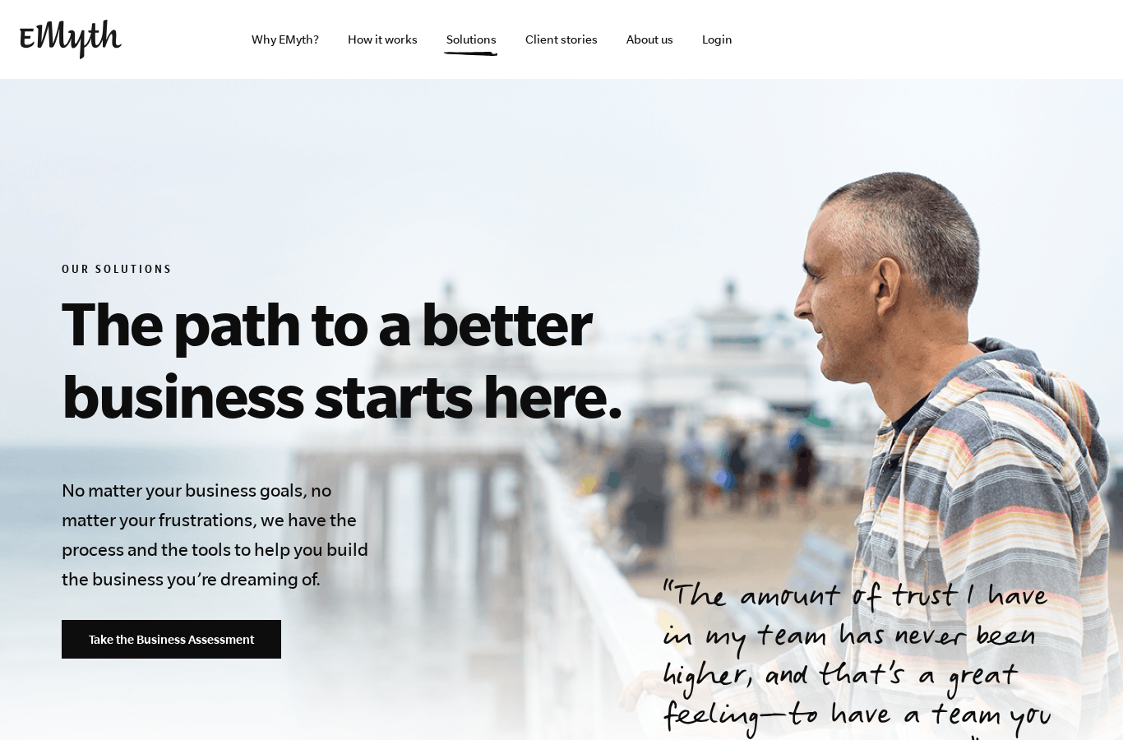
click at [386, 41] on link "How it works" at bounding box center [383, 39] width 96 height 79
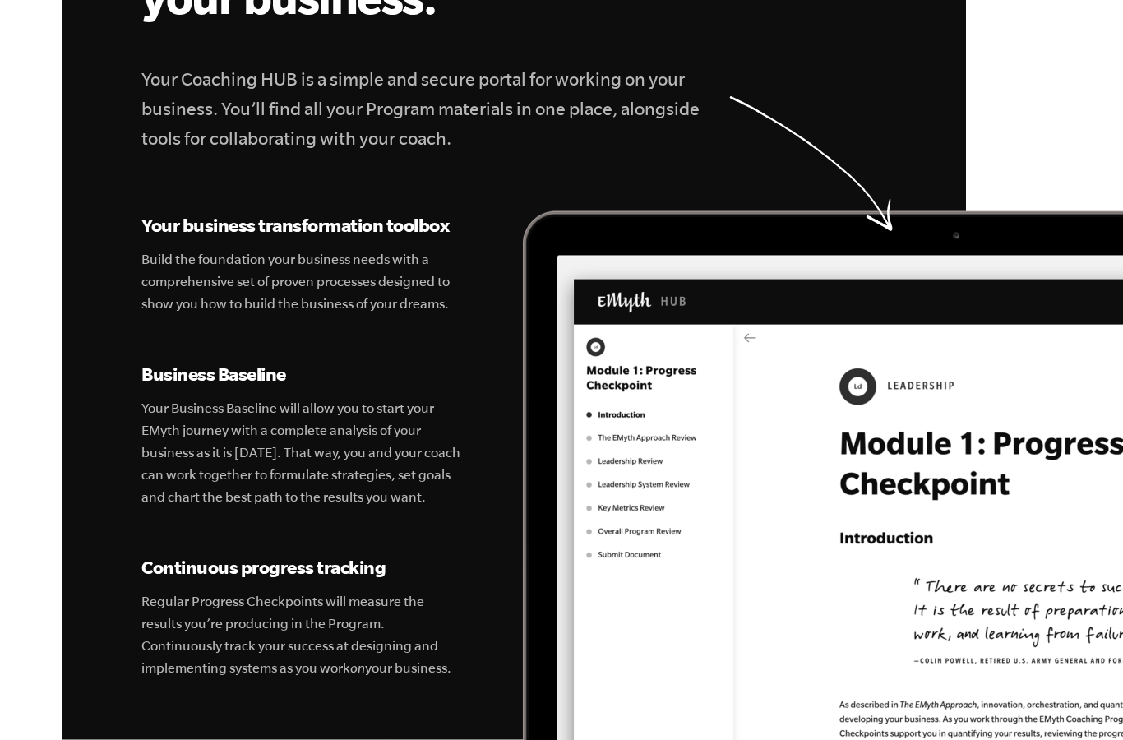
scroll to position [5585, 0]
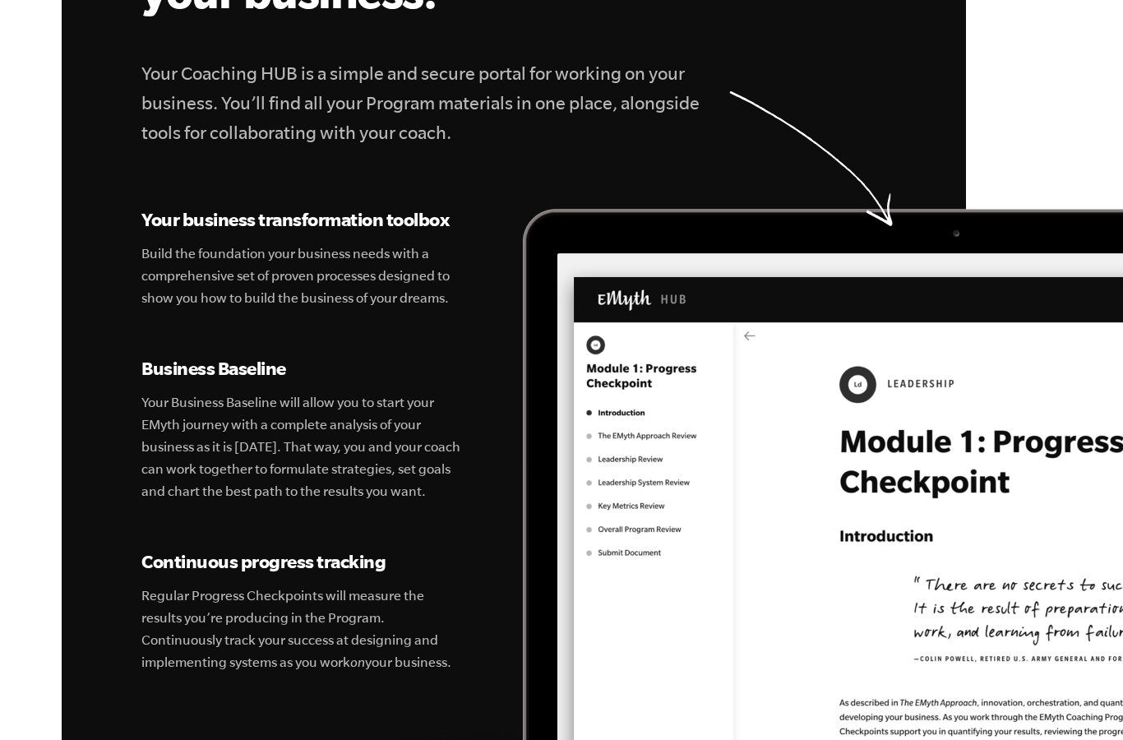
click at [842, 443] on div "Your business transformation toolbox Build the foundation your business needs w…" at bounding box center [513, 439] width 744 height 467
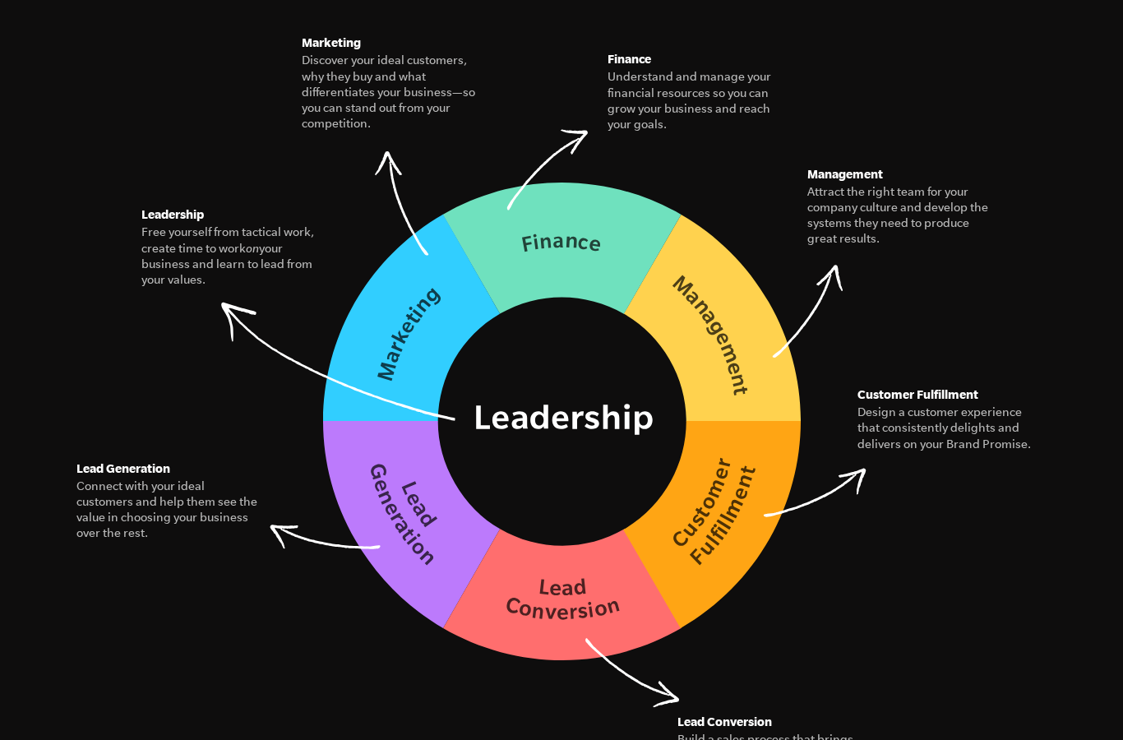
scroll to position [2354, 0]
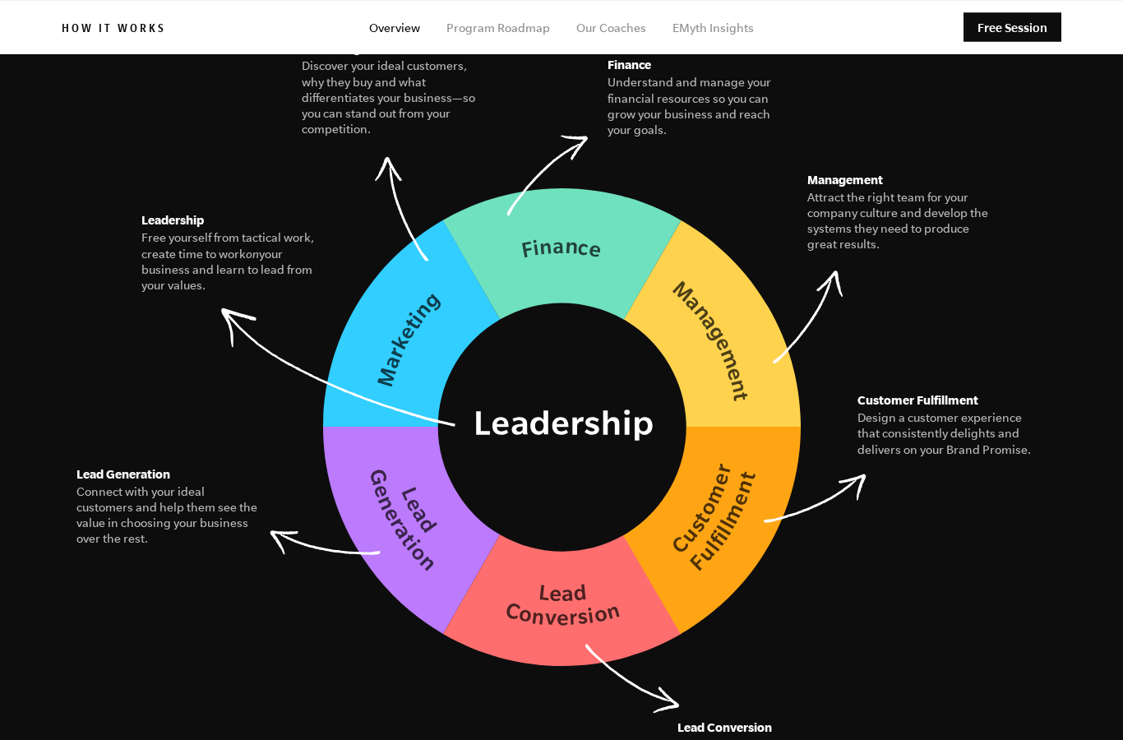
click at [1048, 109] on figure "The Seven Essential Systems Our model for building a business of interconnected…" at bounding box center [562, 260] width 1000 height 818
click at [1052, 153] on figure "The Seven Essential Systems Our model for building a business of interconnected…" at bounding box center [562, 260] width 1000 height 818
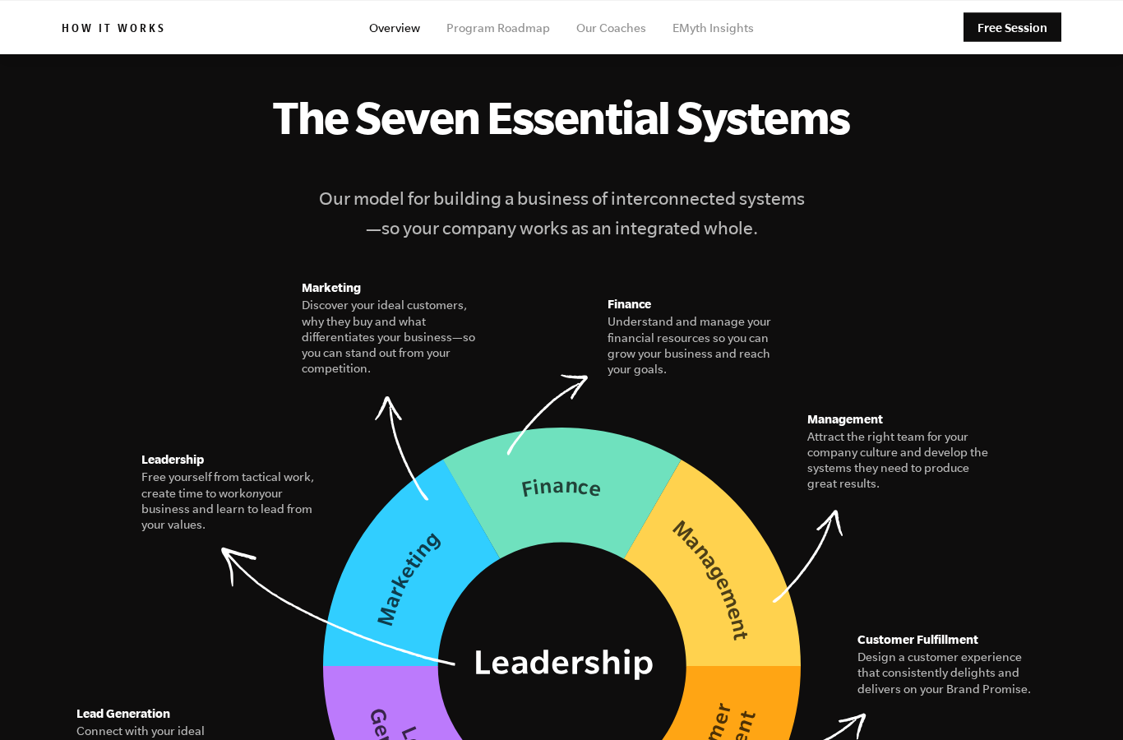
click at [127, 235] on figure "The Seven Essential Systems Our model for building a business of interconnected…" at bounding box center [562, 499] width 1000 height 818
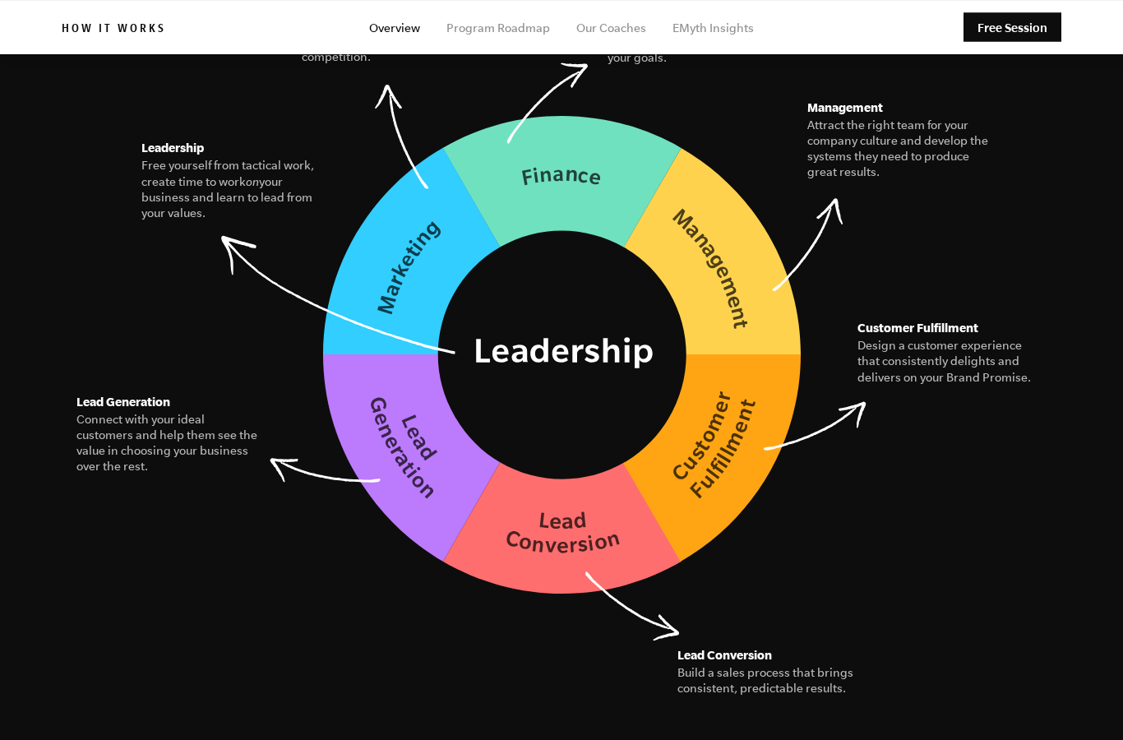
scroll to position [2426, 0]
click at [70, 153] on figure "The Seven Essential Systems Our model for building a business of interconnected…" at bounding box center [562, 189] width 1000 height 818
click at [1075, 113] on div "The Seven Essential Systems Our model for building a business of interconnected…" at bounding box center [561, 189] width 1039 height 818
click at [506, 216] on img at bounding box center [562, 354] width 478 height 479
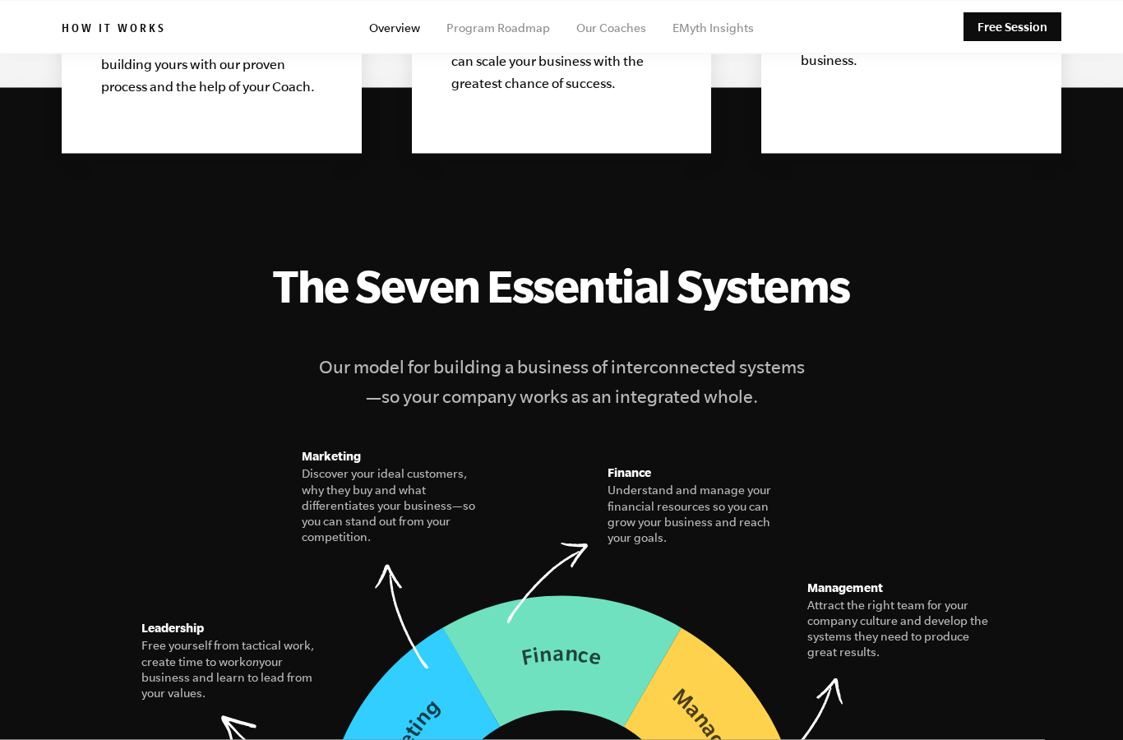
scroll to position [1947, 0]
